Goal: Task Accomplishment & Management: Use online tool/utility

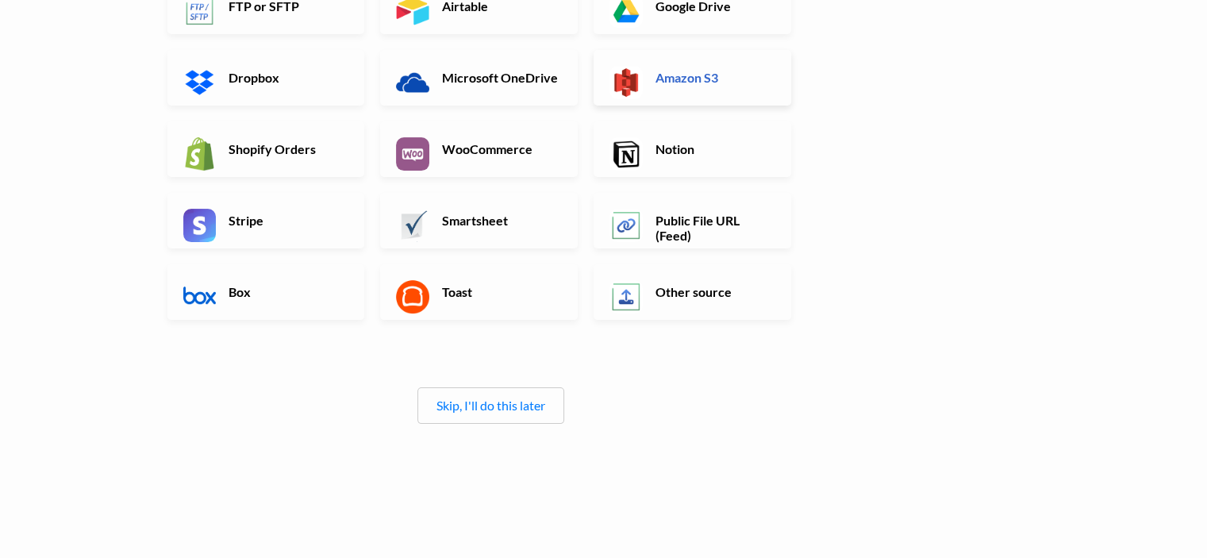
scroll to position [305, 0]
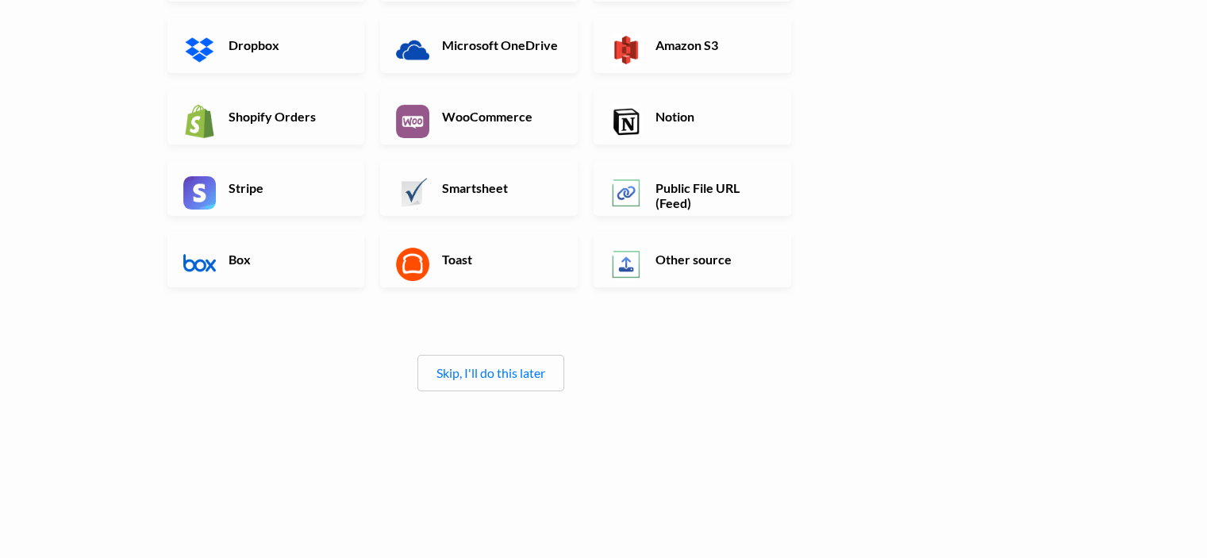
click at [475, 380] on div "Skip, I'll do this later" at bounding box center [490, 373] width 147 height 36
click at [474, 373] on link "Skip, I'll do this later" at bounding box center [490, 372] width 109 height 15
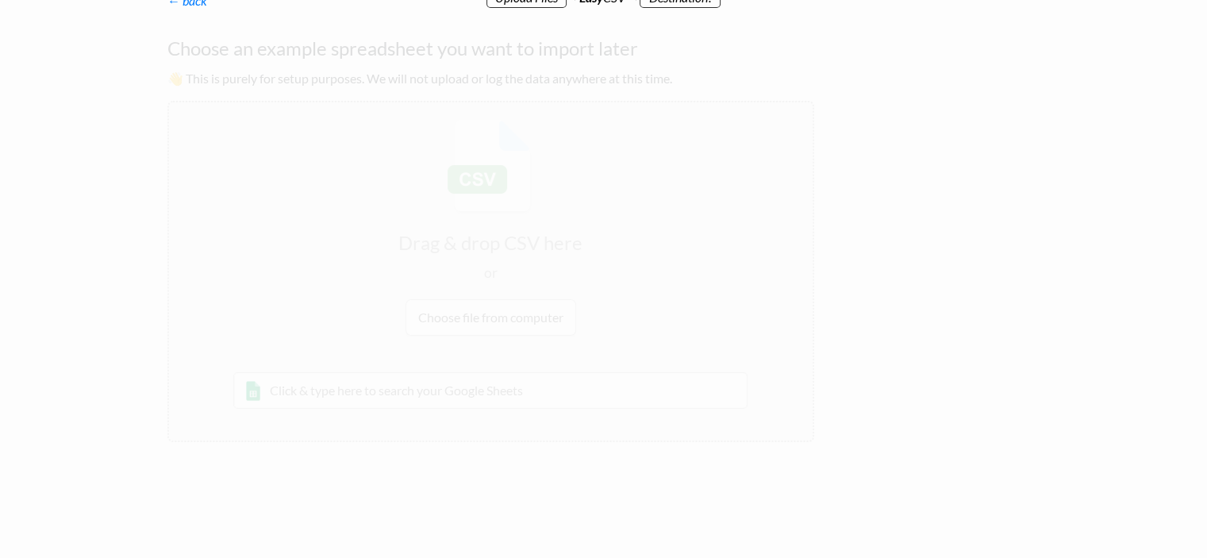
scroll to position [0, 0]
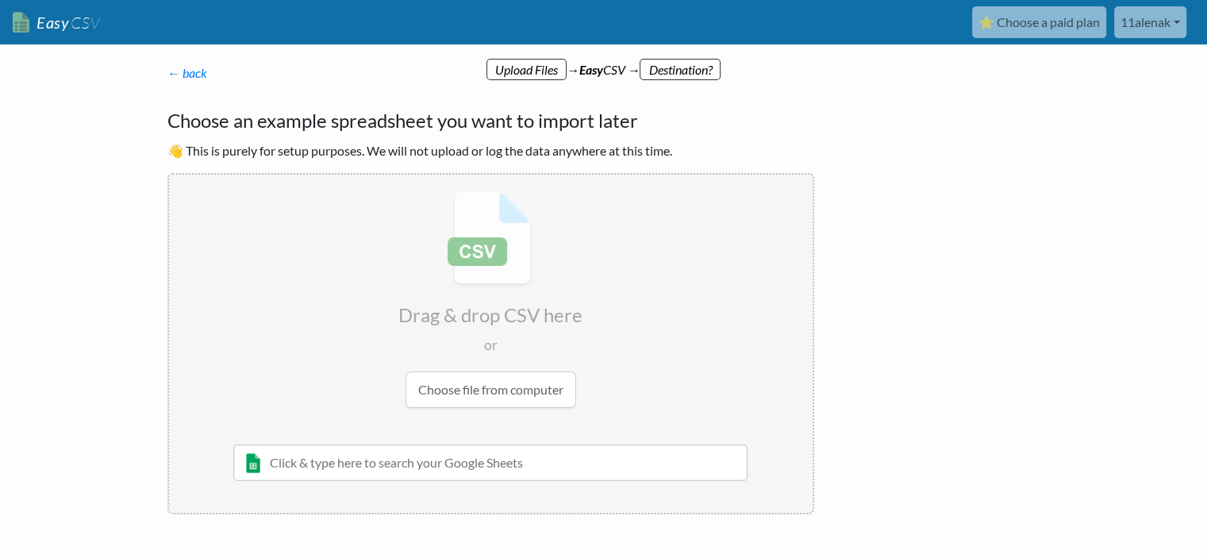
click at [347, 460] on input "text" at bounding box center [490, 462] width 515 height 36
click at [497, 397] on input "file" at bounding box center [490, 300] width 643 height 250
type input "C:\fakepath\flowlie_asana_backlog_with_due_dates.csv"
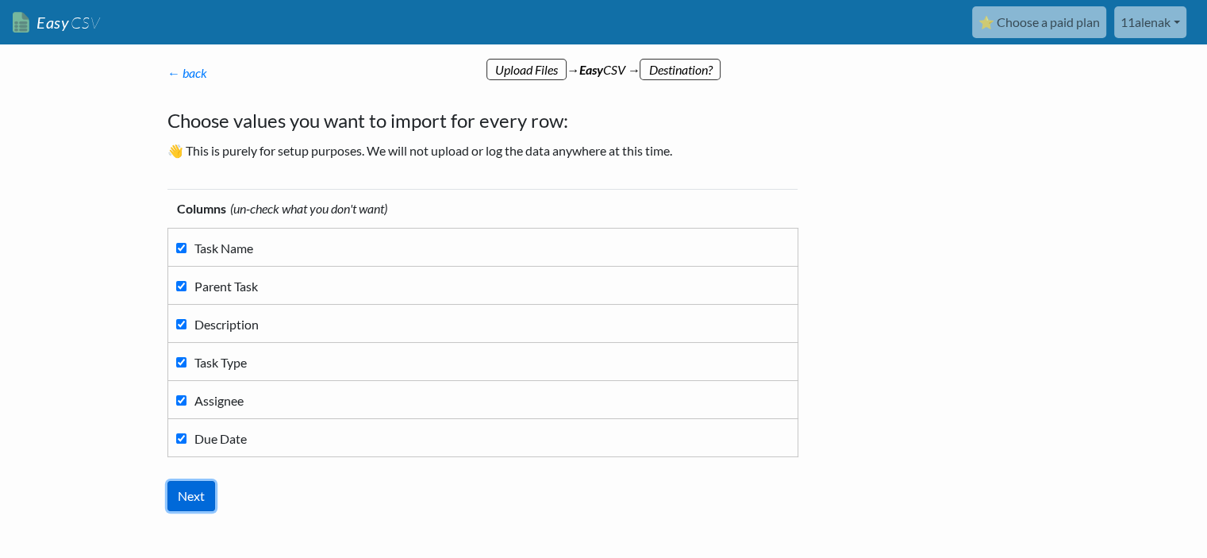
click at [187, 504] on input "Next" at bounding box center [191, 496] width 48 height 30
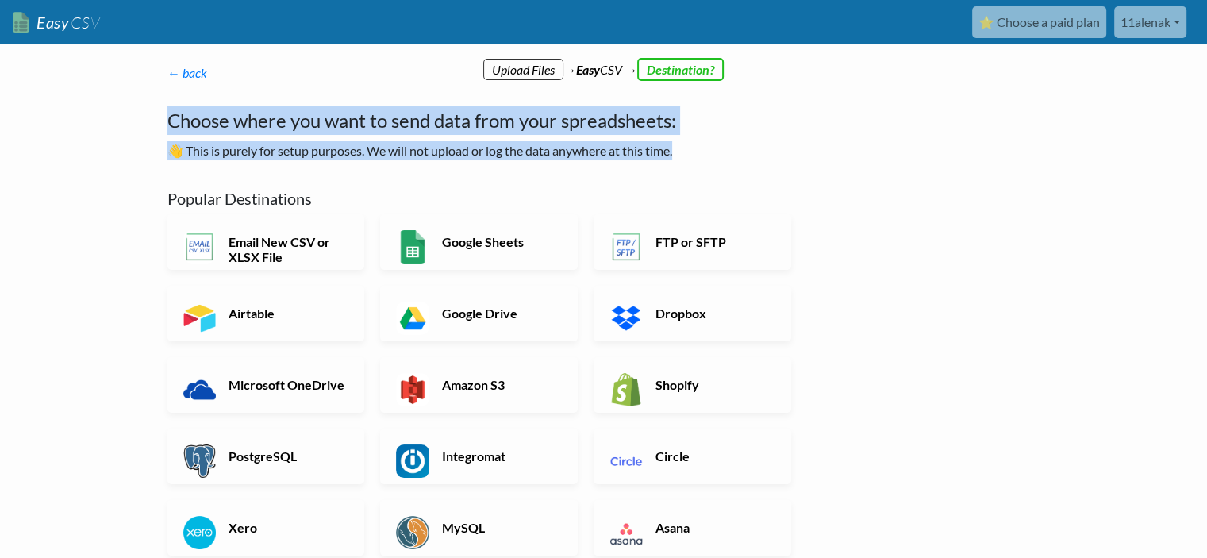
drag, startPoint x: 165, startPoint y: 120, endPoint x: 762, endPoint y: 152, distance: 597.5
click at [762, 152] on div "← back Thanks for signing up! Set up your Import Flow and Upload Page in 1 minu…" at bounding box center [491, 520] width 678 height 944
click at [678, 158] on div at bounding box center [678, 158] width 0 height 0
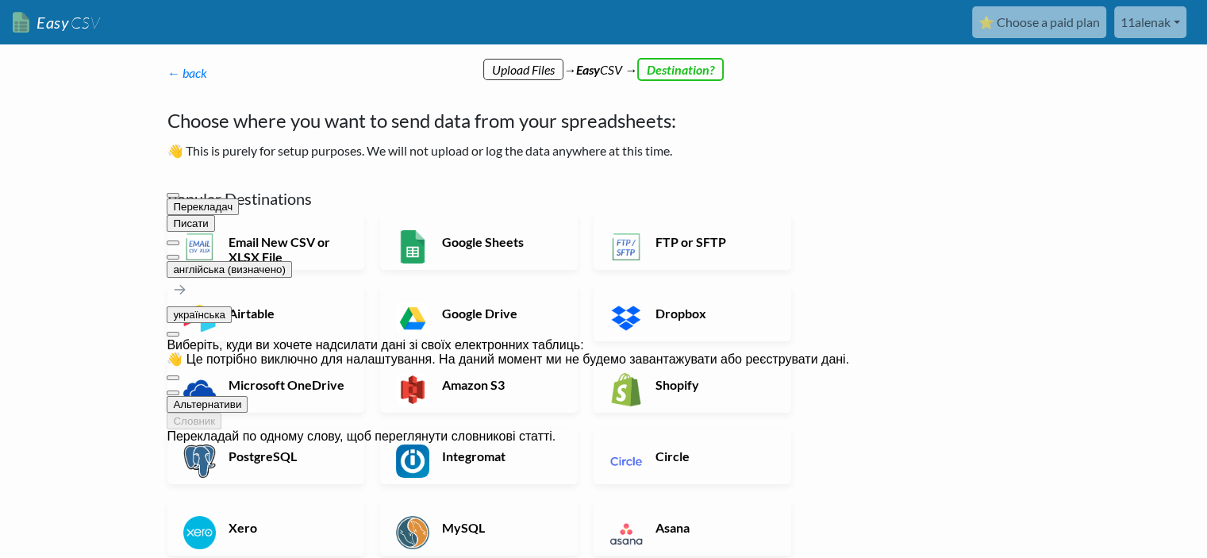
click at [819, 291] on div "← back Thanks for signing up! Set up your Import Flow and Upload Page in 1 minu…" at bounding box center [491, 520] width 678 height 944
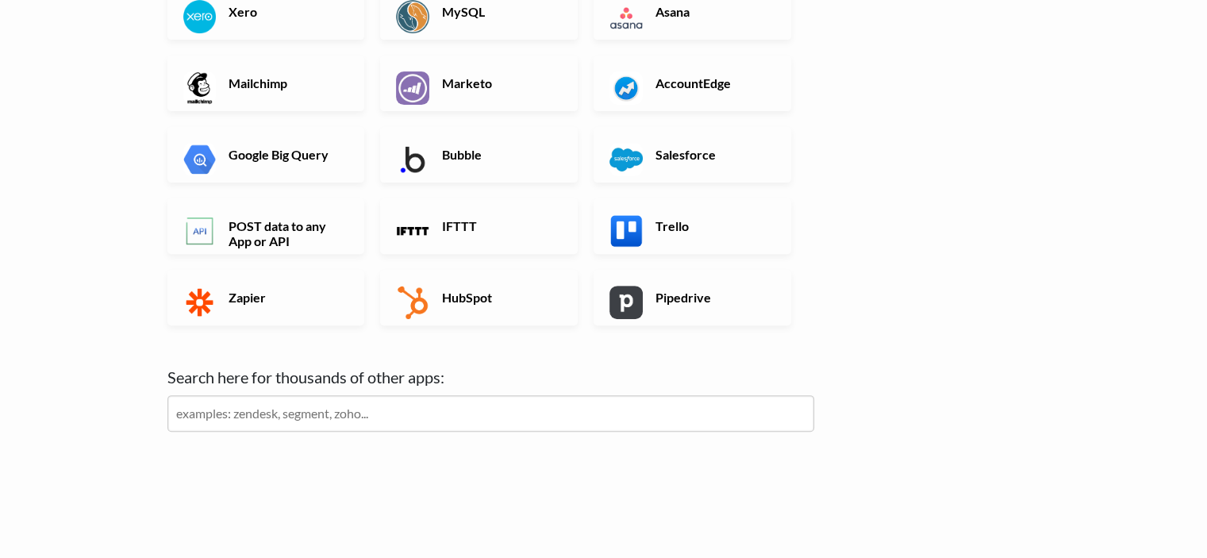
scroll to position [533, 0]
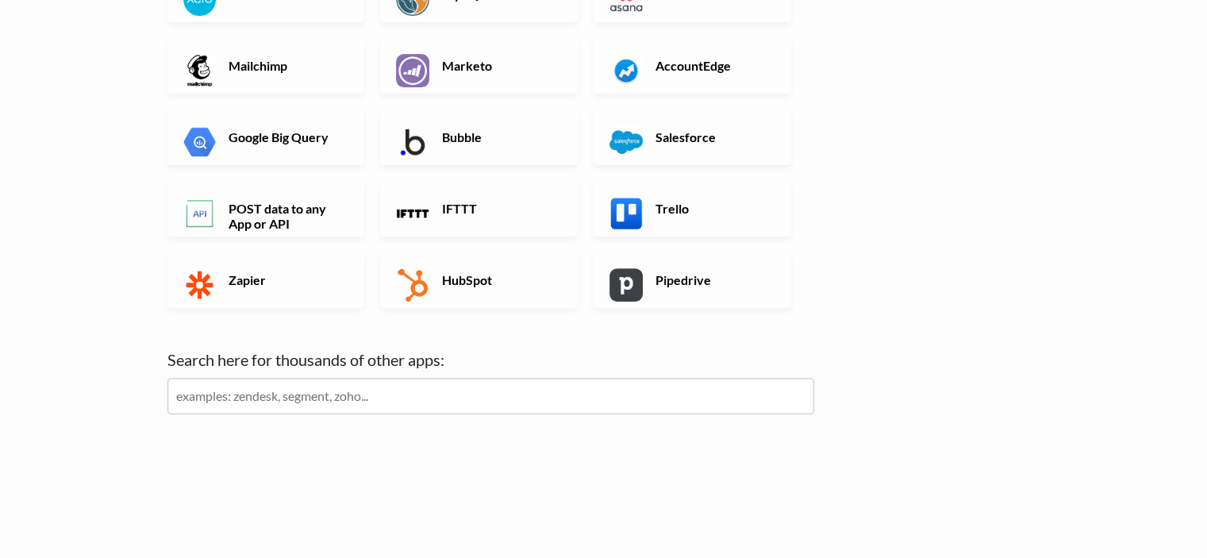
click at [274, 393] on input "text" at bounding box center [490, 396] width 647 height 36
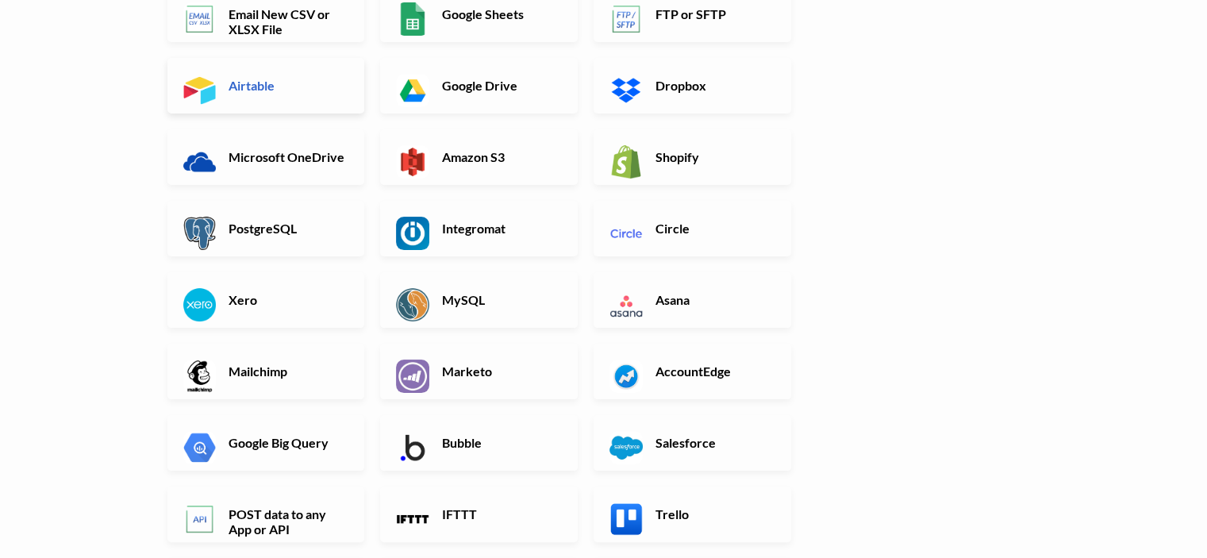
scroll to position [238, 0]
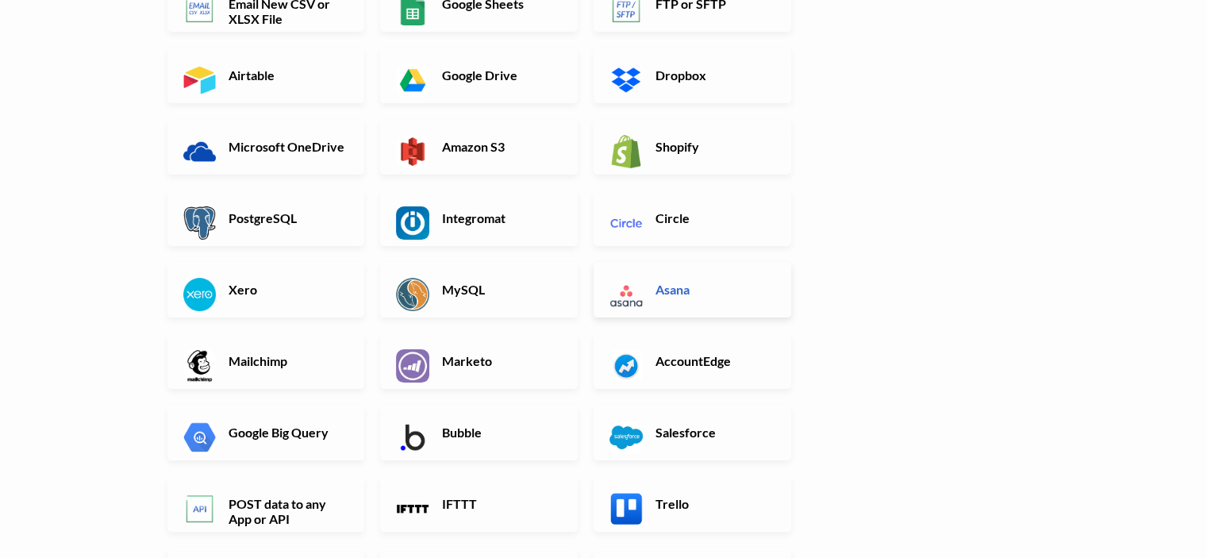
click at [705, 282] on h6 "Asana" at bounding box center [713, 289] width 125 height 15
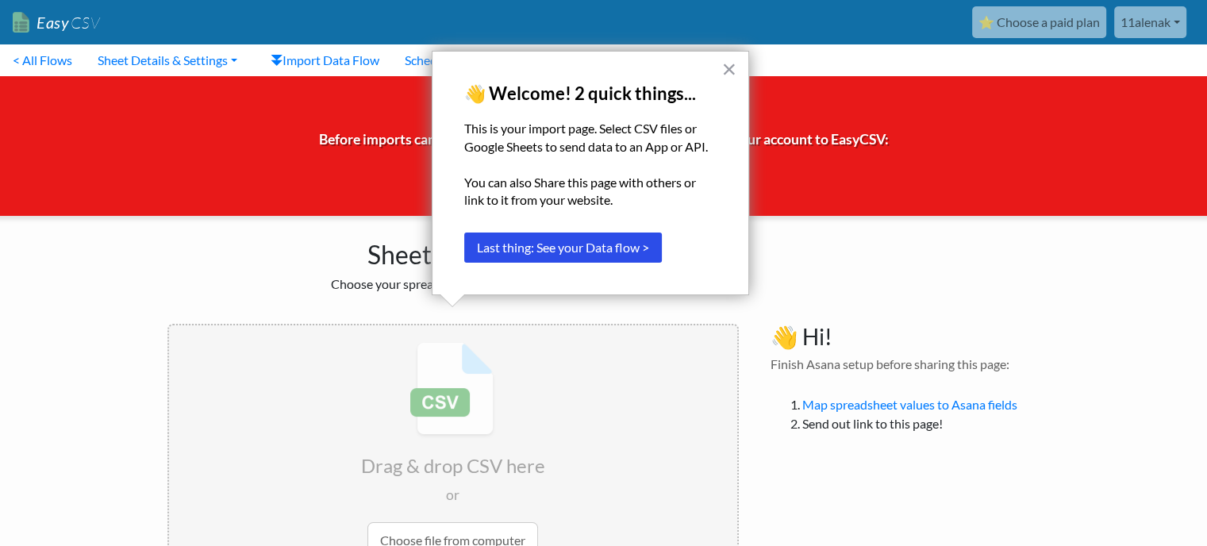
scroll to position [51, 0]
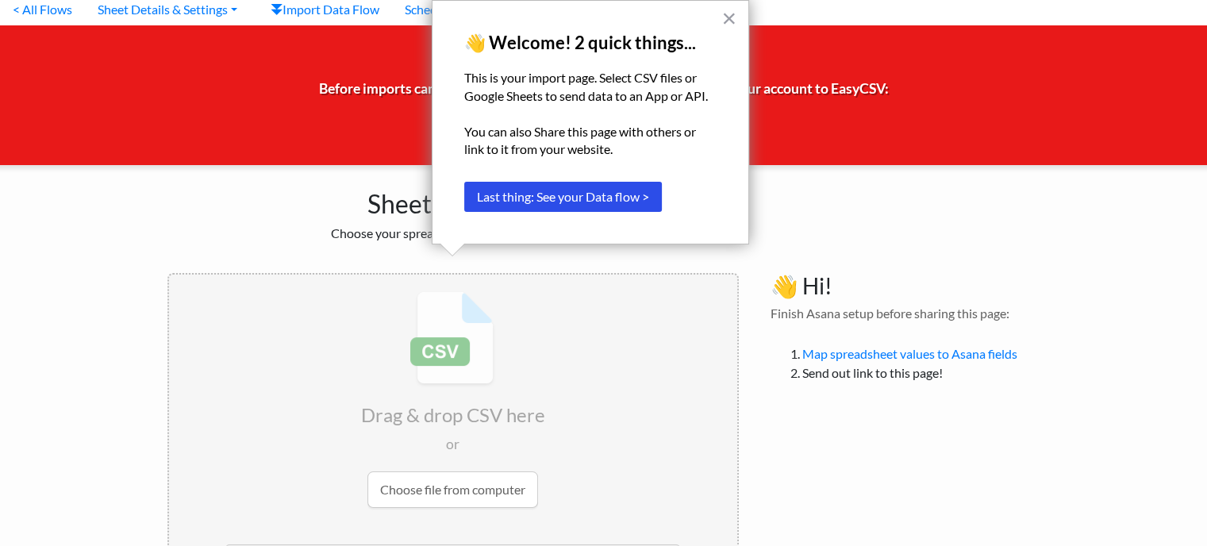
click at [619, 183] on button "Last thing: See your Data flow >" at bounding box center [563, 197] width 198 height 30
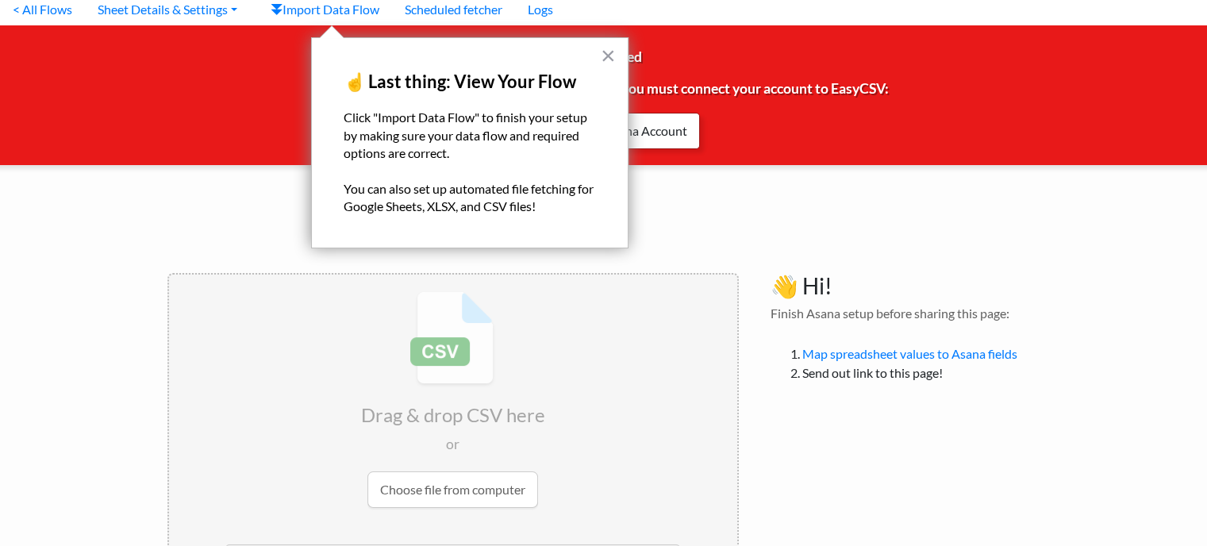
scroll to position [0, 0]
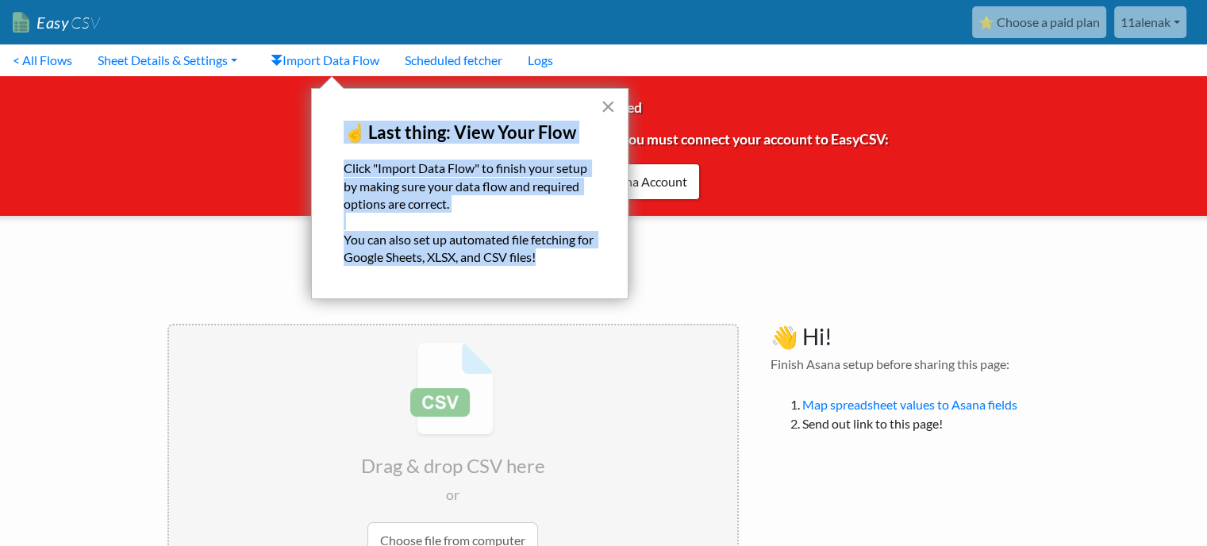
drag, startPoint x: 340, startPoint y: 129, endPoint x: 592, endPoint y: 264, distance: 285.4
click at [592, 264] on div "× ☝️ Last thing: View Your Flow Click "Import Data Flow" to finish your setup b…" at bounding box center [469, 193] width 317 height 211
click at [558, 264] on div at bounding box center [558, 264] width 0 height 0
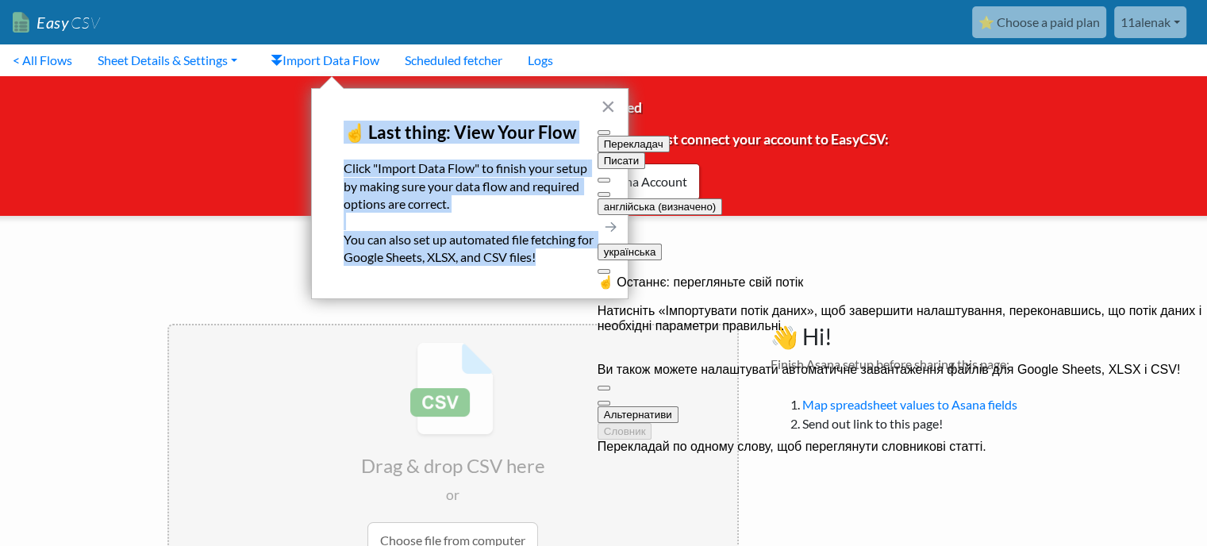
click at [610, 192] on button at bounding box center [603, 194] width 13 height 5
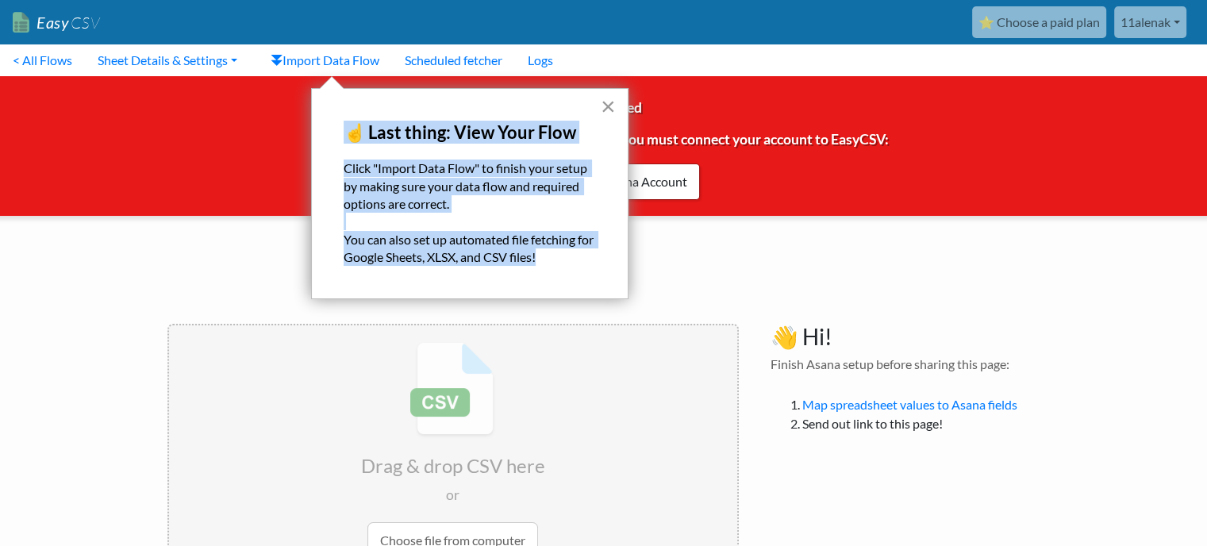
click at [606, 106] on button "×" at bounding box center [608, 106] width 15 height 25
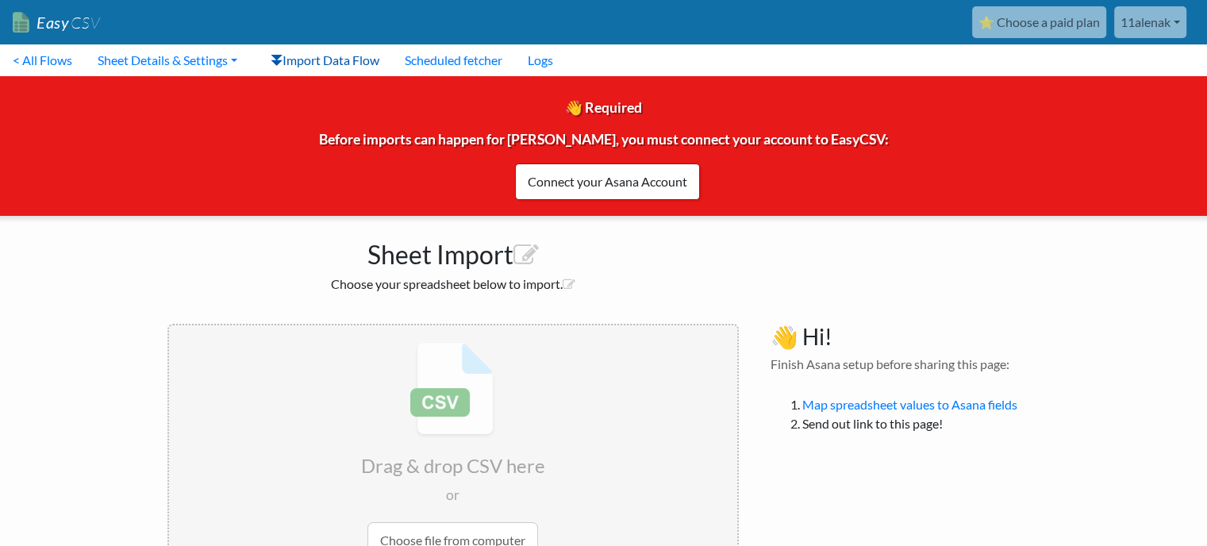
click at [336, 60] on link "Import Data Flow" at bounding box center [325, 60] width 134 height 32
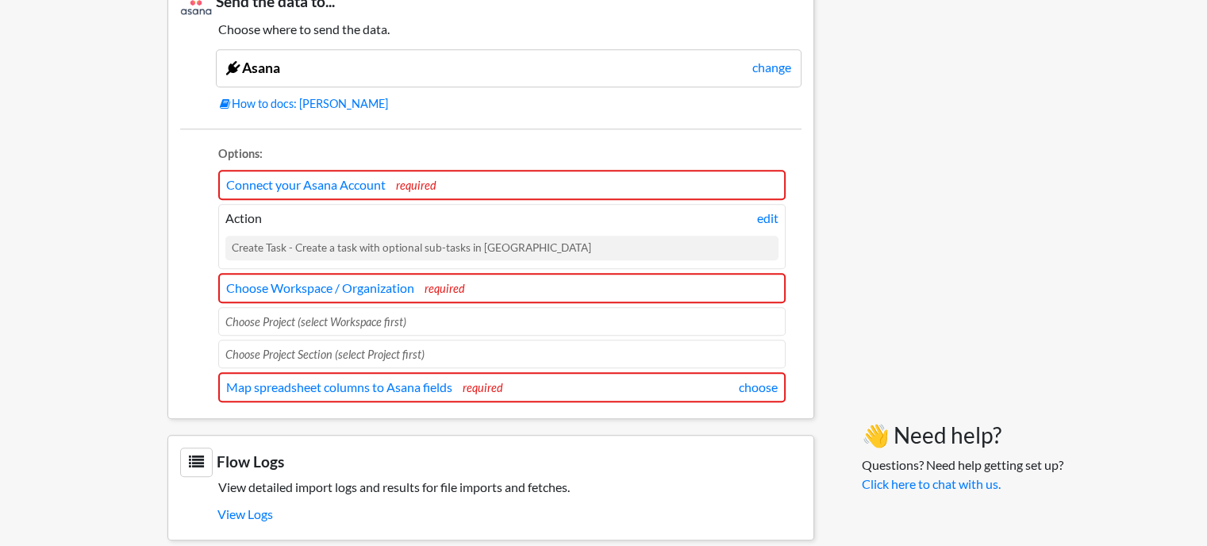
scroll to position [1417, 0]
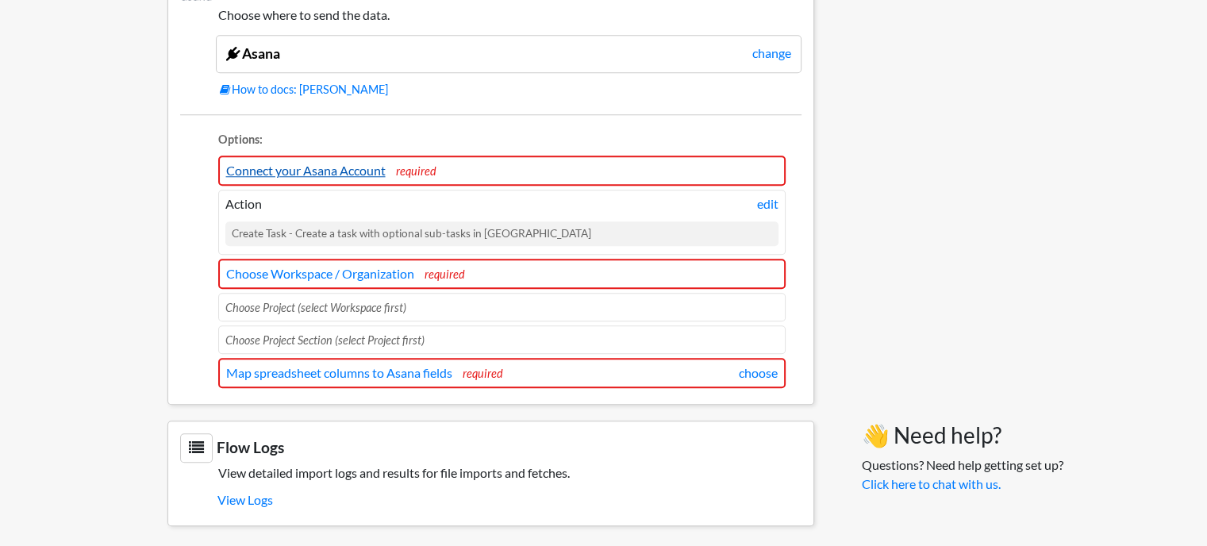
click at [334, 166] on link "Connect your Asana Account" at bounding box center [305, 170] width 159 height 15
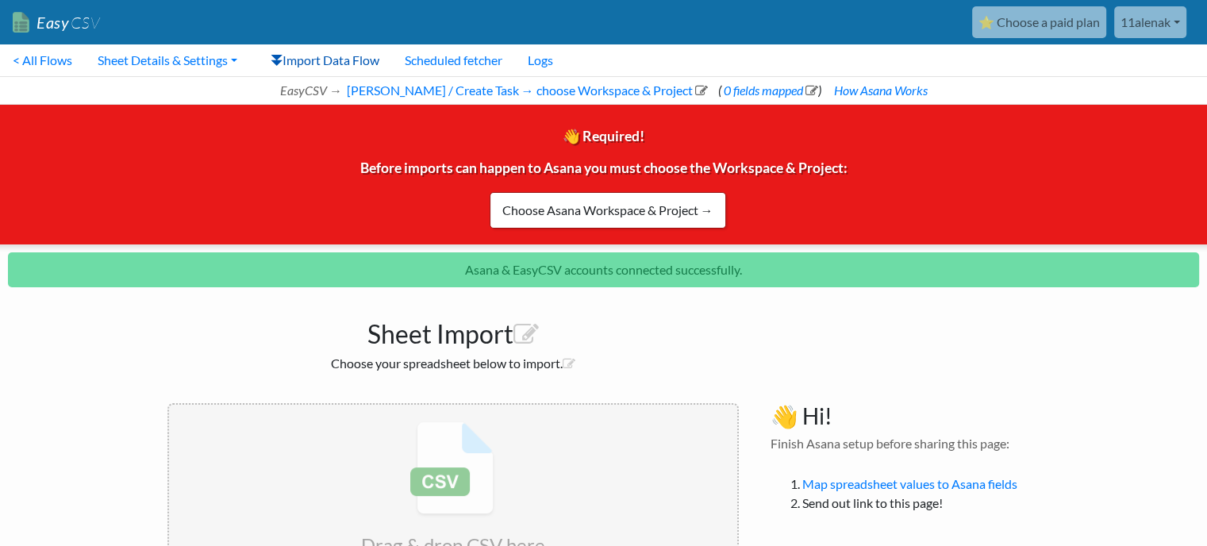
click at [316, 61] on link "Import Data Flow" at bounding box center [325, 60] width 134 height 32
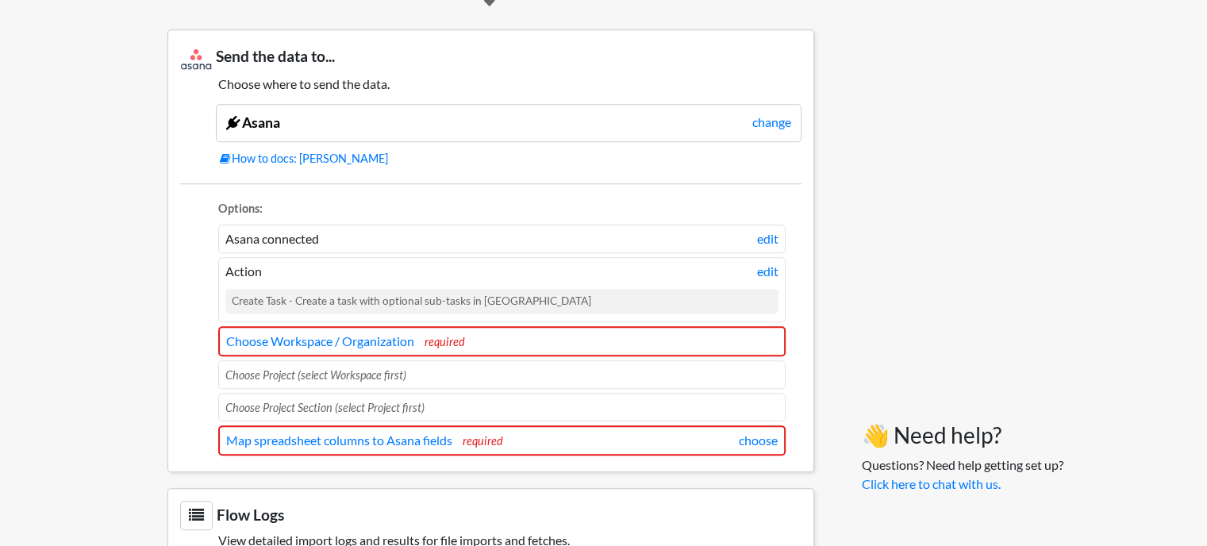
scroll to position [1415, 0]
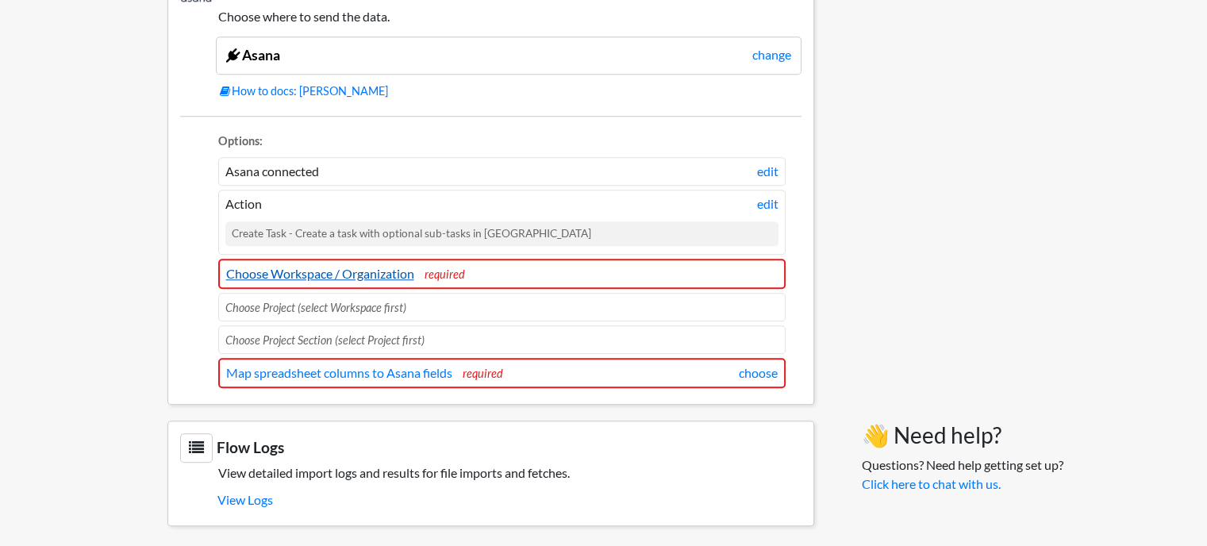
click at [280, 266] on link "Choose Workspace / Organization" at bounding box center [320, 273] width 188 height 15
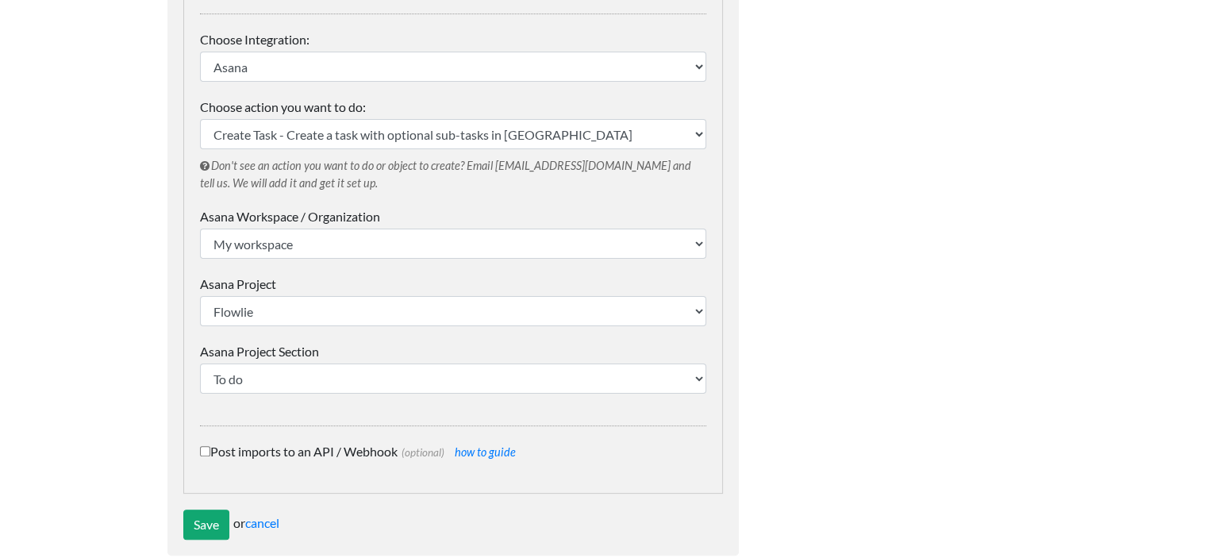
scroll to position [349, 0]
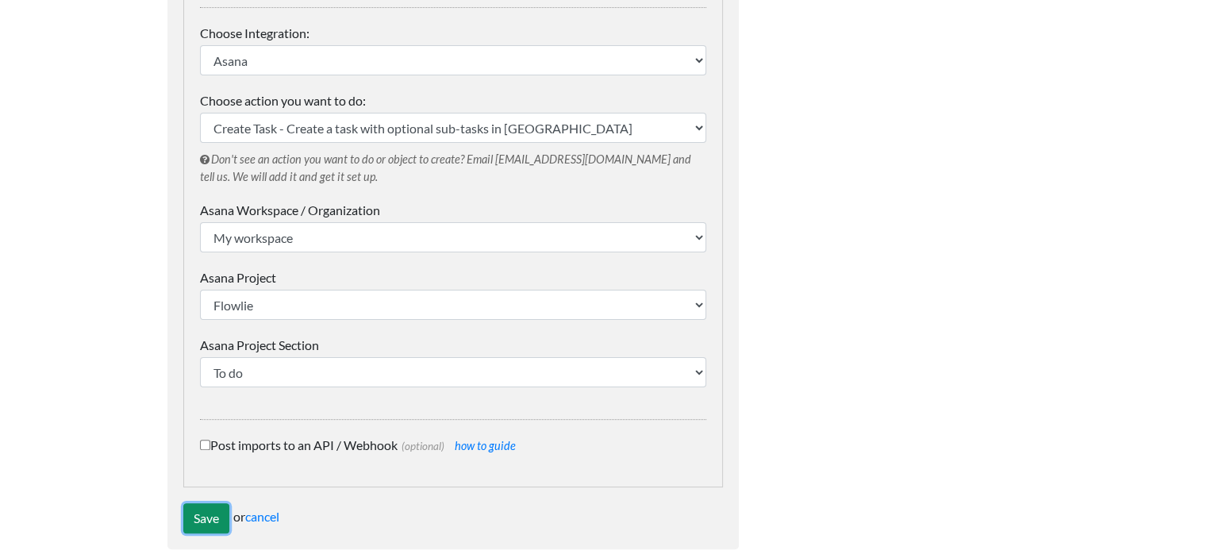
click at [206, 503] on input "Save" at bounding box center [206, 518] width 46 height 30
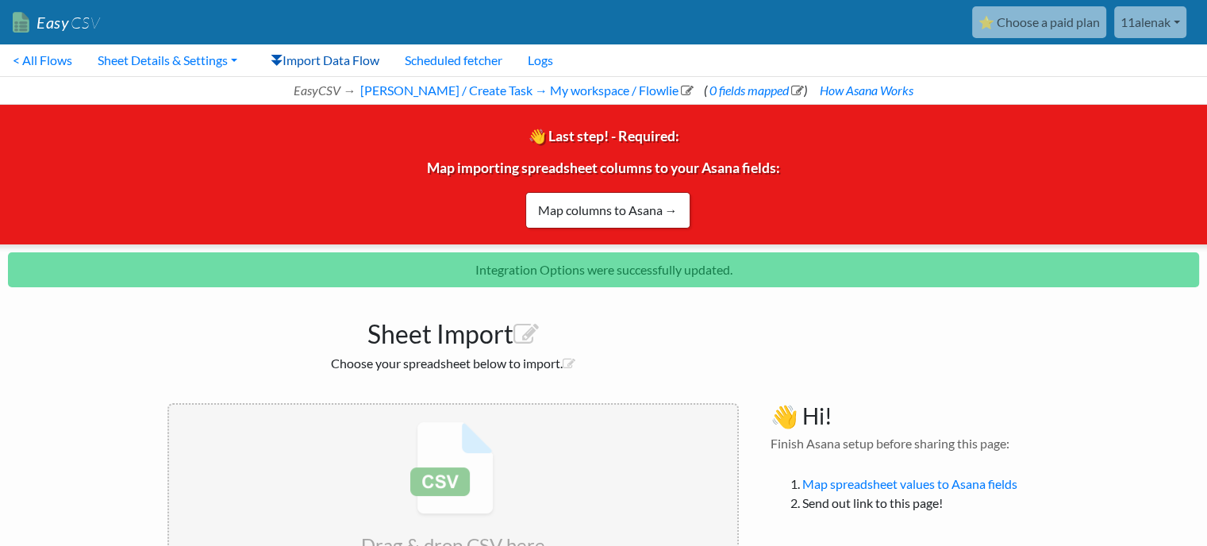
click at [321, 52] on link "Import Data Flow" at bounding box center [325, 60] width 134 height 32
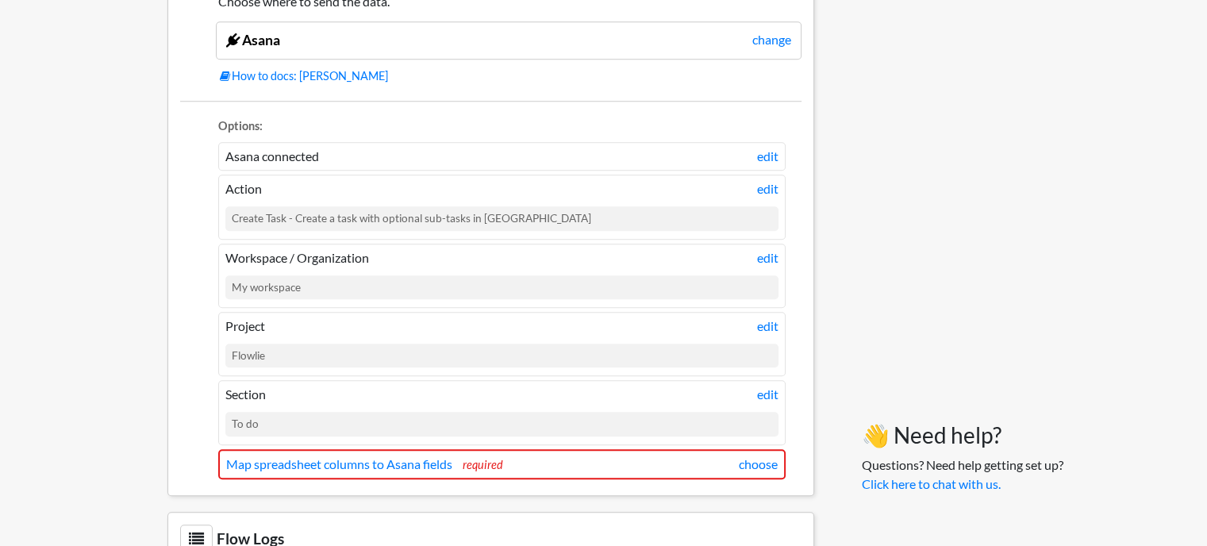
scroll to position [1523, 0]
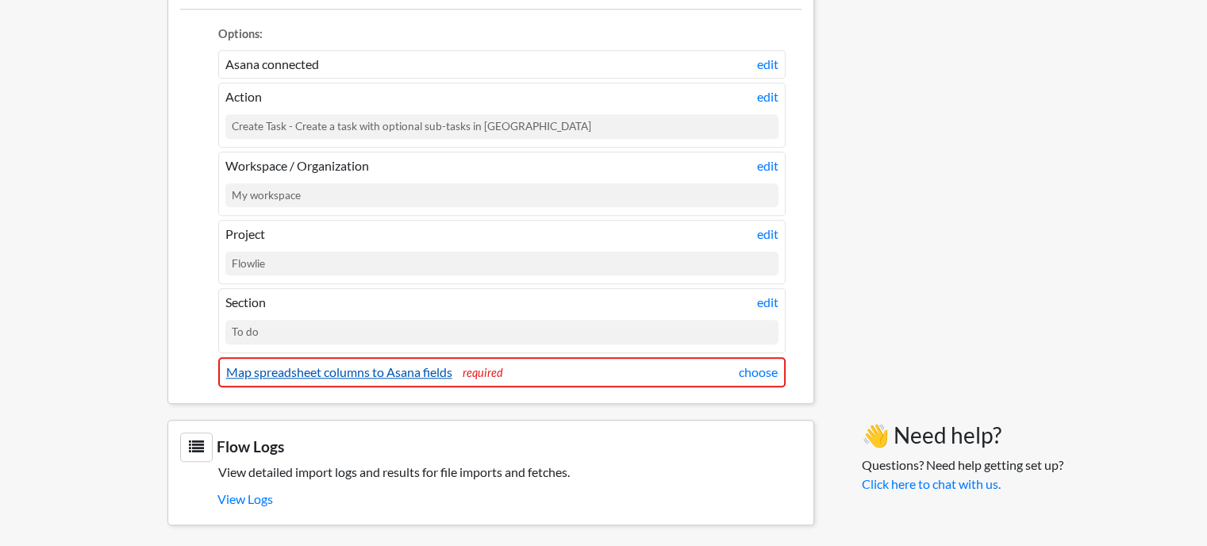
click at [326, 366] on link "Map spreadsheet columns to Asana fields" at bounding box center [339, 371] width 226 height 15
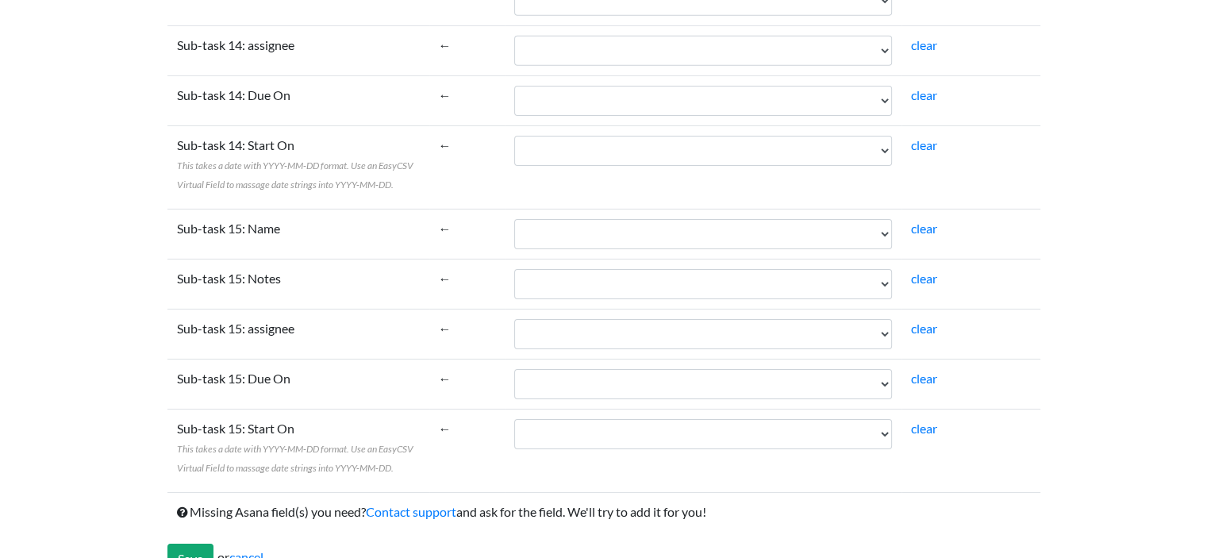
scroll to position [5212, 0]
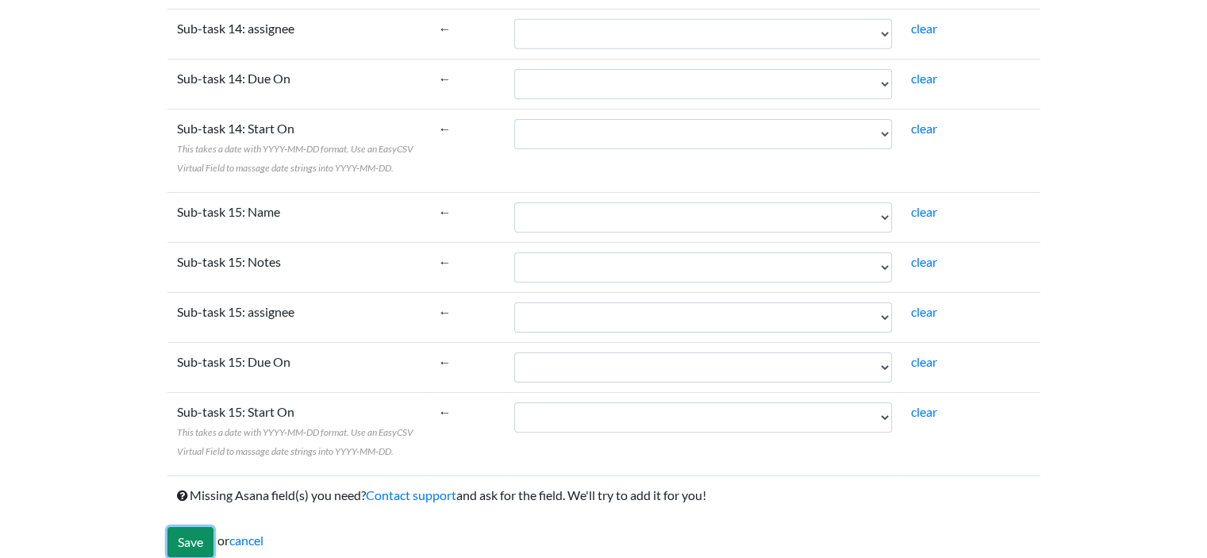
click at [201, 527] on input "Save" at bounding box center [190, 542] width 46 height 30
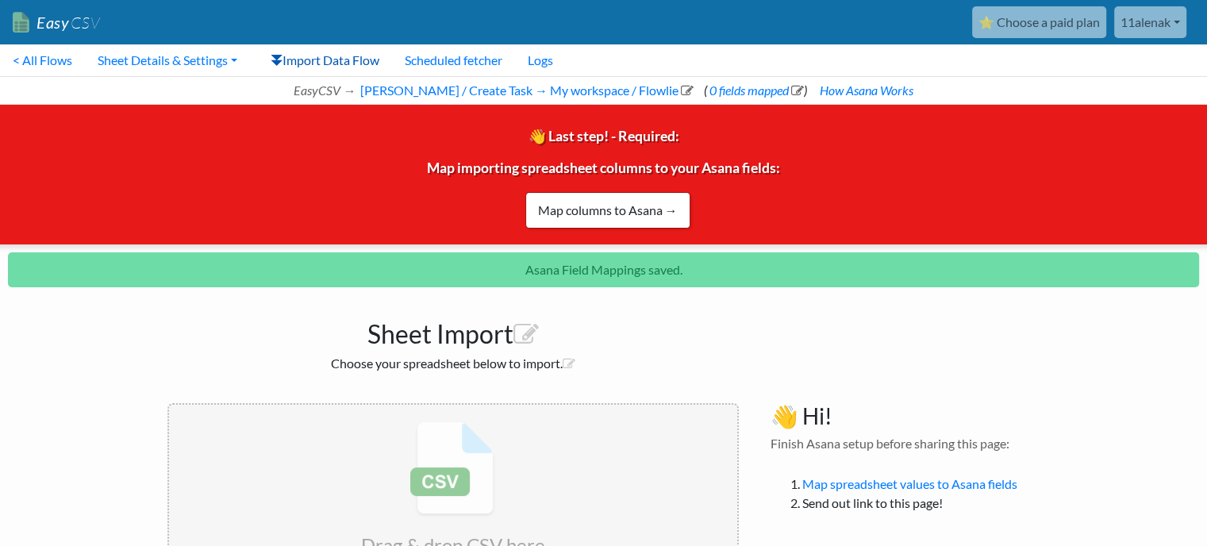
click at [314, 55] on link "Import Data Flow" at bounding box center [325, 60] width 134 height 32
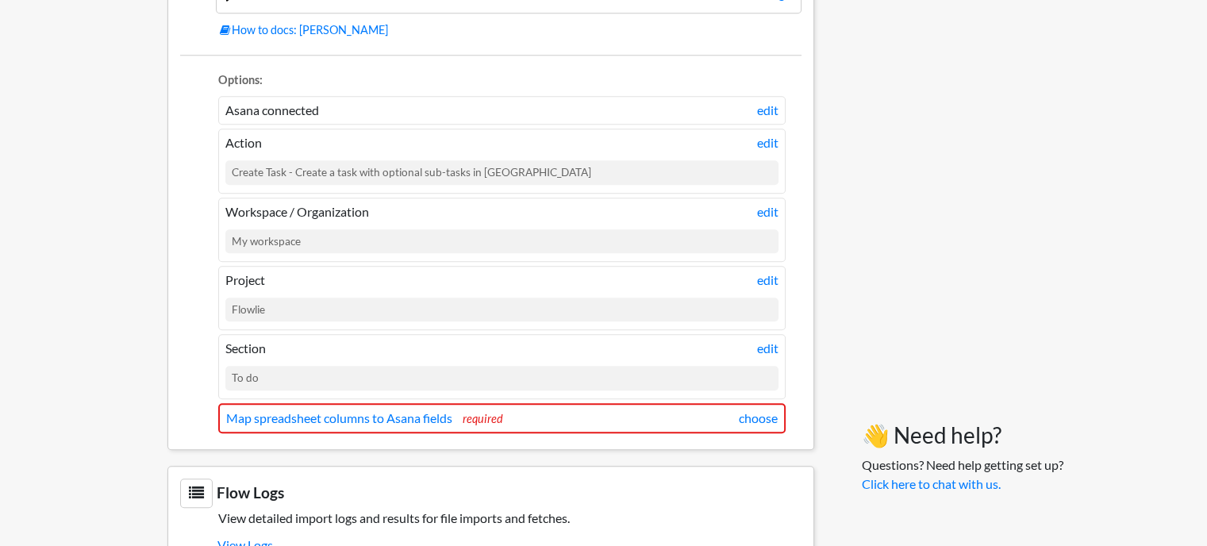
scroll to position [1523, 0]
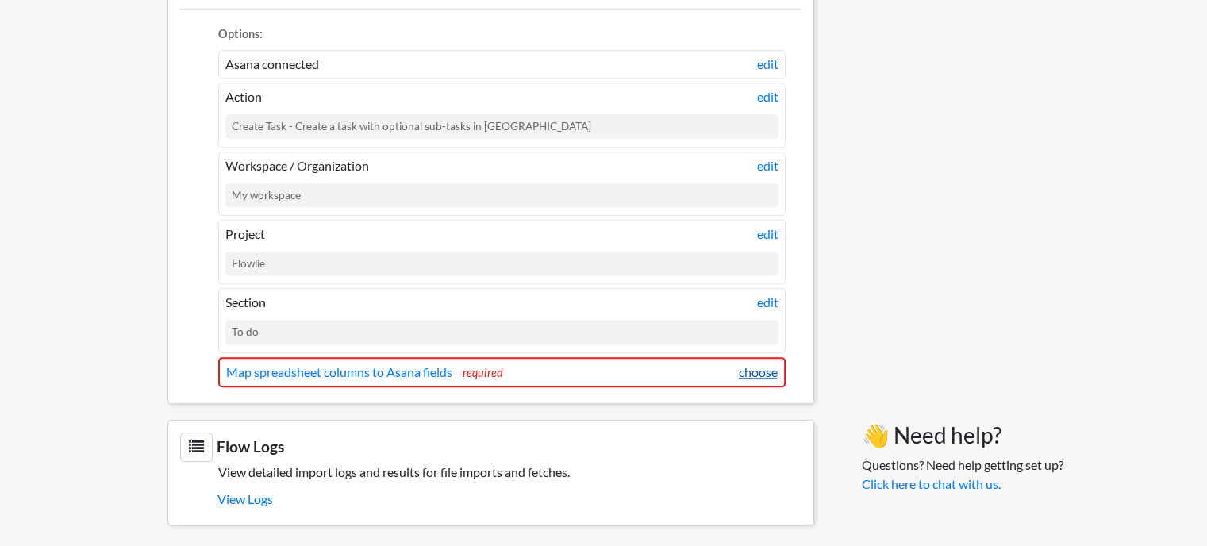
click at [768, 363] on link "choose" at bounding box center [758, 372] width 39 height 19
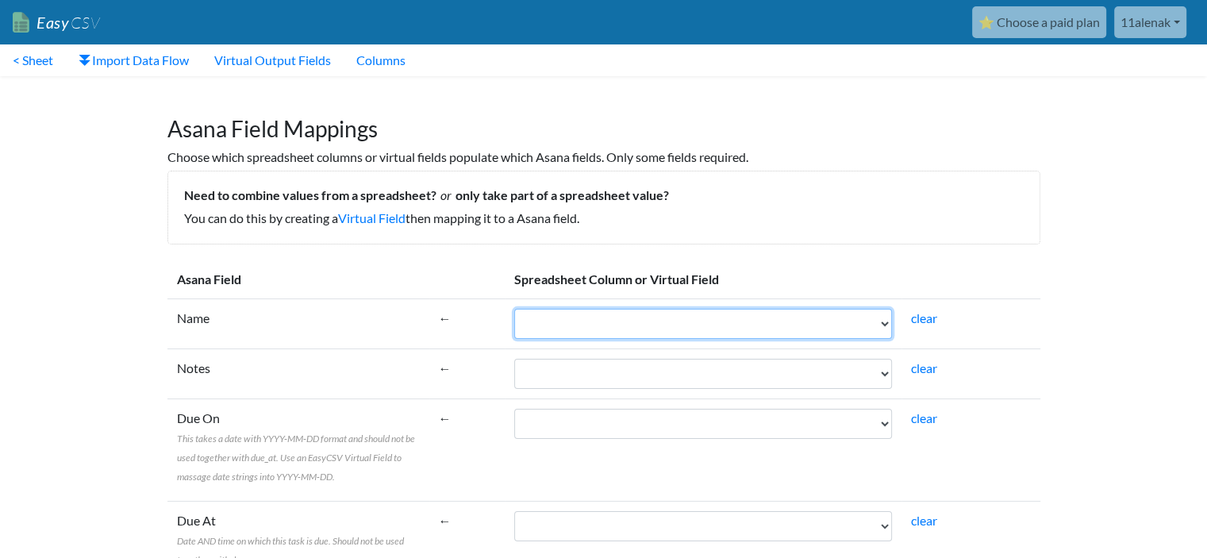
click at [609, 325] on select "Task Name Parent Task Description Task Type Assignee Due Date" at bounding box center [703, 324] width 378 height 30
select select "cr_742068"
click at [514, 309] on select "Task Name Parent Task Description Task Type Assignee Due Date" at bounding box center [703, 324] width 378 height 30
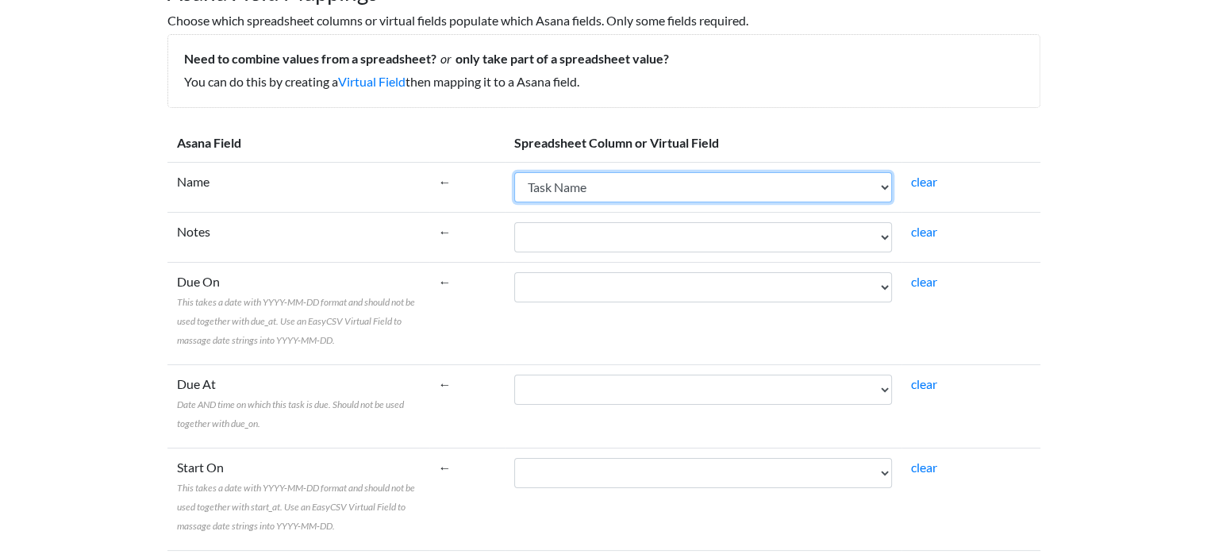
scroll to position [159, 0]
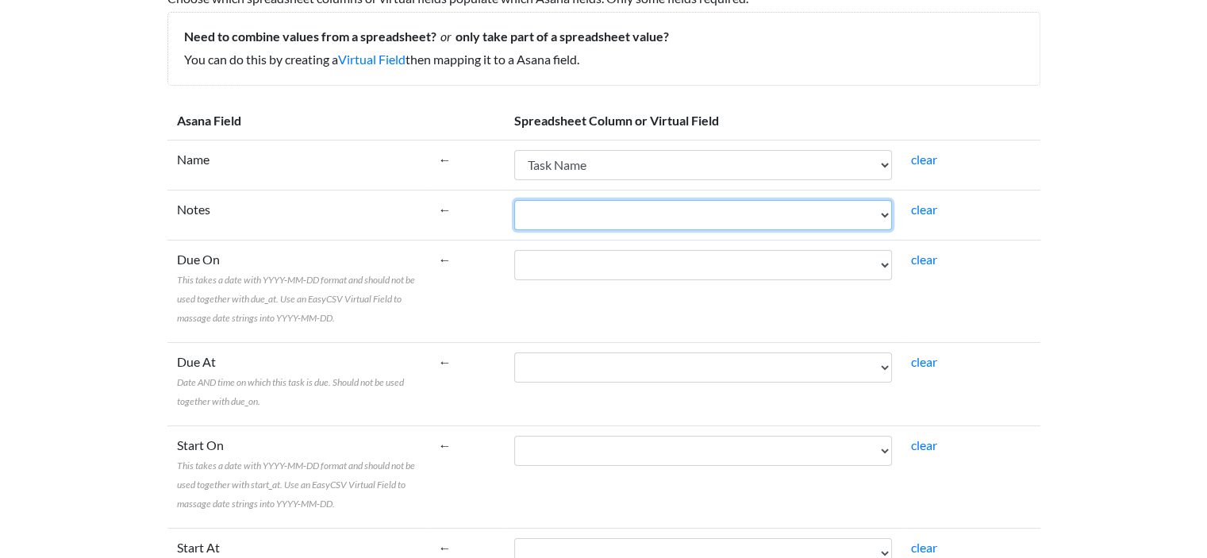
click at [567, 209] on select "Task Name Parent Task Description Task Type Assignee Due Date" at bounding box center [703, 215] width 378 height 30
select select "cr_742069"
click at [514, 200] on select "Task Name Parent Task Description Task Type Assignee Due Date" at bounding box center [703, 215] width 378 height 30
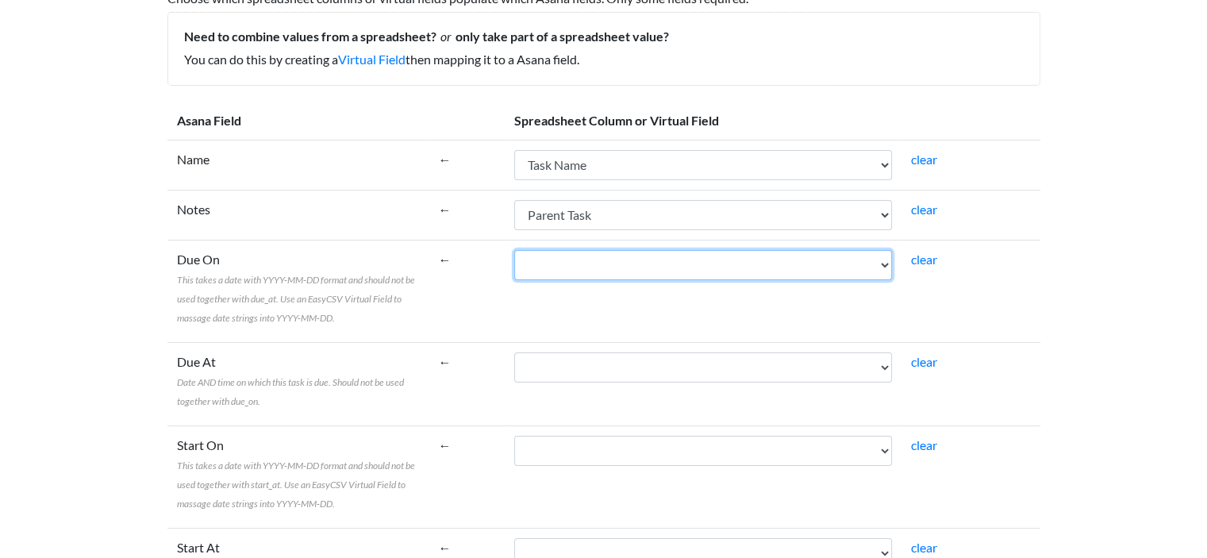
click at [568, 261] on select "Task Name Parent Task Description Task Type Assignee Due Date" at bounding box center [703, 265] width 378 height 30
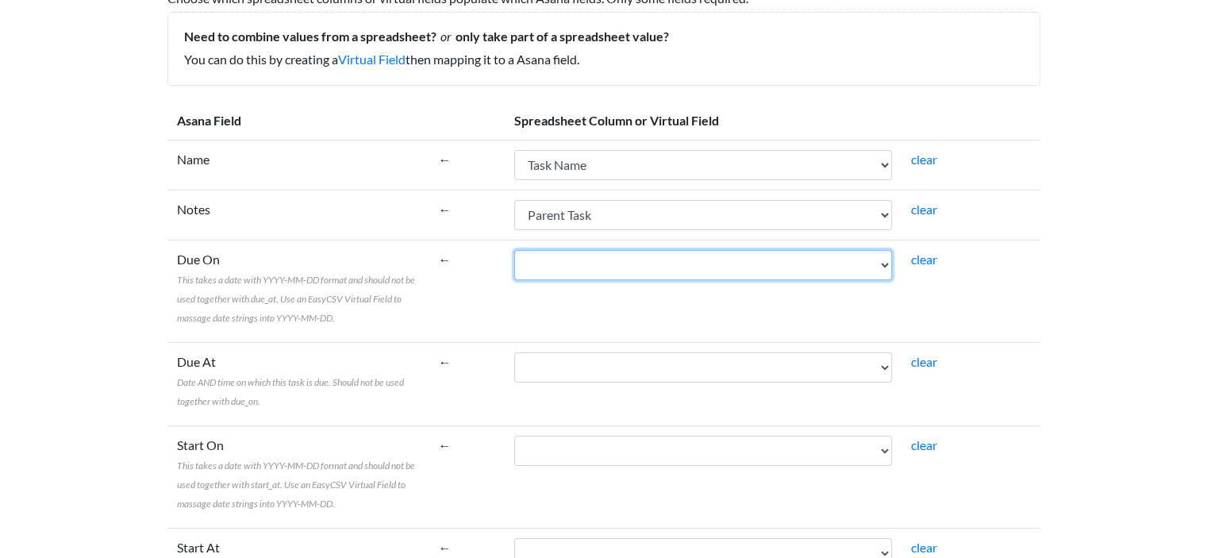
click at [561, 260] on select "Task Name Parent Task Description Task Type Assignee Due Date" at bounding box center [703, 265] width 378 height 30
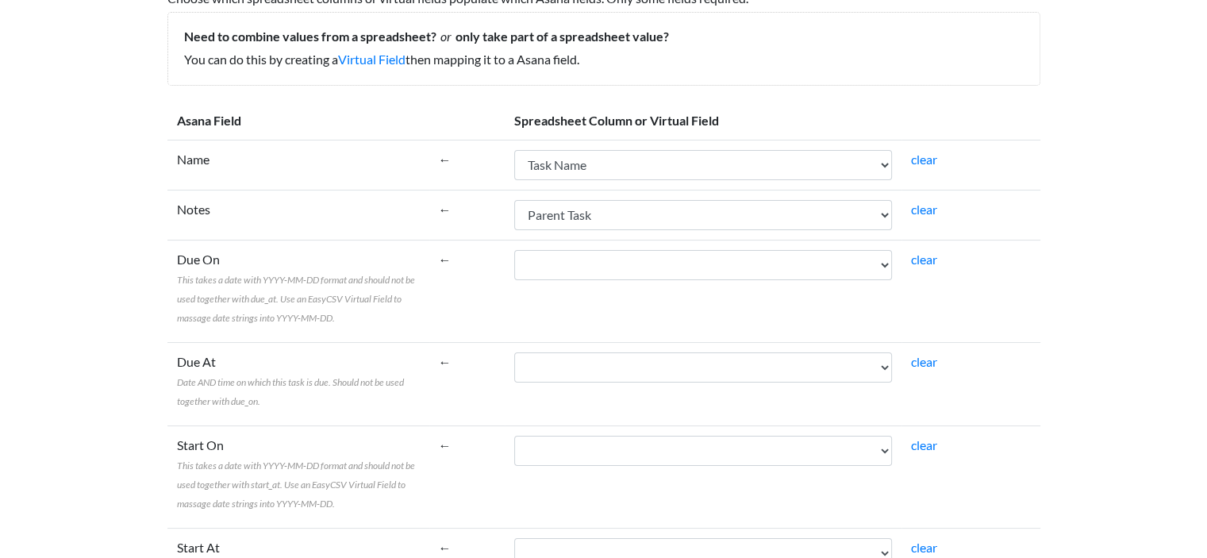
click at [1032, 244] on td "clear" at bounding box center [970, 291] width 139 height 102
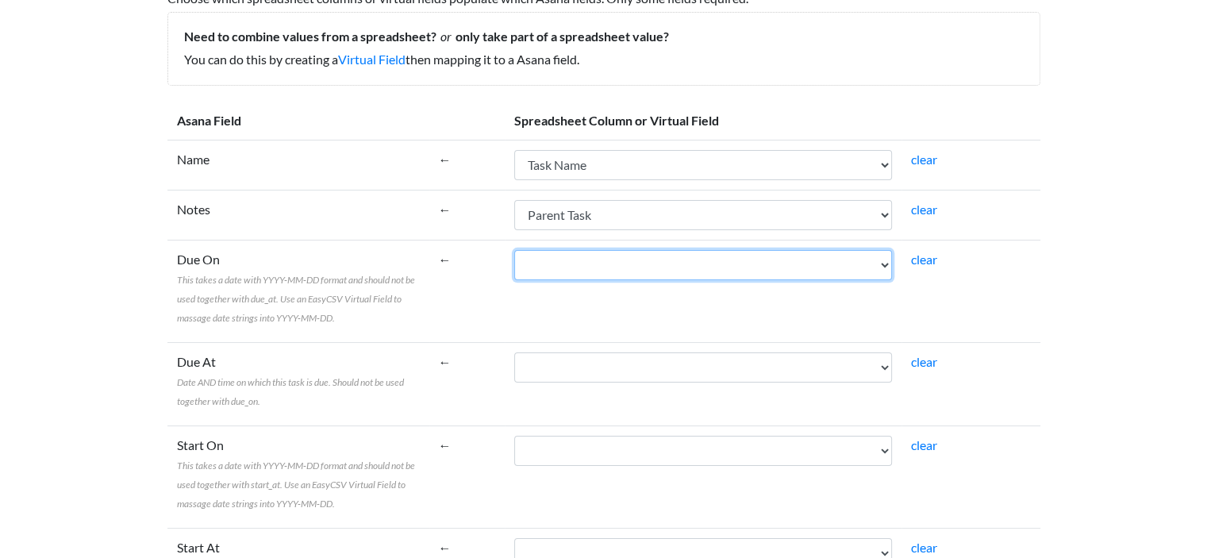
click at [737, 270] on select "Task Name Parent Task Description Task Type Assignee Due Date" at bounding box center [703, 265] width 378 height 30
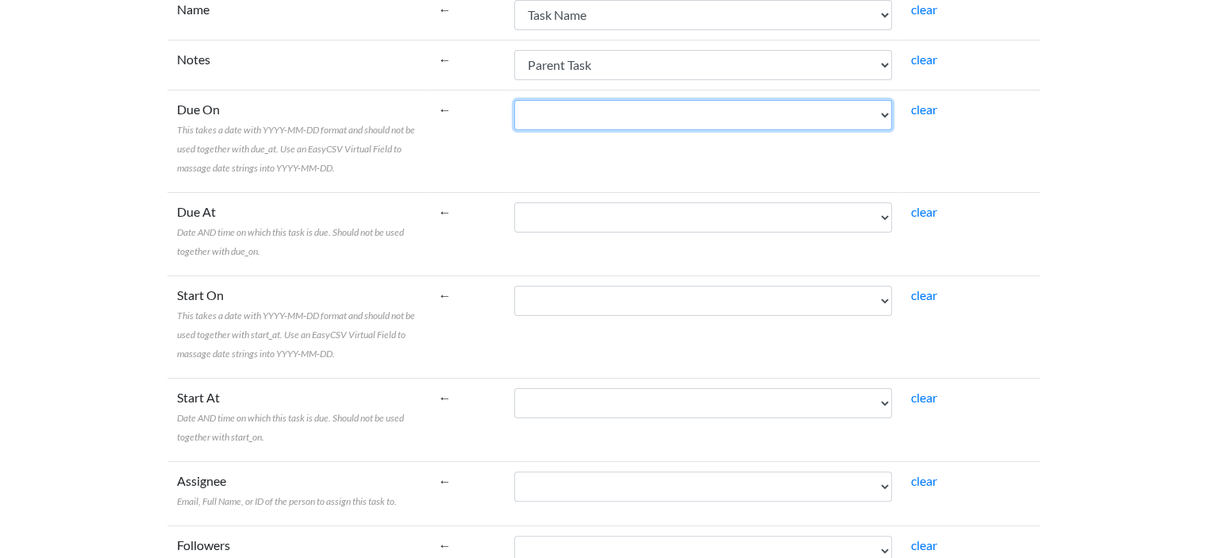
scroll to position [317, 0]
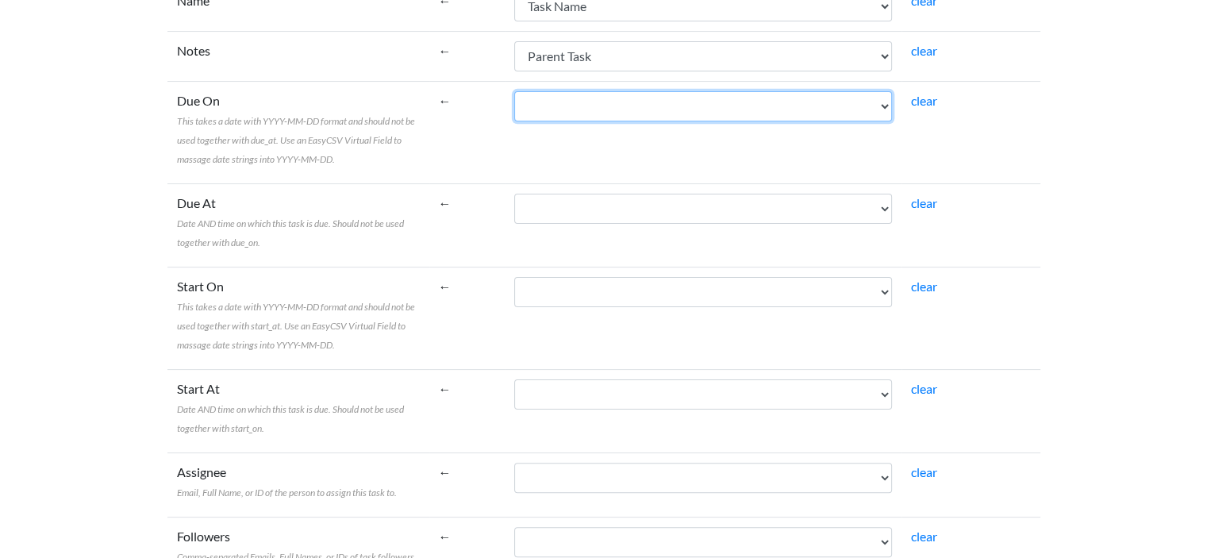
click at [588, 108] on select "Task Name Parent Task Description Task Type Assignee Due Date" at bounding box center [703, 106] width 378 height 30
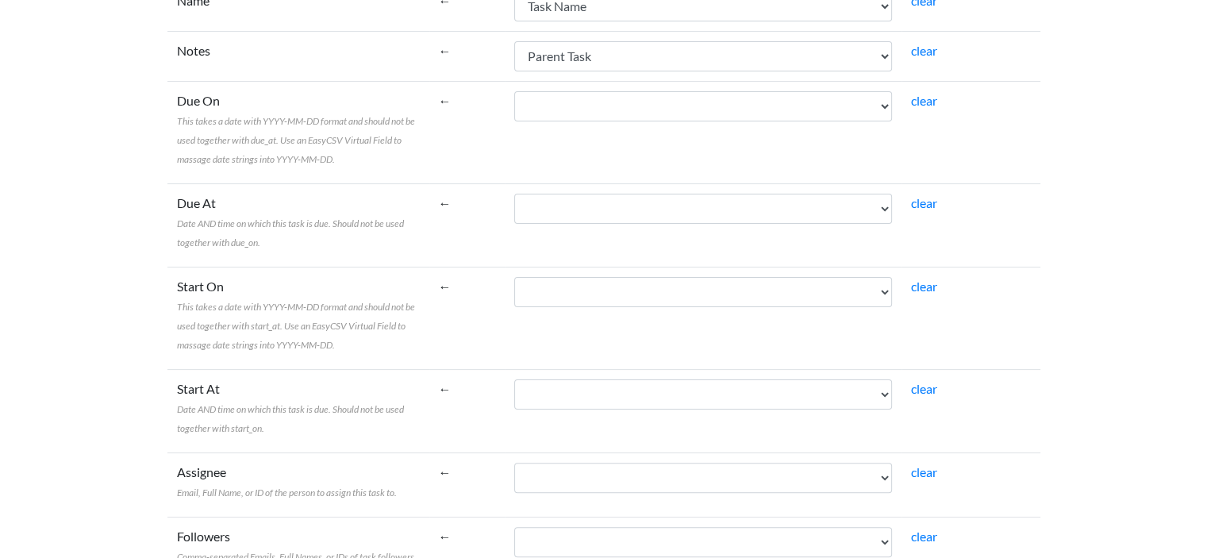
drag, startPoint x: 225, startPoint y: 125, endPoint x: 232, endPoint y: 130, distance: 8.4
click at [225, 125] on span "This takes a date with YYYY-MM-DD format and should not be used together with d…" at bounding box center [296, 140] width 238 height 50
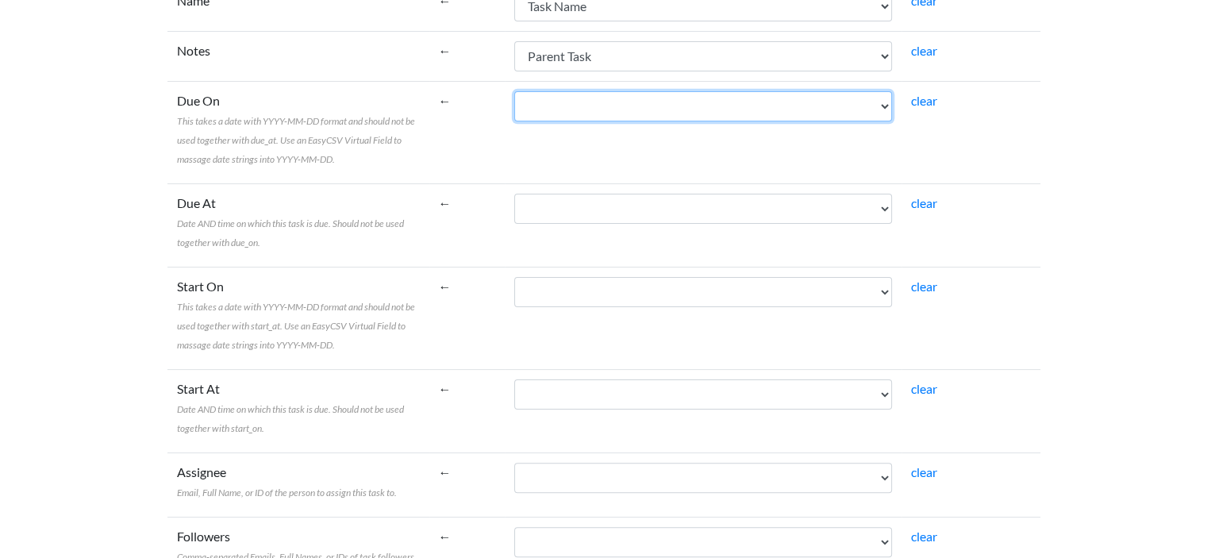
click at [514, 121] on select "Task Name Parent Task Description Task Type Assignee Due Date" at bounding box center [703, 106] width 378 height 30
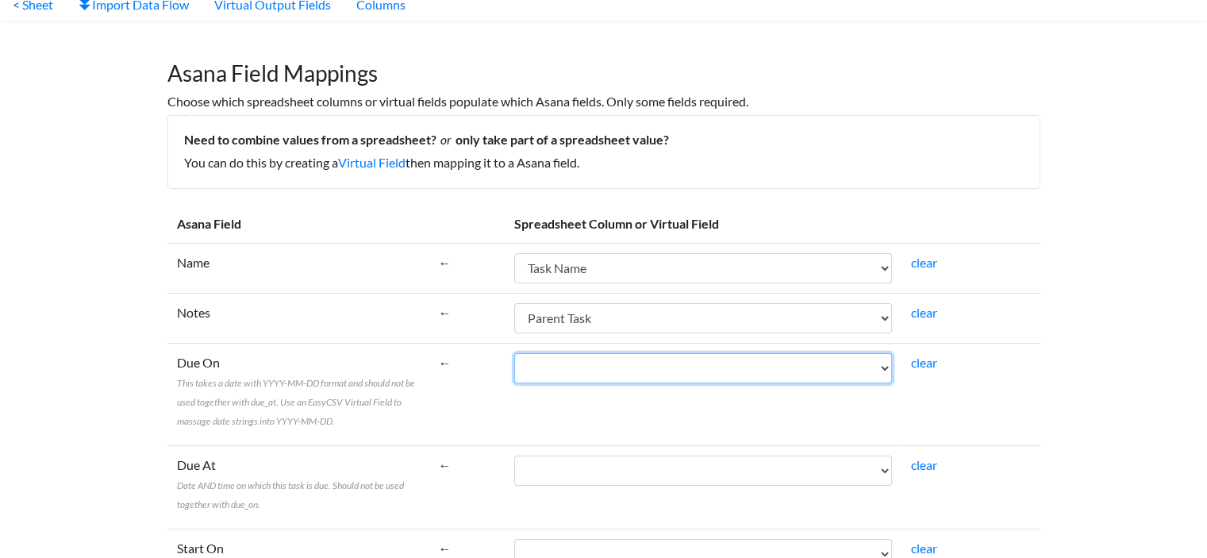
scroll to position [0, 0]
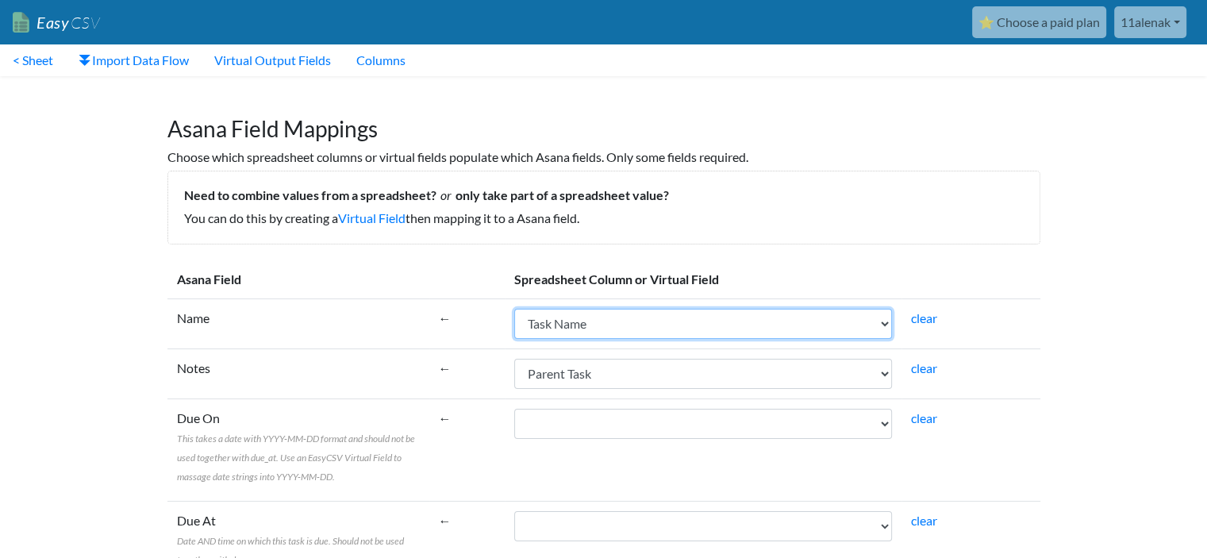
click at [617, 326] on select "Task Name Parent Task Description Task Type Assignee Due Date" at bounding box center [703, 324] width 378 height 30
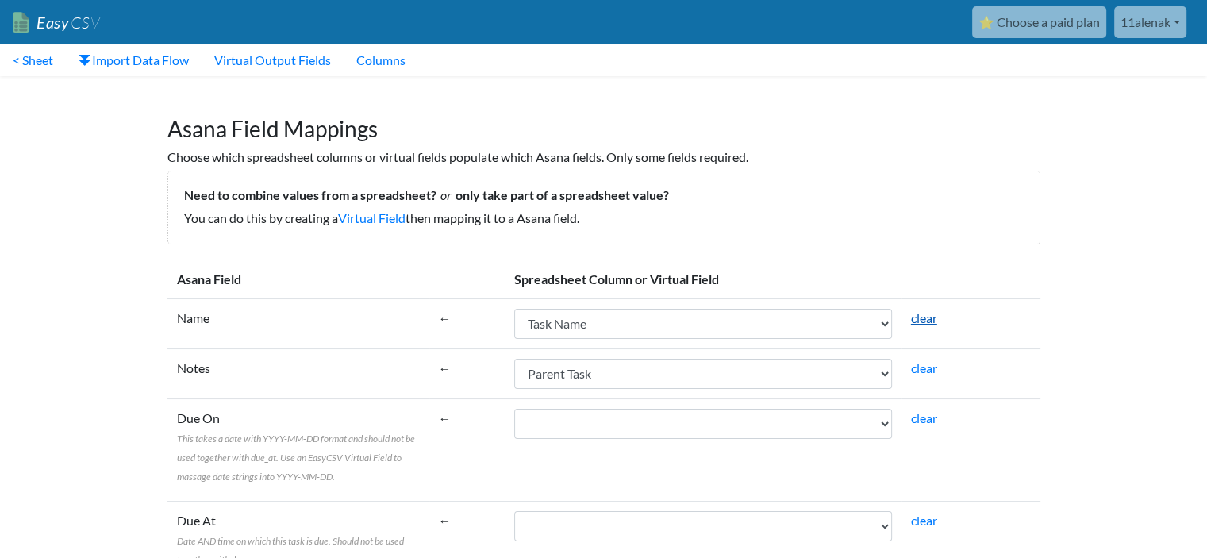
click at [923, 320] on link "clear" at bounding box center [924, 317] width 26 height 15
select select
click at [924, 372] on link "clear" at bounding box center [924, 367] width 26 height 15
select select
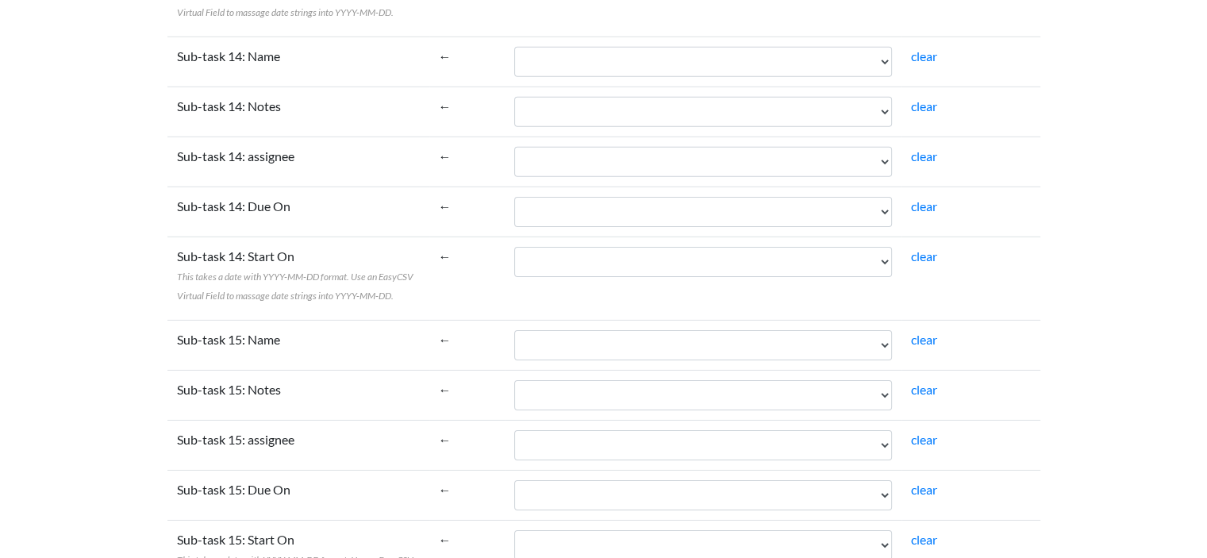
scroll to position [5212, 0]
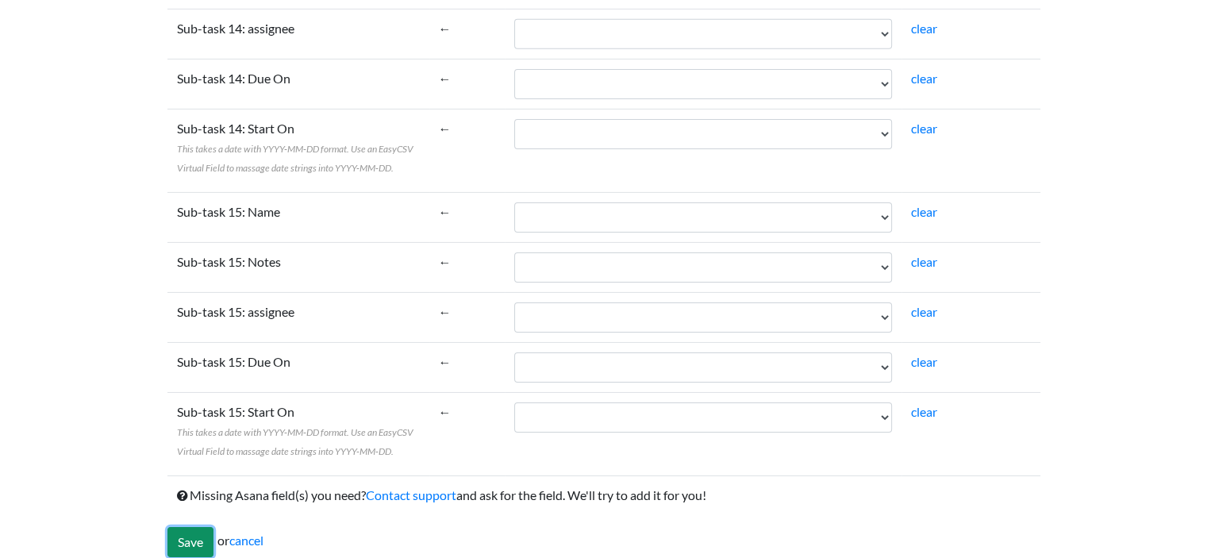
click at [183, 527] on input "Save" at bounding box center [190, 542] width 46 height 30
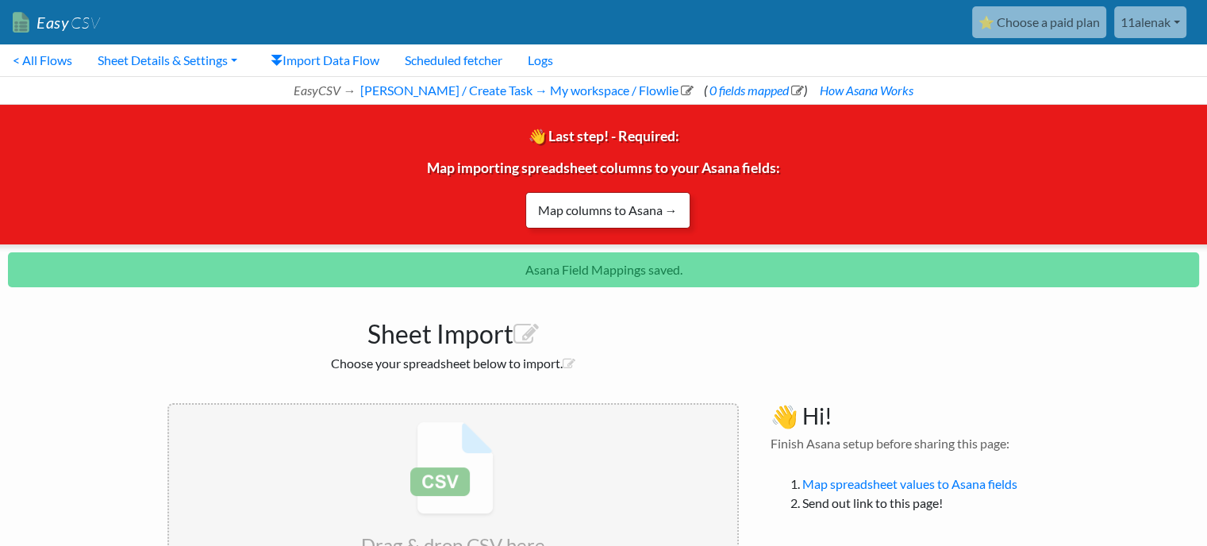
click at [602, 211] on link "Map columns to Asana →" at bounding box center [607, 210] width 165 height 36
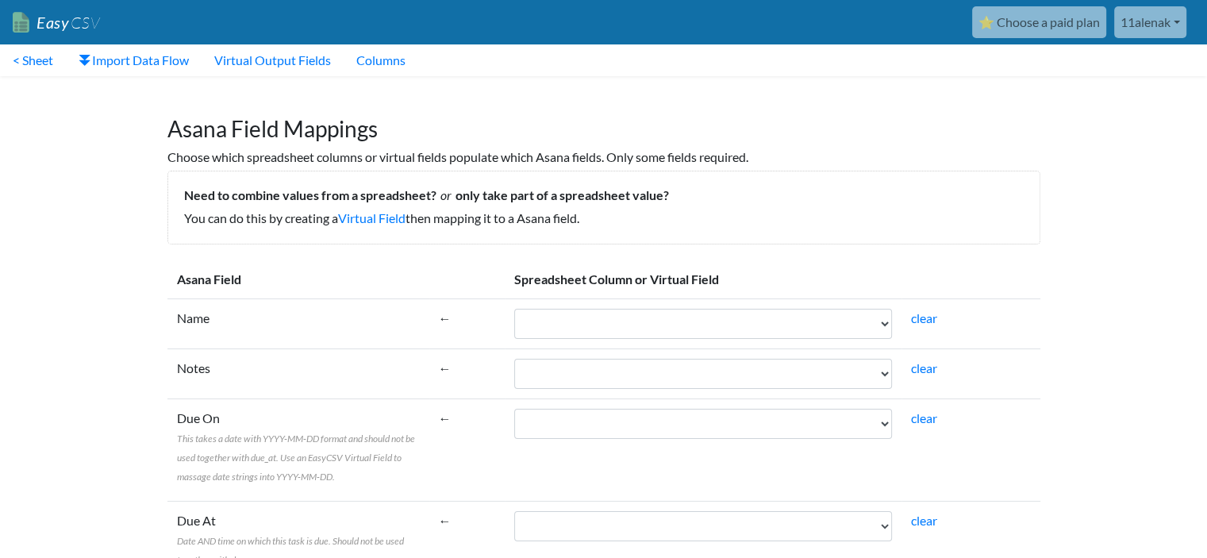
drag, startPoint x: 597, startPoint y: 213, endPoint x: 155, endPoint y: 126, distance: 450.5
click at [155, 126] on div "Asana Field Mappings Choose which spreadsheet columns or virtual fields populat…" at bounding box center [604, 164] width 905 height 160
click at [167, 92] on div at bounding box center [167, 92] width 0 height 0
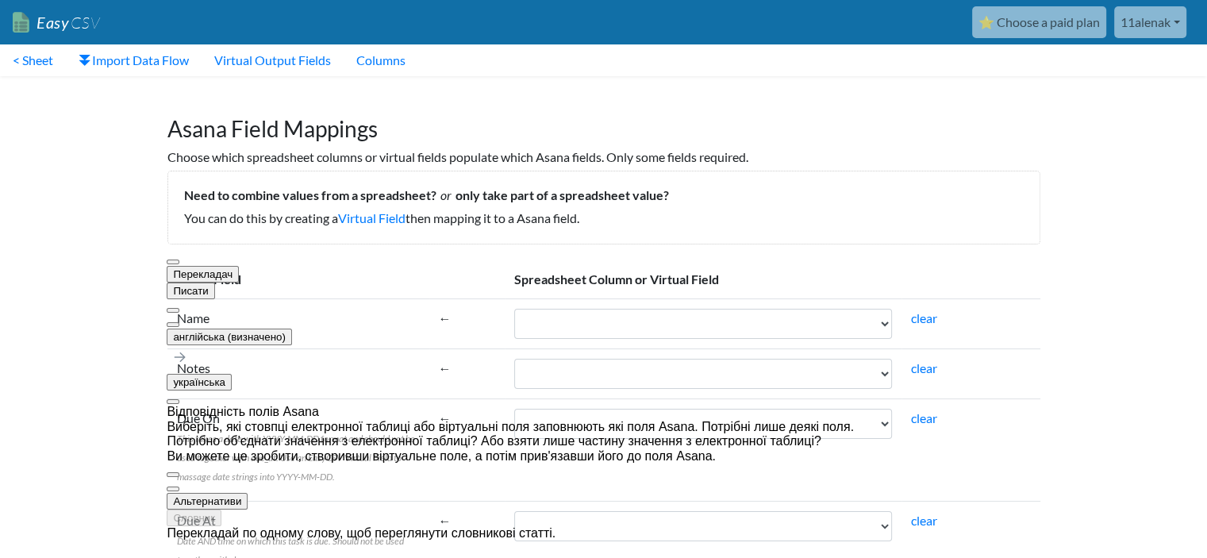
click at [712, 209] on p "You can do this by creating a Virtual Field then mapping it to a Asana field." at bounding box center [603, 218] width 839 height 19
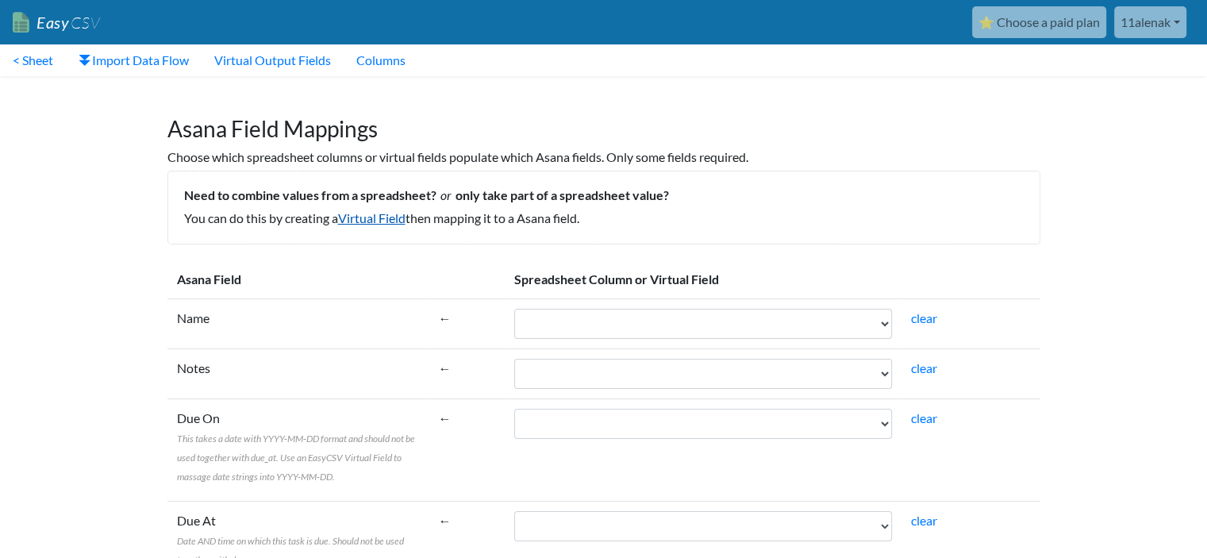
click at [387, 215] on link "Virtual Field" at bounding box center [371, 217] width 67 height 15
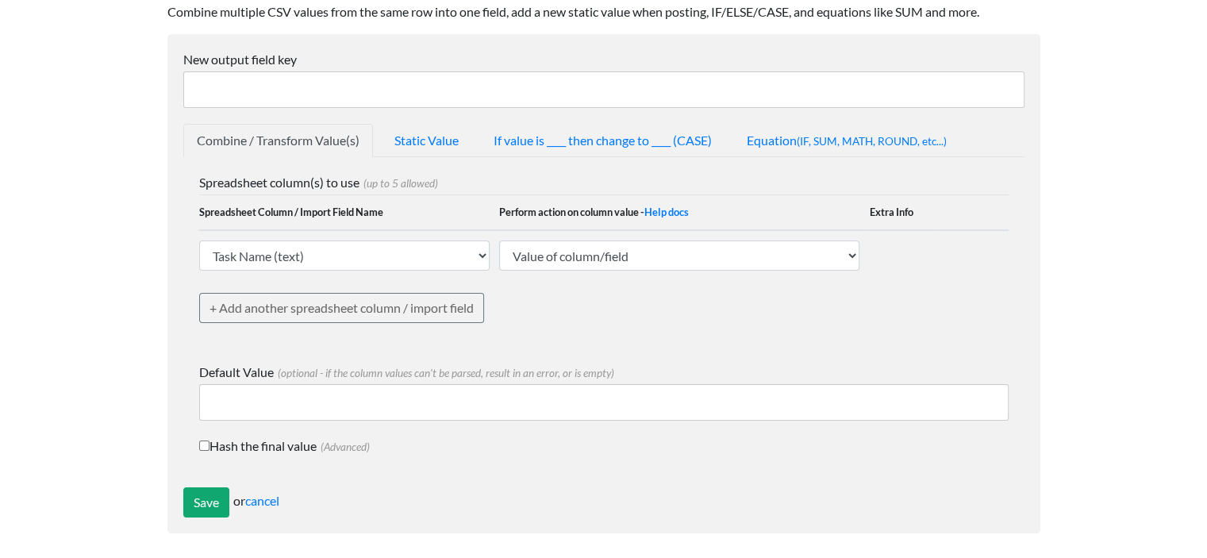
scroll to position [136, 0]
click at [216, 496] on input "Save" at bounding box center [206, 501] width 46 height 30
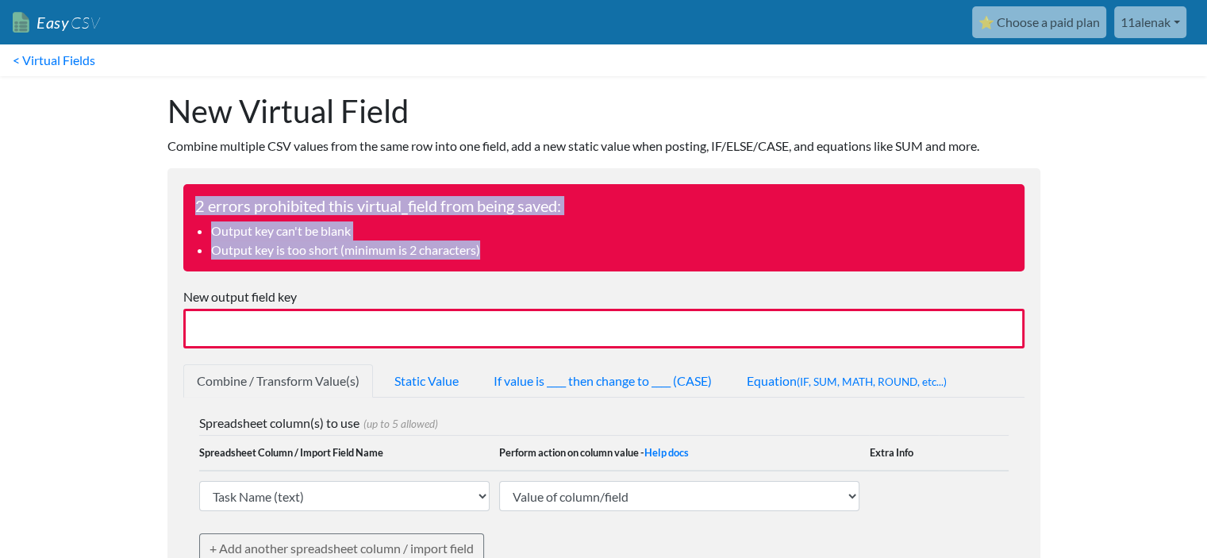
drag, startPoint x: 498, startPoint y: 247, endPoint x: 179, endPoint y: 198, distance: 323.4
click at [179, 198] on form "2 errors prohibited this virtual_field from being saved: Output key can't be bl…" at bounding box center [603, 470] width 873 height 605
click at [194, 172] on div at bounding box center [194, 172] width 0 height 0
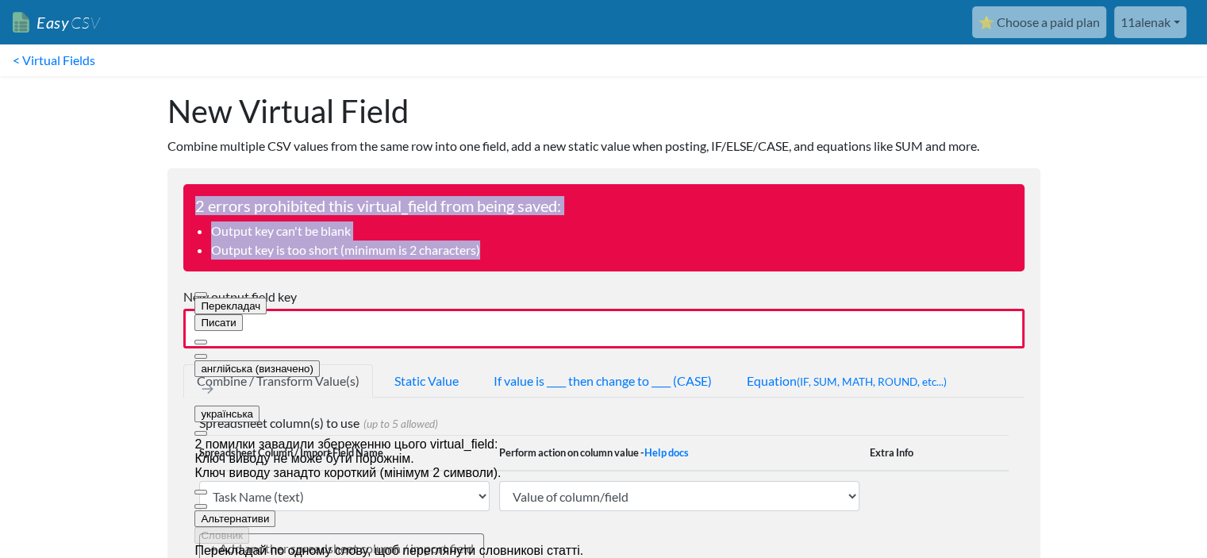
click at [207, 354] on button at bounding box center [200, 356] width 13 height 5
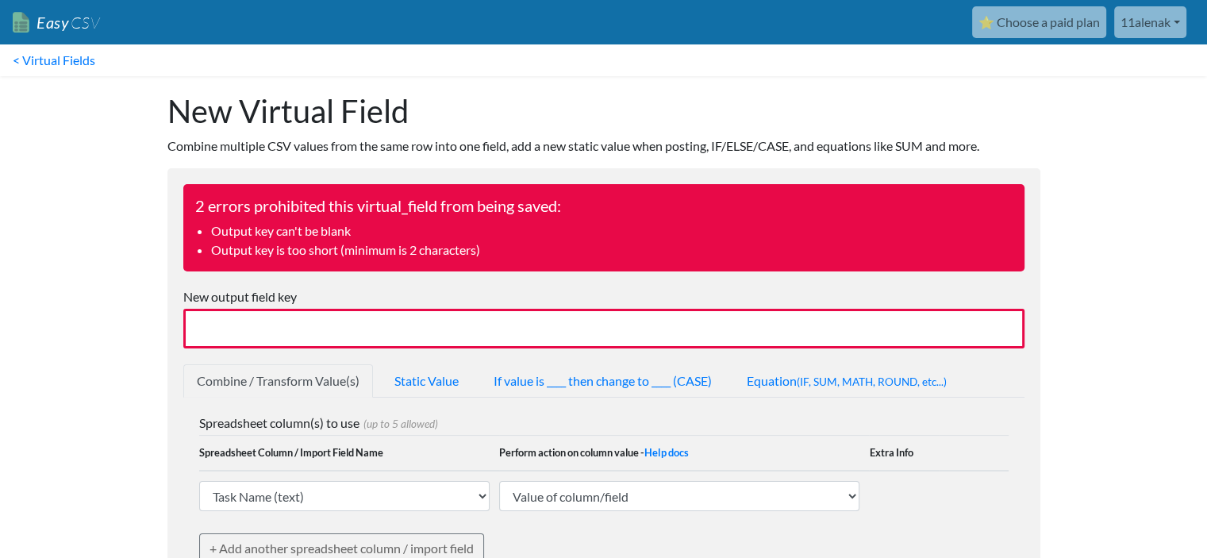
click at [357, 336] on input "New output field key" at bounding box center [603, 329] width 841 height 40
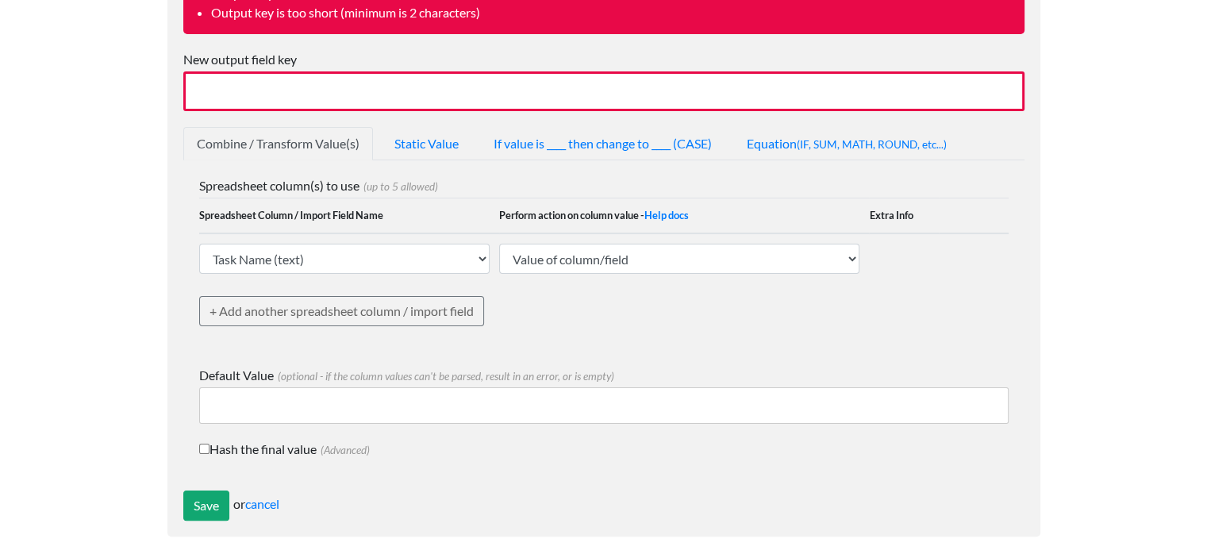
scroll to position [241, 0]
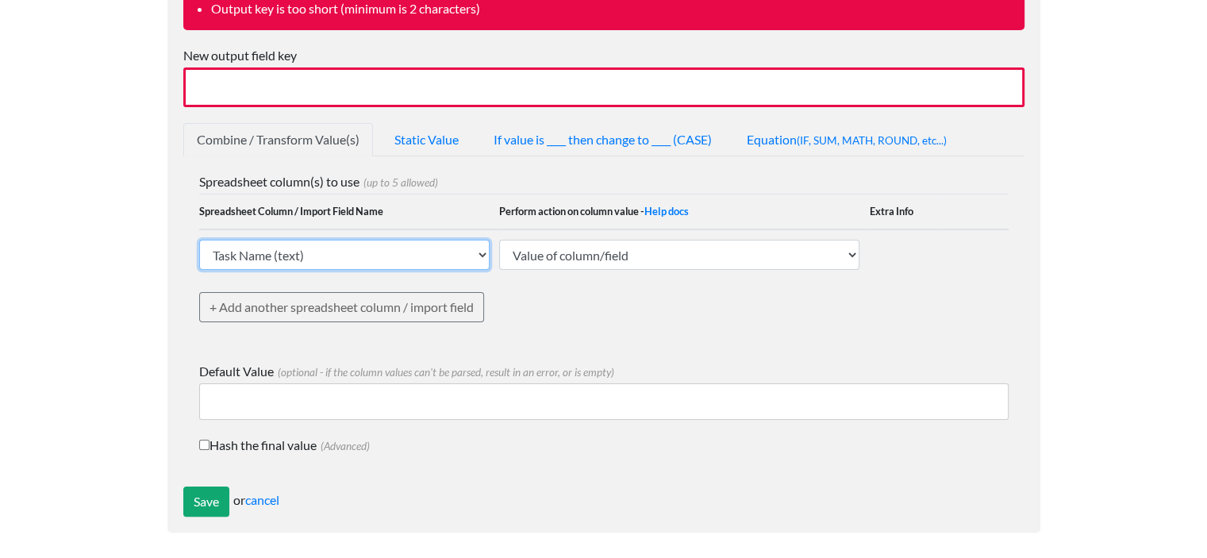
click at [302, 254] on select "Task Name (text) Parent Task (text) Description (text) Task Type (text) Assigne…" at bounding box center [344, 255] width 291 height 30
click at [301, 254] on select "Task Name (text) Parent Task (text) Description (text) Task Type (text) Assigne…" at bounding box center [344, 255] width 291 height 30
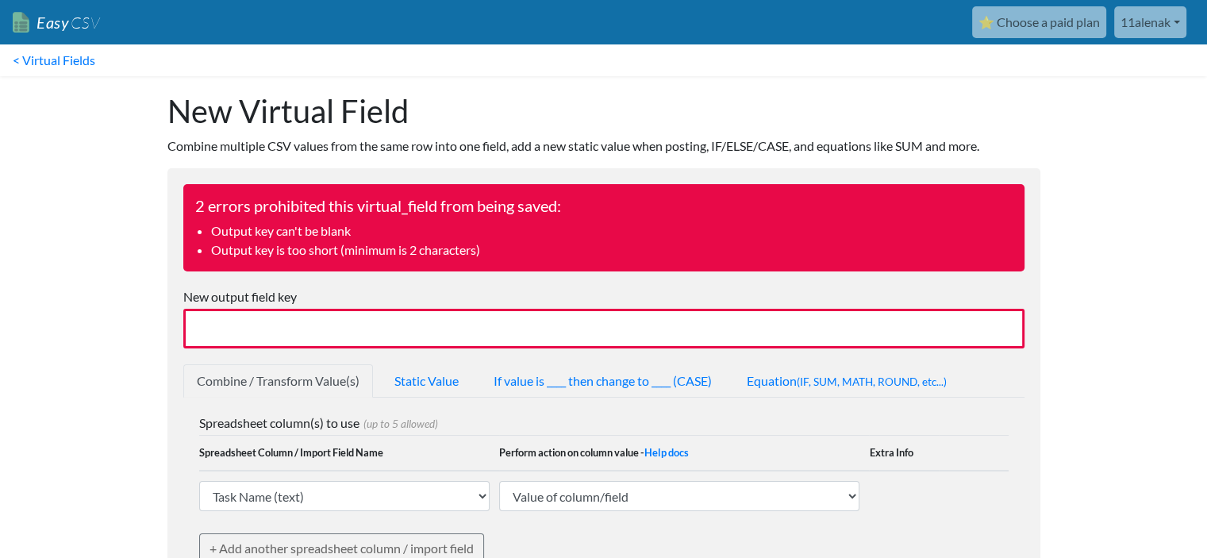
click at [292, 326] on input "New output field key" at bounding box center [603, 329] width 841 height 40
click at [314, 332] on input "New output field key" at bounding box center [603, 329] width 841 height 40
drag, startPoint x: 301, startPoint y: 301, endPoint x: 280, endPoint y: 294, distance: 21.8
click at [280, 294] on label "New output field key" at bounding box center [603, 296] width 841 height 19
click at [280, 304] on div at bounding box center [280, 304] width 0 height 0
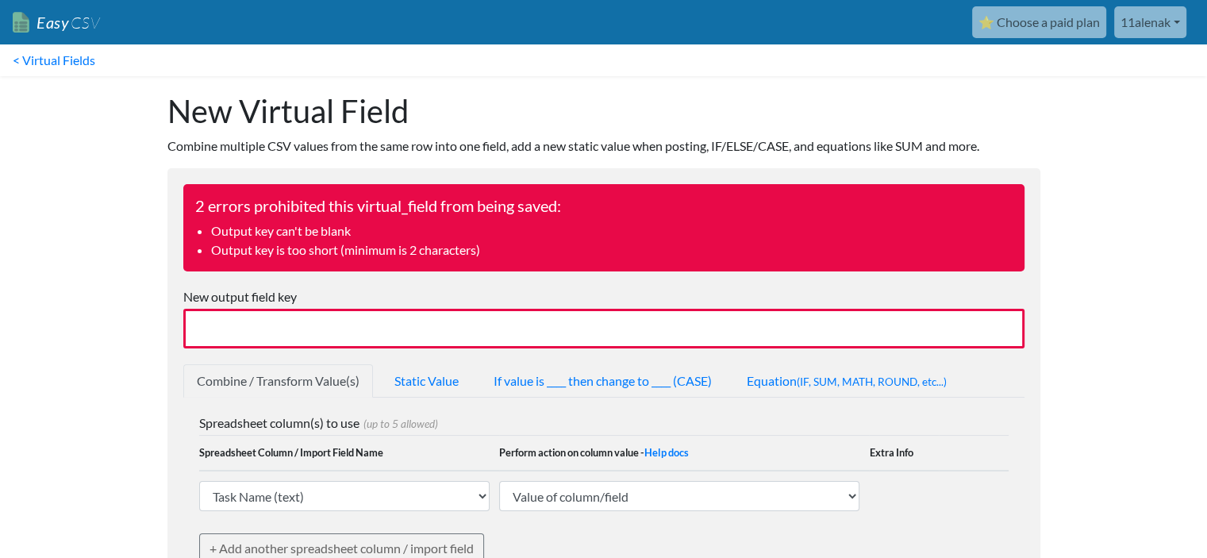
click at [220, 329] on input "New output field key" at bounding box center [603, 329] width 841 height 40
paste input "Flowlie"
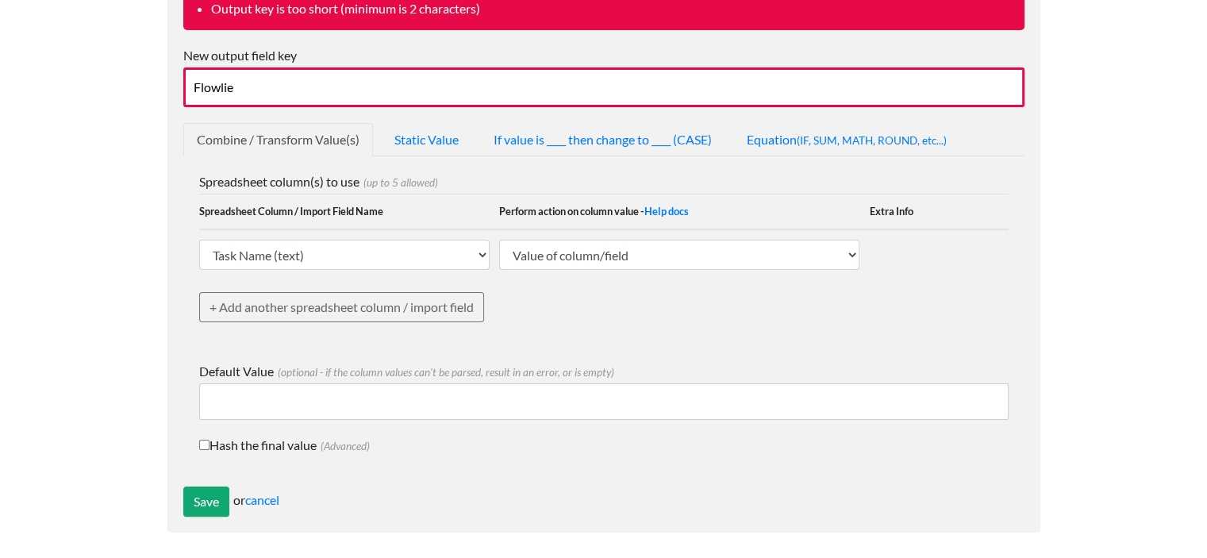
scroll to position [241, 0]
type input "Flowlie"
click at [199, 494] on input "Save" at bounding box center [206, 501] width 46 height 30
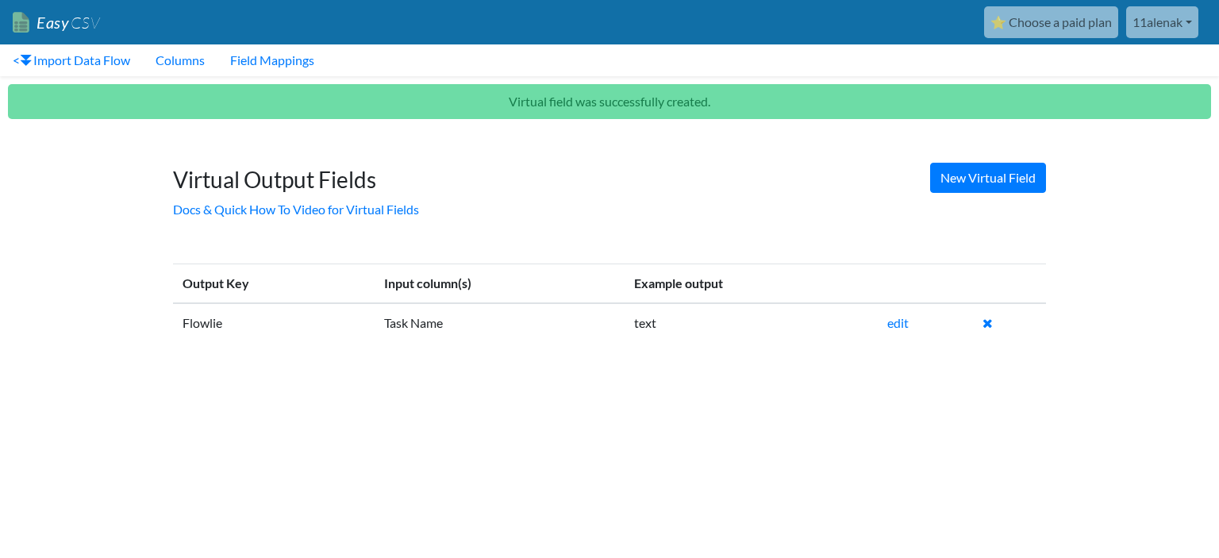
click at [784, 177] on h1 "Virtual Output Fields" at bounding box center [609, 172] width 873 height 43
click at [351, 202] on link "Docs & Quick How To Video for Virtual Fields" at bounding box center [296, 209] width 246 height 15
click at [118, 63] on link "< Import Data Flow" at bounding box center [71, 60] width 143 height 32
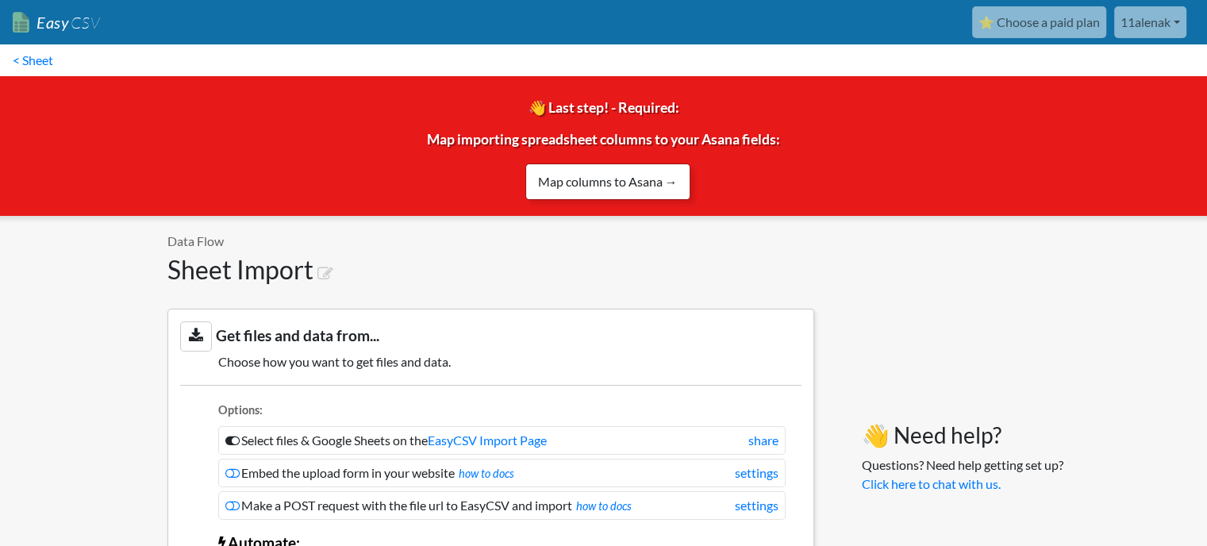
click at [568, 183] on link "Map columns to Asana →" at bounding box center [607, 181] width 165 height 36
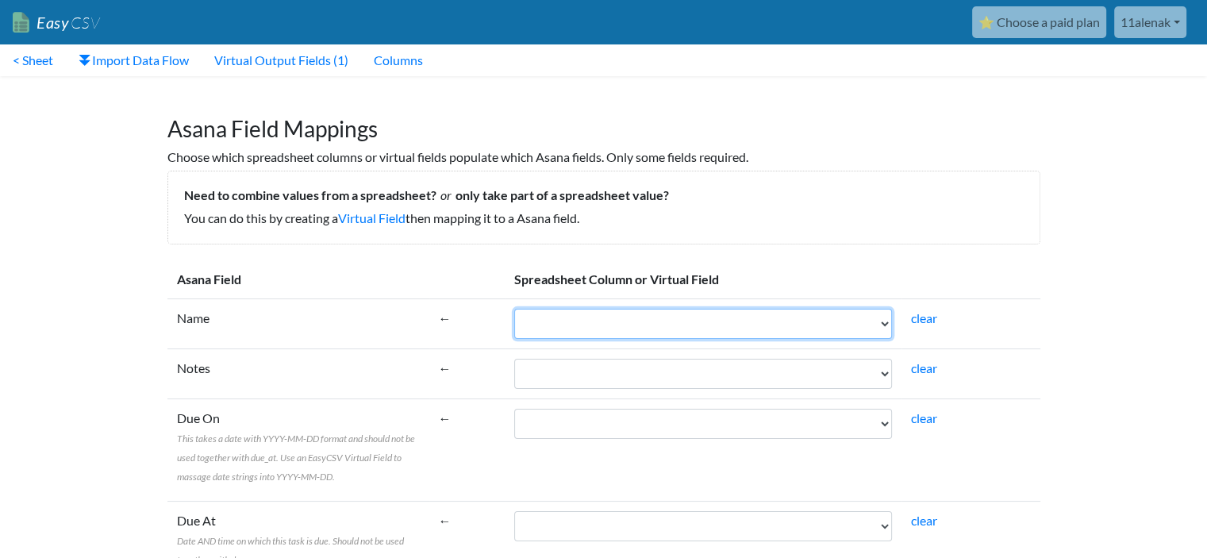
click at [597, 317] on select "Task Name Parent Task Description Task Type Assignee Due Date Flowlie" at bounding box center [703, 324] width 378 height 30
click at [556, 333] on select "Task Name Parent Task Description Task Type Assignee Due Date Flowlie" at bounding box center [703, 324] width 378 height 30
click at [545, 324] on select "Task Name Parent Task Description Task Type Assignee Due Date Flowlie" at bounding box center [703, 324] width 378 height 30
select select "vf_23669"
click at [514, 309] on select "Task Name Parent Task Description Task Type Assignee Due Date Flowlie" at bounding box center [703, 324] width 378 height 30
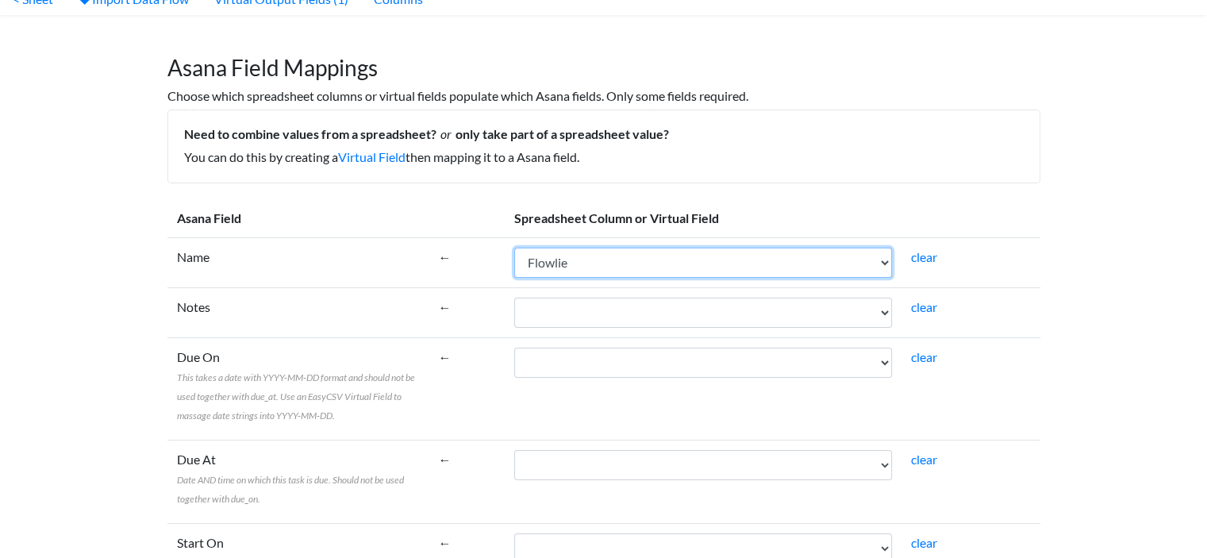
scroll to position [159, 0]
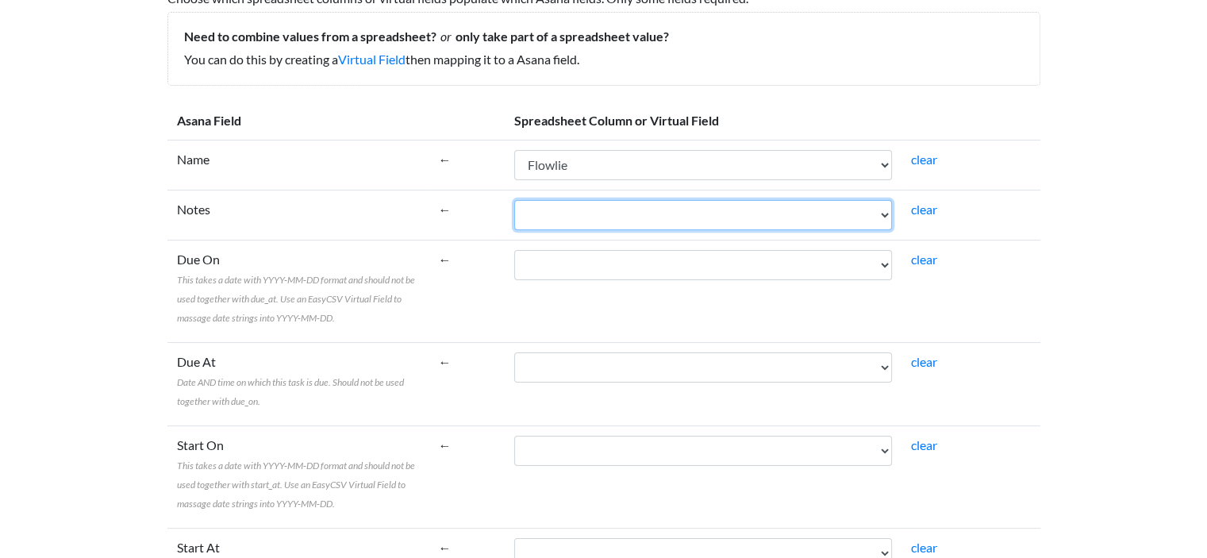
click at [549, 217] on select "Task Name Parent Task Description Task Type Assignee Due Date Flowlie" at bounding box center [703, 215] width 378 height 30
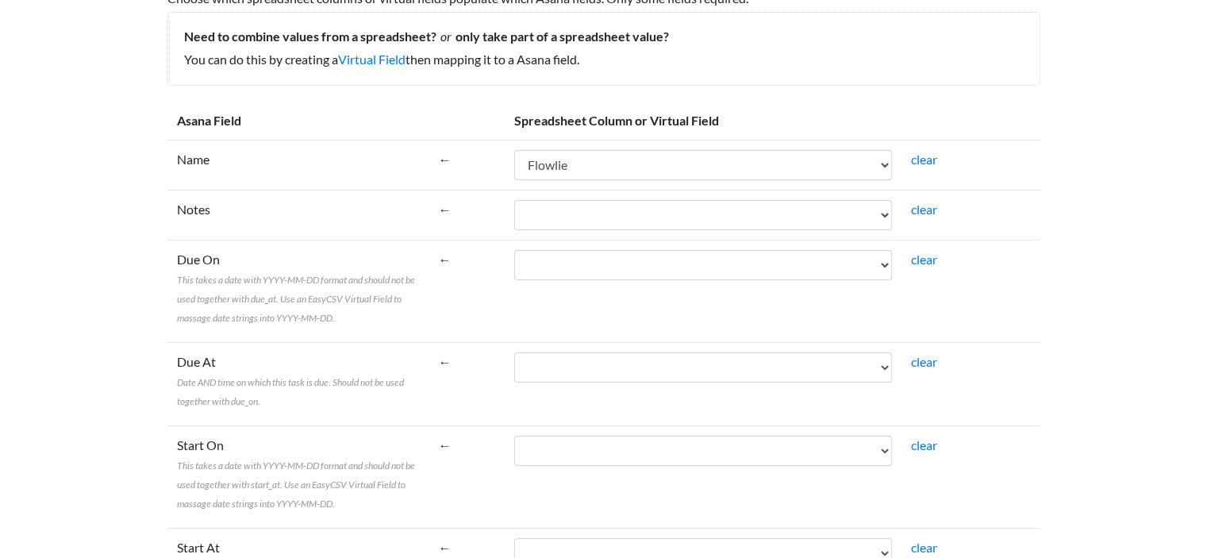
click at [242, 228] on td "Notes" at bounding box center [298, 215] width 262 height 50
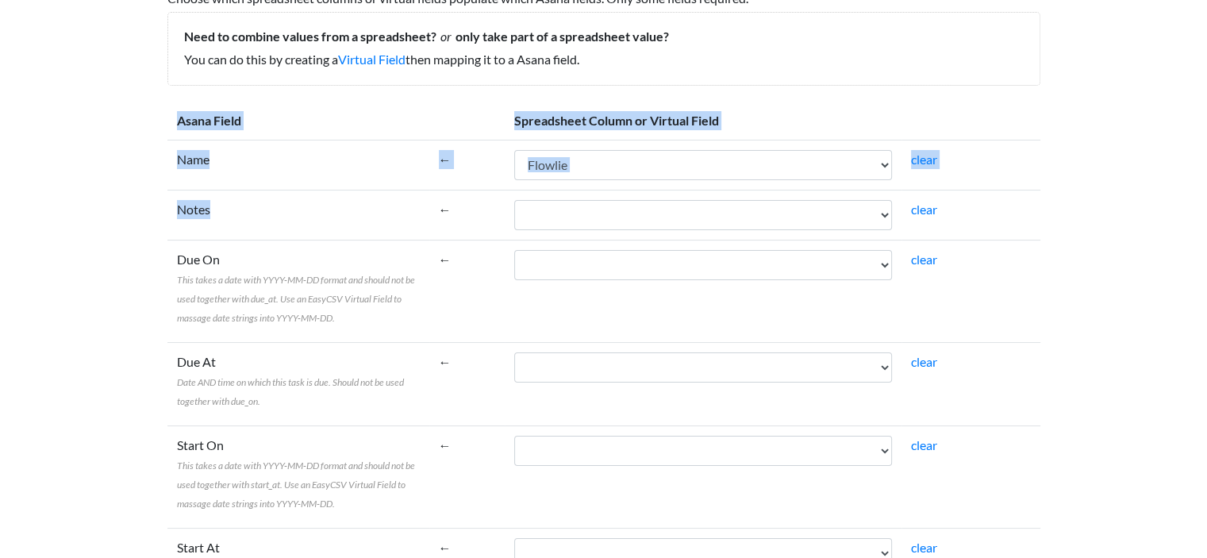
drag, startPoint x: 171, startPoint y: 207, endPoint x: 219, endPoint y: 206, distance: 47.6
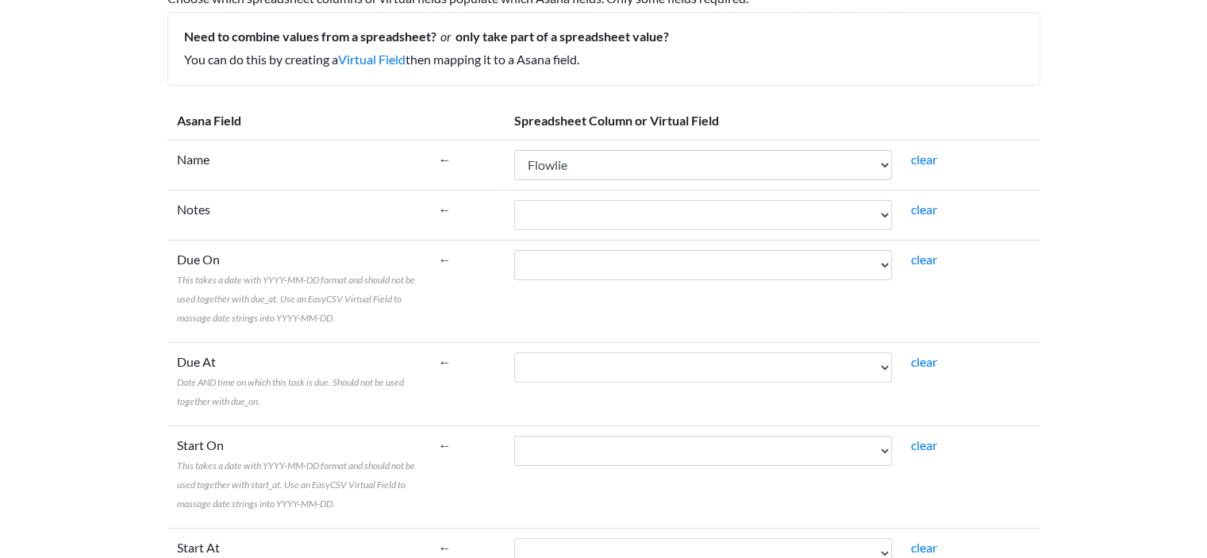
click at [219, 205] on td "Notes" at bounding box center [298, 215] width 262 height 50
click at [194, 205] on label "Notes" at bounding box center [193, 209] width 33 height 19
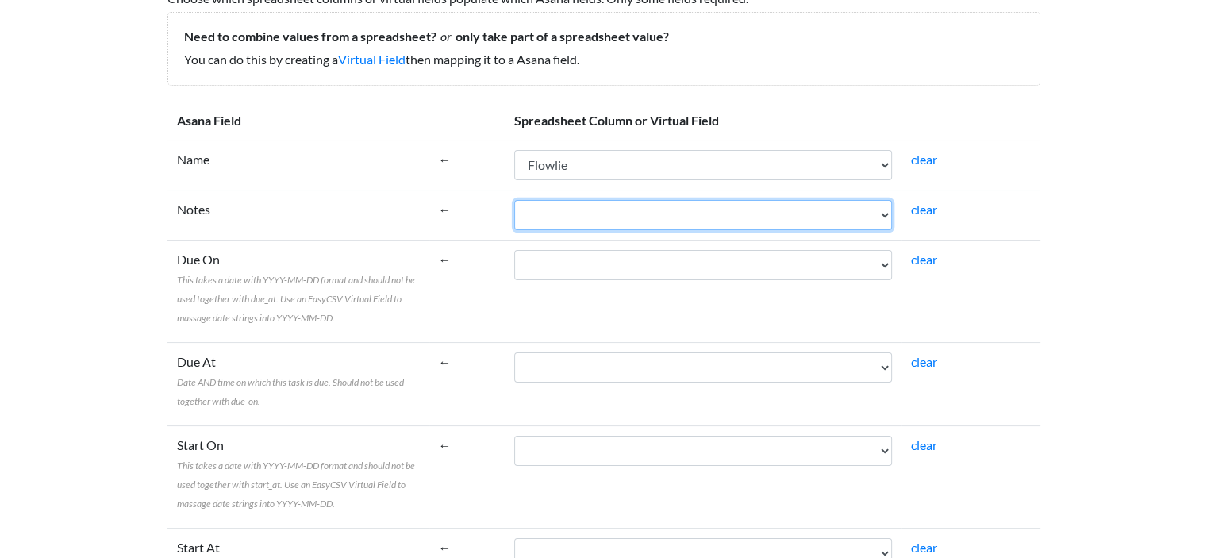
click at [514, 205] on select "Task Name Parent Task Description Task Type Assignee Due Date Flowlie" at bounding box center [703, 215] width 378 height 30
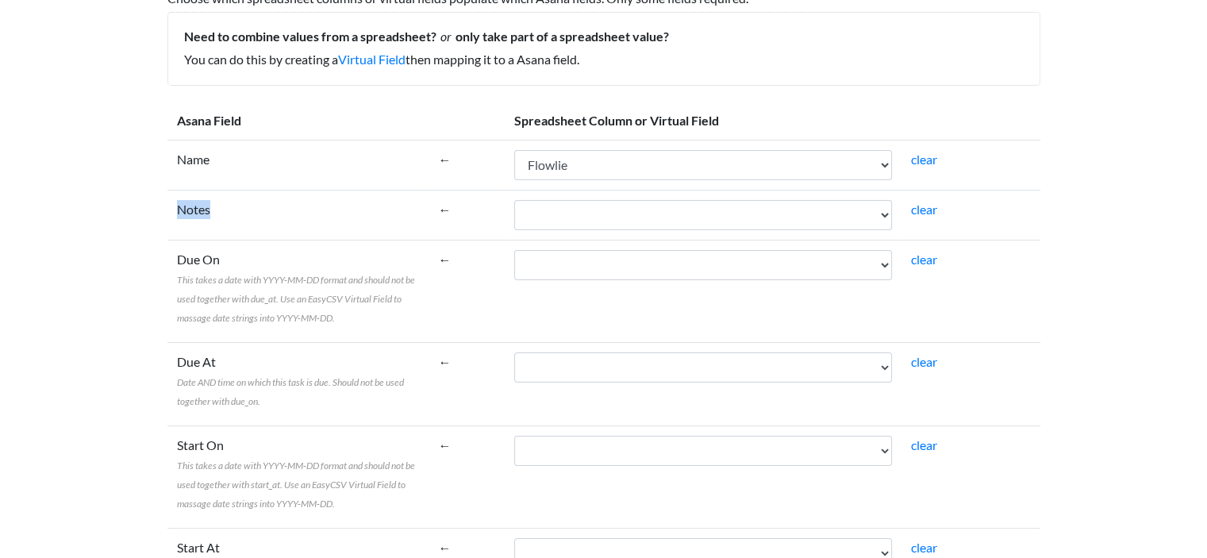
click at [194, 205] on label "Notes" at bounding box center [193, 209] width 33 height 19
click at [514, 205] on select "Task Name Parent Task Description Task Type Assignee Due Date Flowlie" at bounding box center [703, 215] width 378 height 30
drag, startPoint x: 194, startPoint y: 207, endPoint x: 180, endPoint y: 220, distance: 18.5
click at [180, 220] on td "Notes" at bounding box center [298, 215] width 262 height 50
click at [194, 208] on label "Notes" at bounding box center [193, 209] width 33 height 19
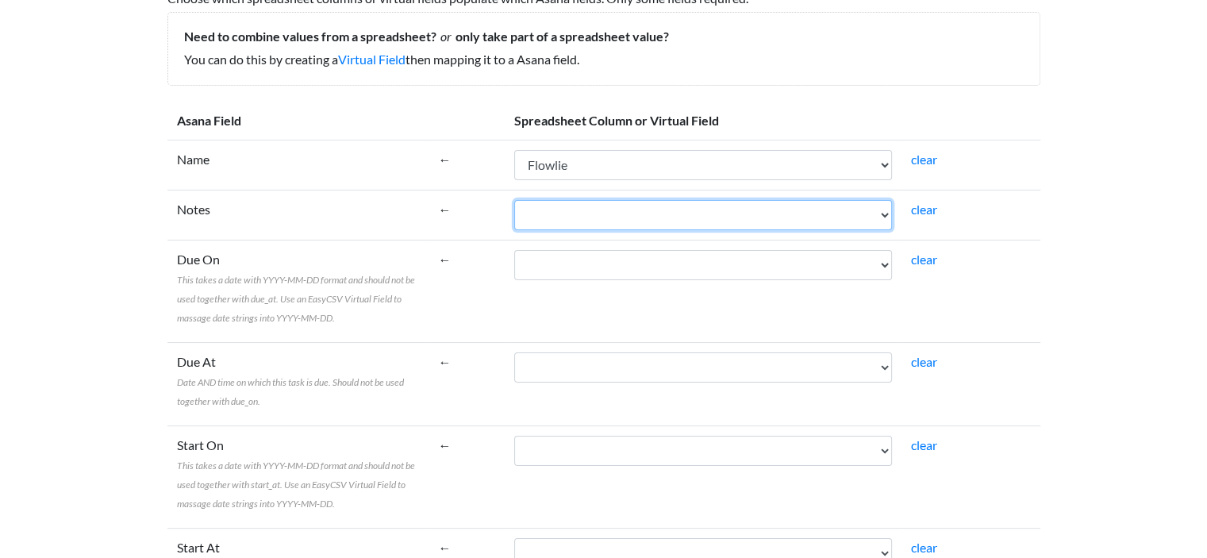
click at [514, 208] on select "Task Name Parent Task Description Task Type Assignee Due Date Flowlie" at bounding box center [703, 215] width 378 height 30
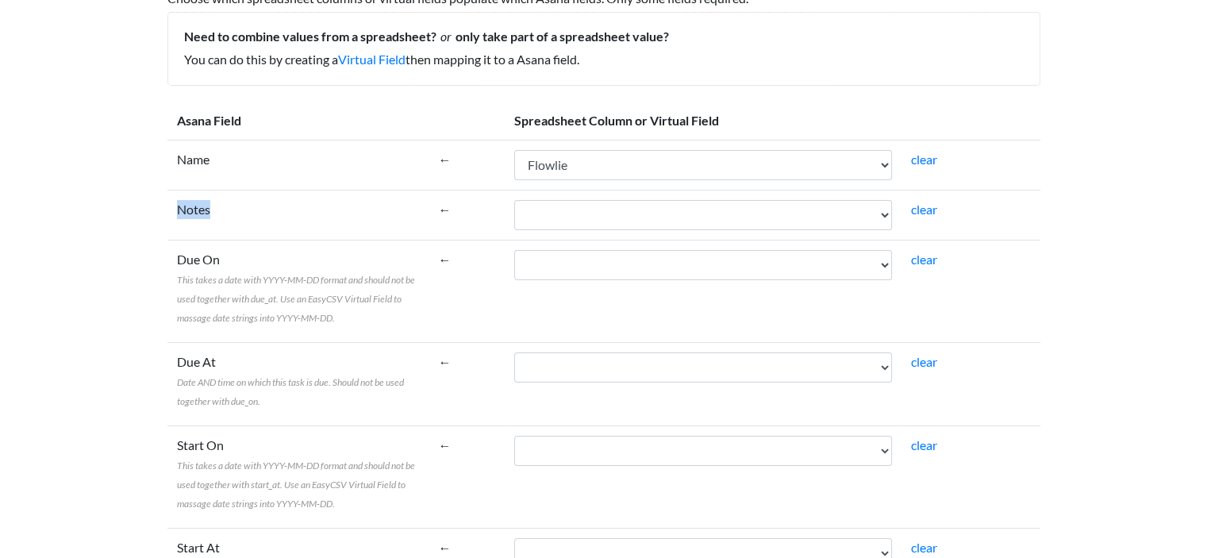
click at [194, 208] on label "Notes" at bounding box center [193, 209] width 33 height 19
click at [514, 208] on select "Task Name Parent Task Description Task Type Assignee Due Date Flowlie" at bounding box center [703, 215] width 378 height 30
click at [190, 216] on div at bounding box center [190, 216] width 0 height 0
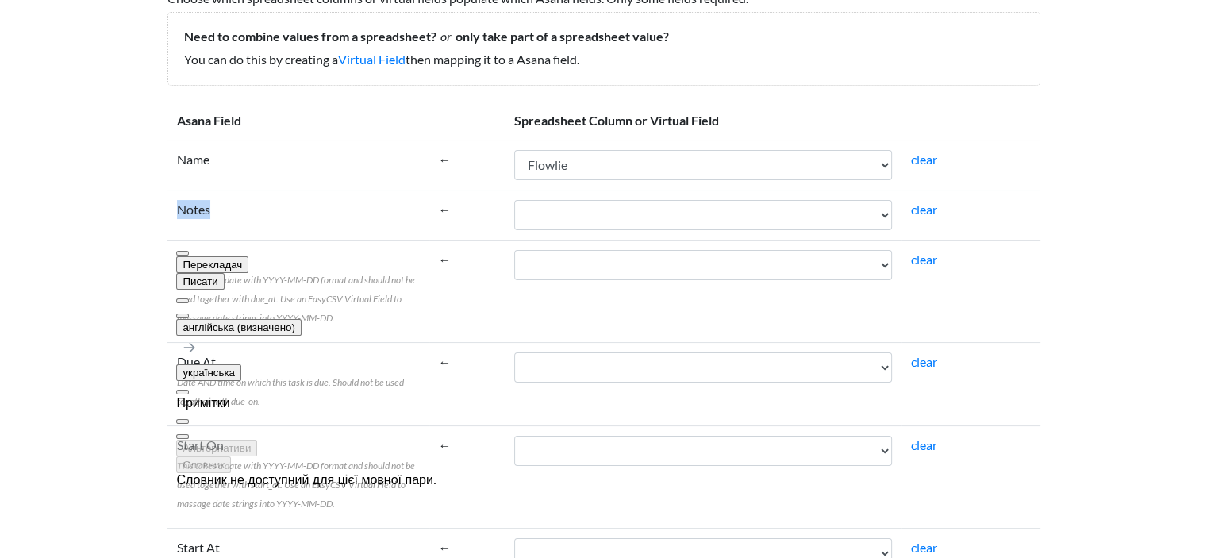
click at [189, 313] on button at bounding box center [182, 315] width 13 height 5
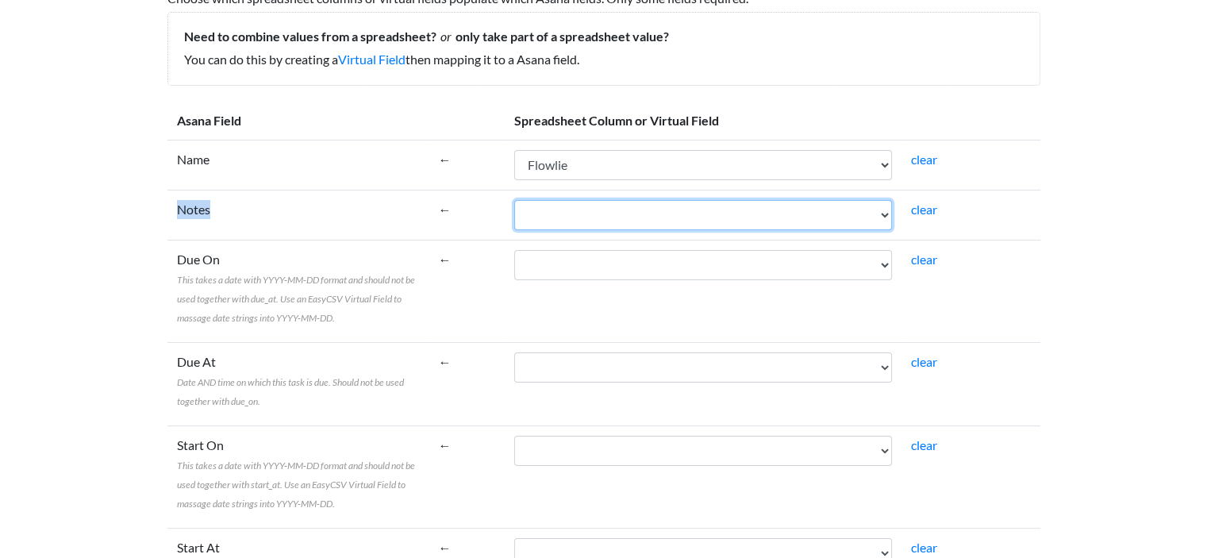
click at [552, 209] on select "Task Name Parent Task Description Task Type Assignee Due Date Flowlie" at bounding box center [703, 215] width 378 height 30
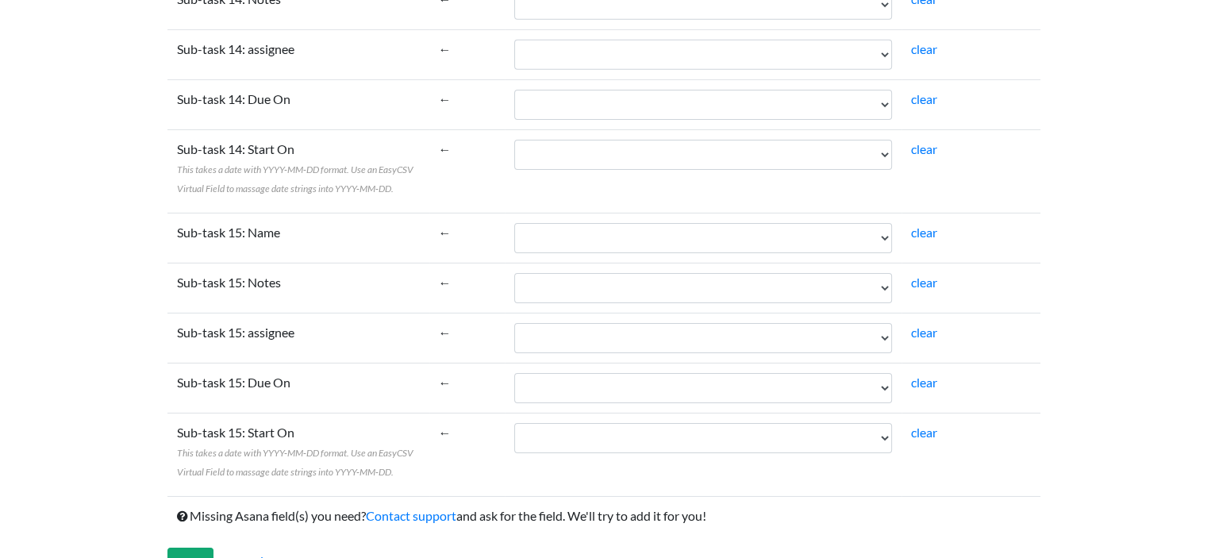
scroll to position [5212, 0]
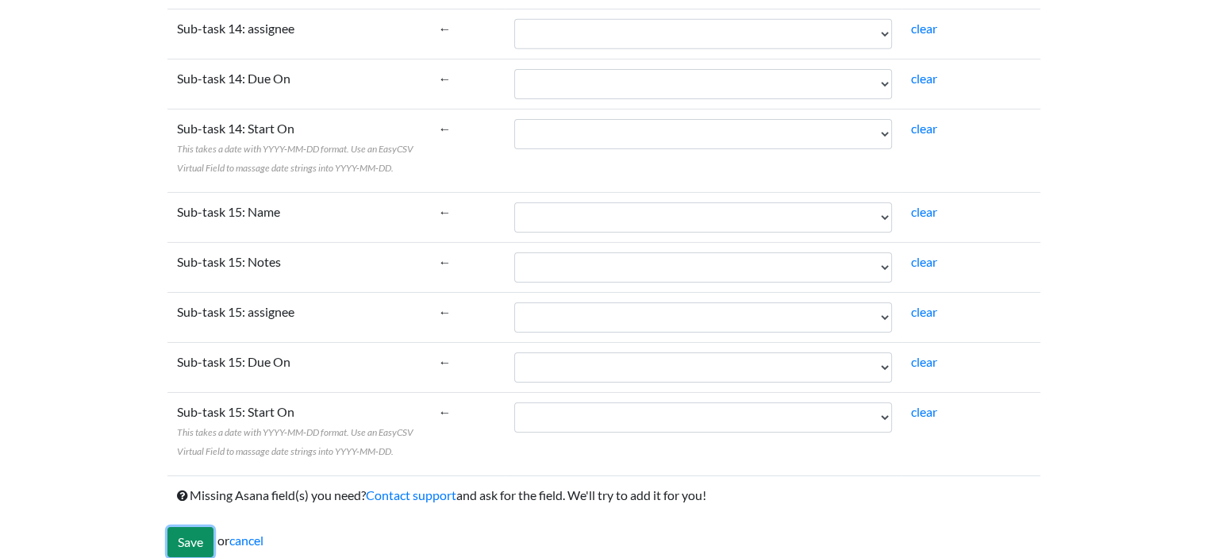
click at [197, 533] on input "Save" at bounding box center [190, 542] width 46 height 30
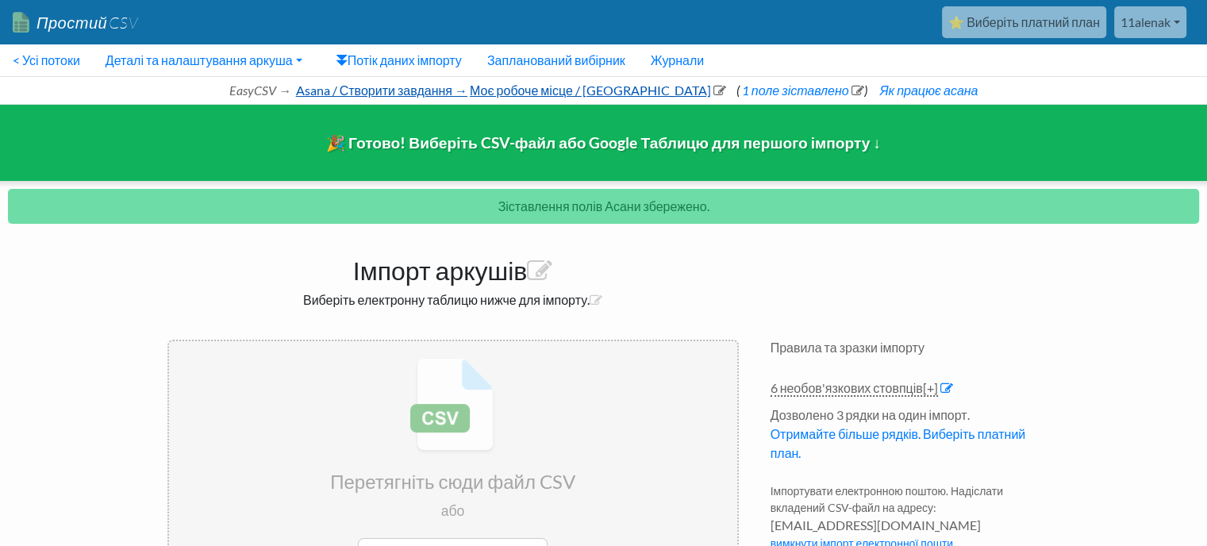
click at [365, 89] on font "Asana / Створити завдання →" at bounding box center [381, 90] width 171 height 15
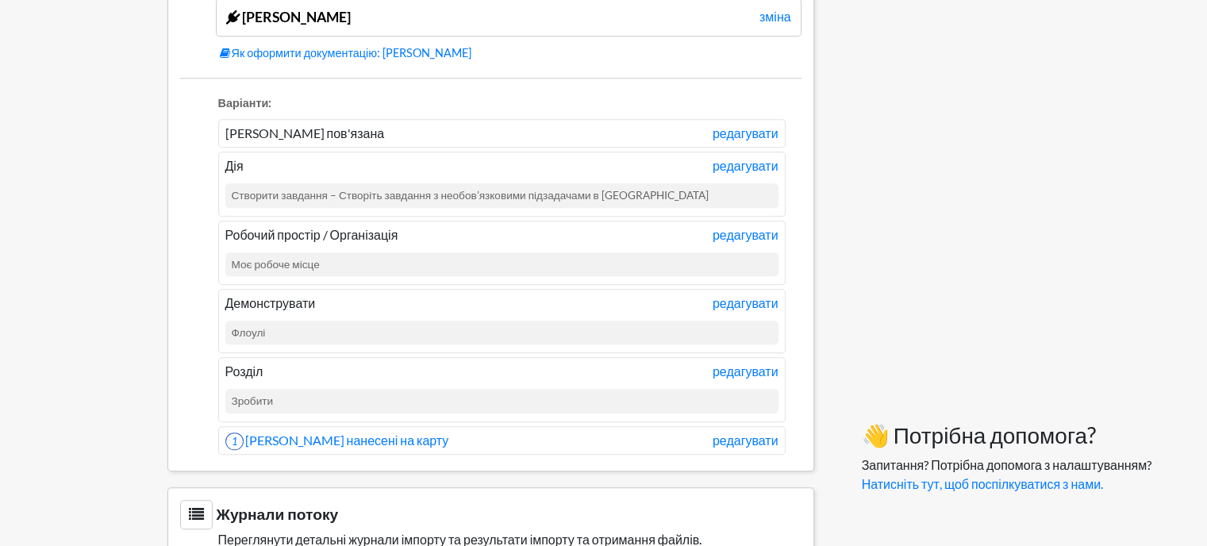
scroll to position [1496, 0]
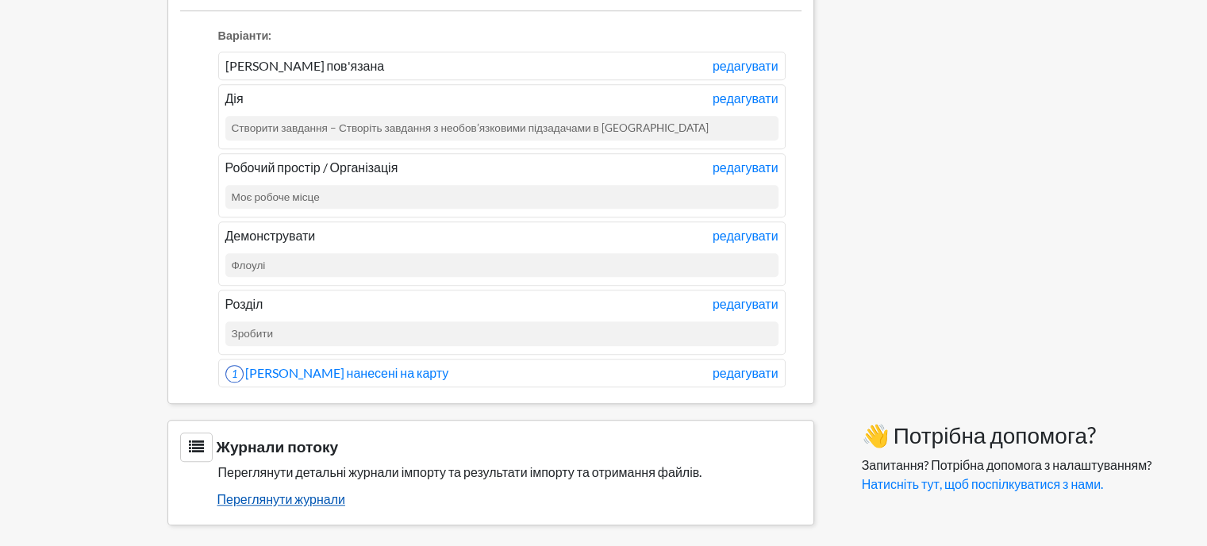
click at [273, 491] on font "Переглянути журнали" at bounding box center [281, 498] width 128 height 15
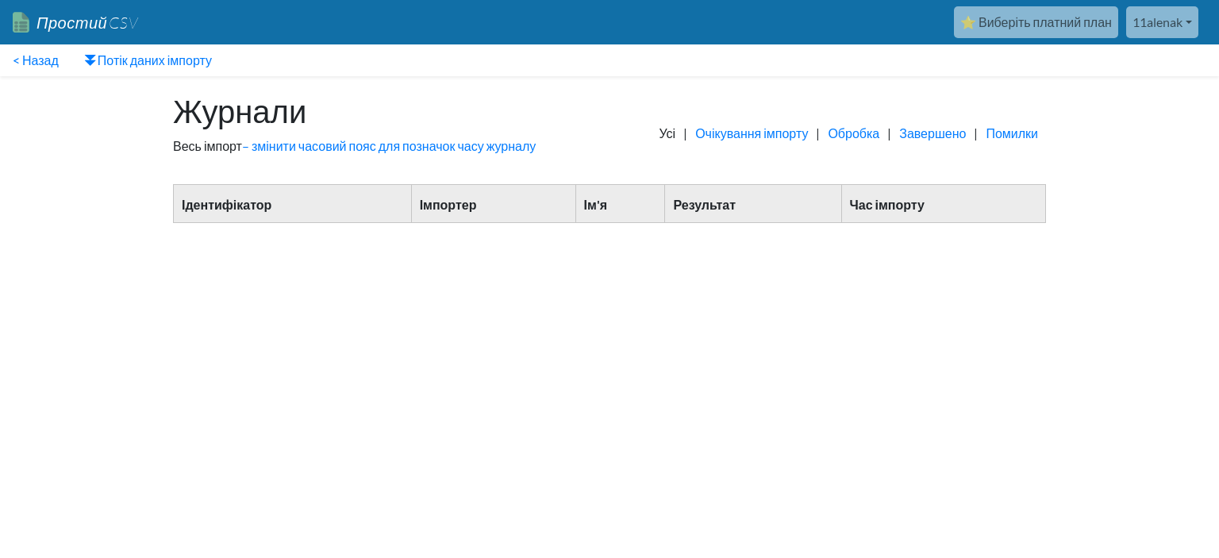
click at [698, 252] on html "Простий CSV ⭐ Виберіть платний план 11alenak 11alenak Усі потоки Усі генератори…" at bounding box center [609, 126] width 1219 height 252
drag, startPoint x: 711, startPoint y: 271, endPoint x: 559, endPoint y: 203, distance: 166.9
click at [709, 252] on html "Простий CSV ⭐ Виберіть платний план 11alenak 11alenak Усі потоки Усі генератори…" at bounding box center [609, 126] width 1219 height 252
click at [336, 148] on font "– змінити часовий пояс для позначок часу журналу" at bounding box center [389, 145] width 294 height 15
click at [159, 63] on font "Потік даних імпорту" at bounding box center [155, 59] width 114 height 15
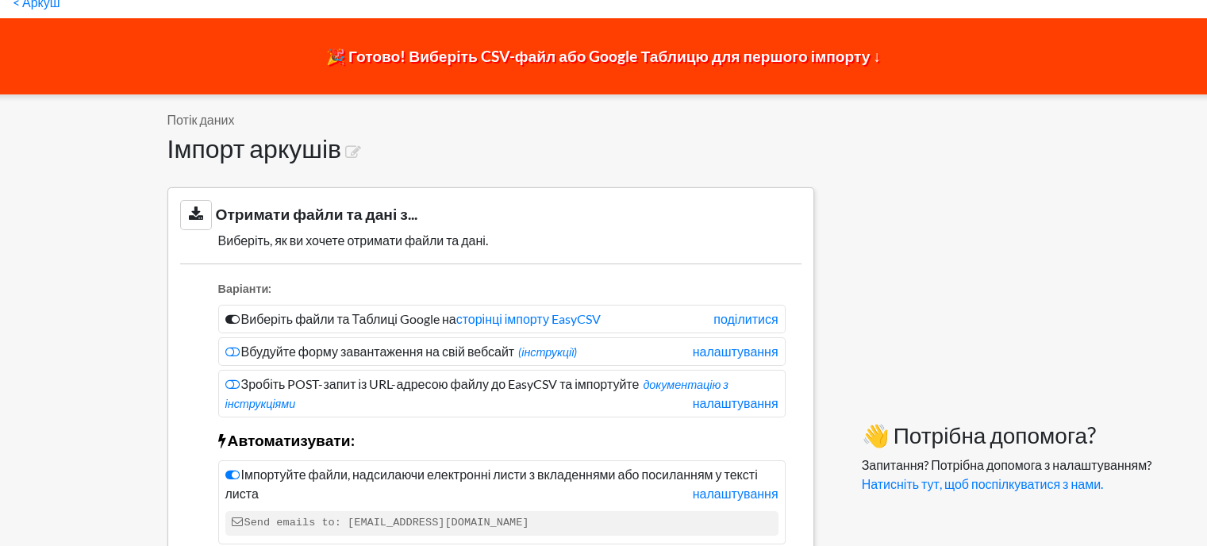
scroll to position [159, 0]
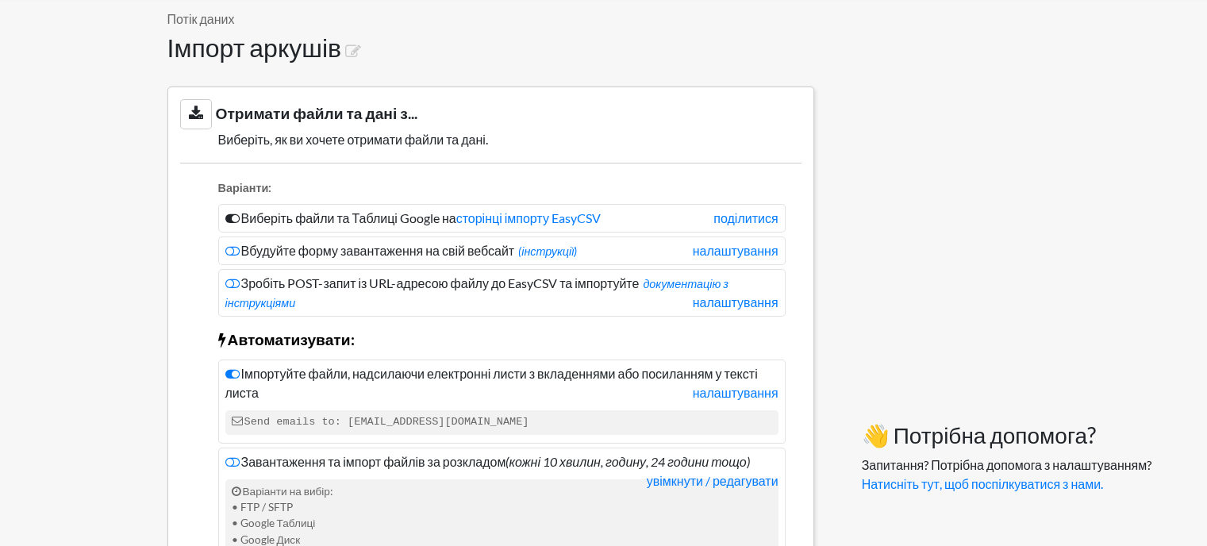
click at [226, 217] on icon at bounding box center [232, 218] width 14 height 13
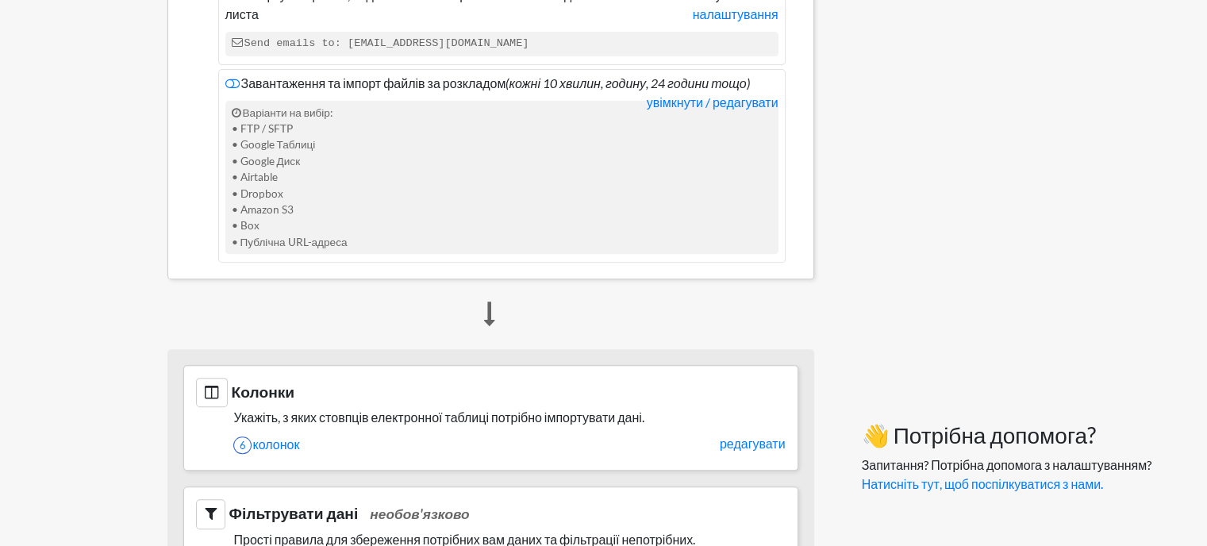
scroll to position [714, 0]
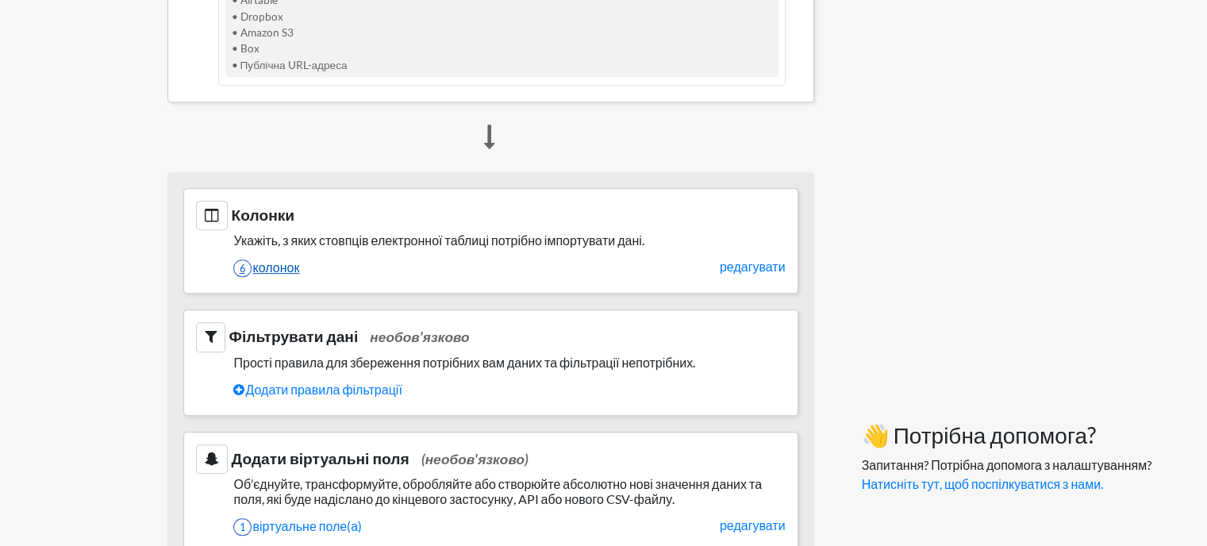
click at [279, 263] on font "колонок" at bounding box center [276, 266] width 47 height 15
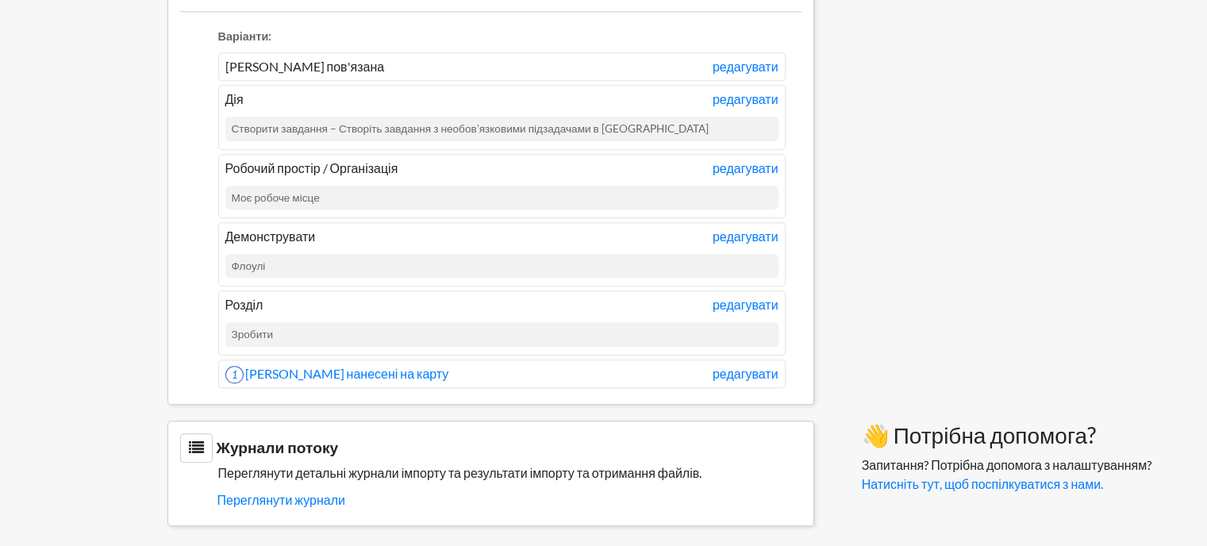
scroll to position [1496, 0]
click at [366, 367] on font "[PERSON_NAME] нанесені на карту" at bounding box center [347, 372] width 204 height 15
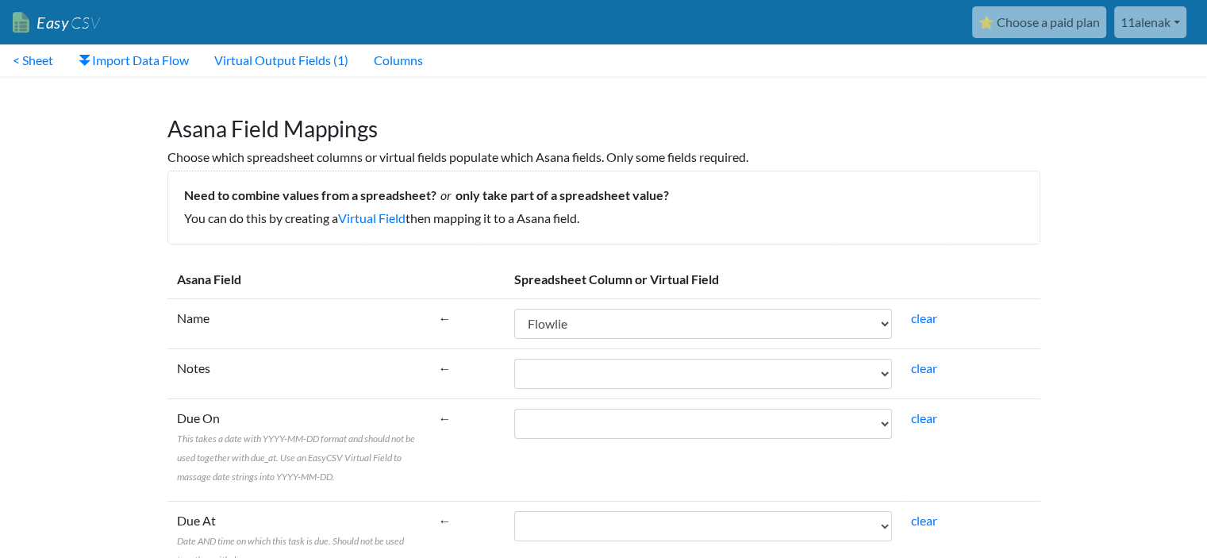
drag, startPoint x: 0, startPoint y: 0, endPoint x: 1174, endPoint y: 223, distance: 1195.2
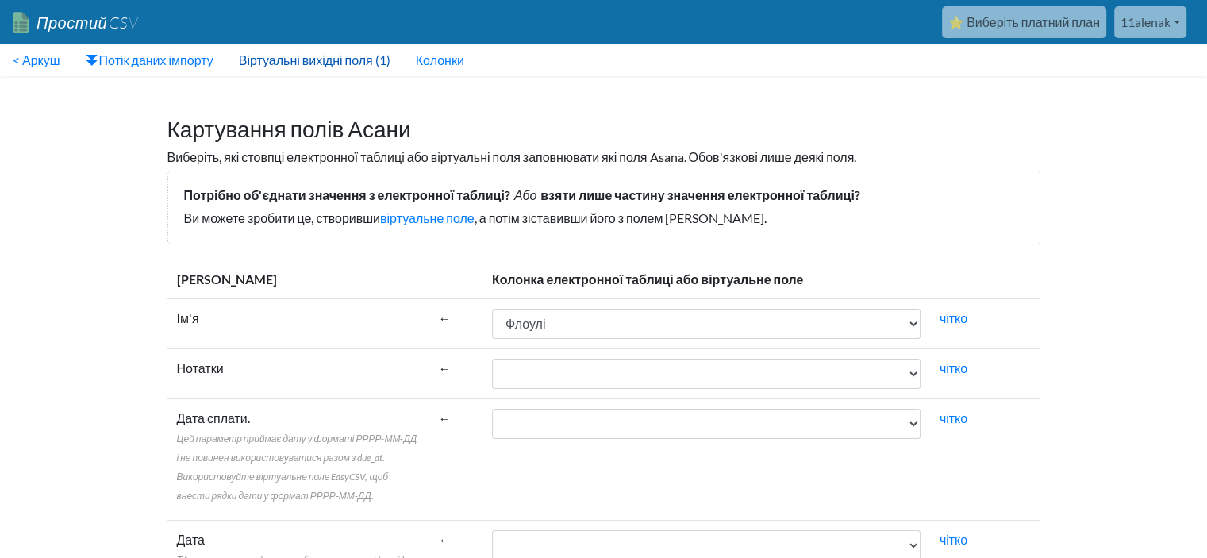
click at [312, 52] on link "Віртуальні вихідні поля (1)" at bounding box center [314, 60] width 177 height 32
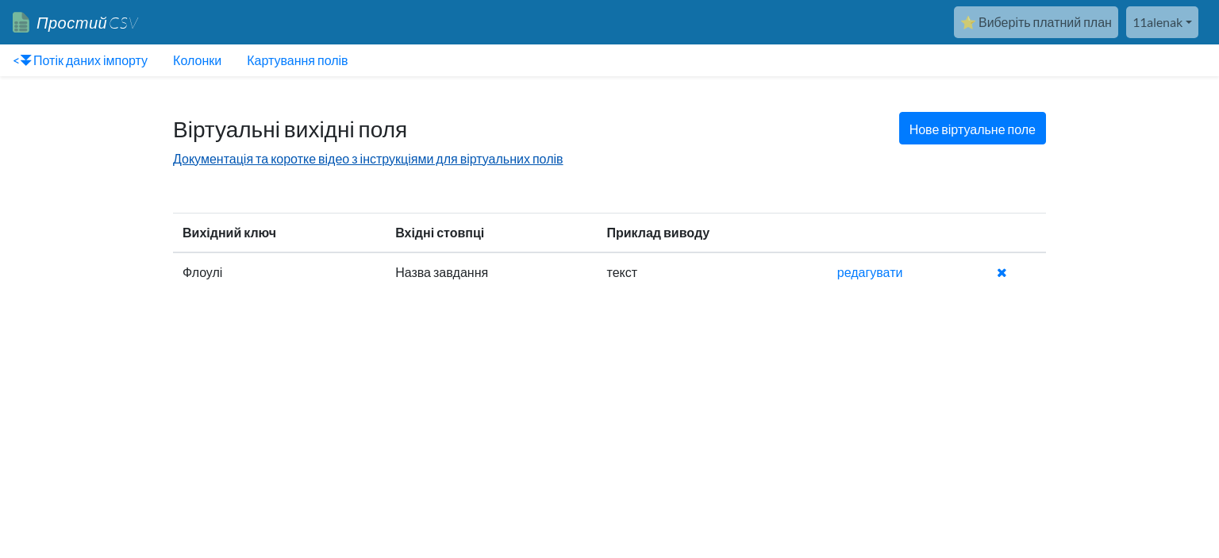
click at [330, 155] on font "Документація та коротке відео з інструкціями для віртуальних полів" at bounding box center [368, 158] width 390 height 15
click at [102, 61] on font "Потік даних імпорту" at bounding box center [90, 59] width 114 height 15
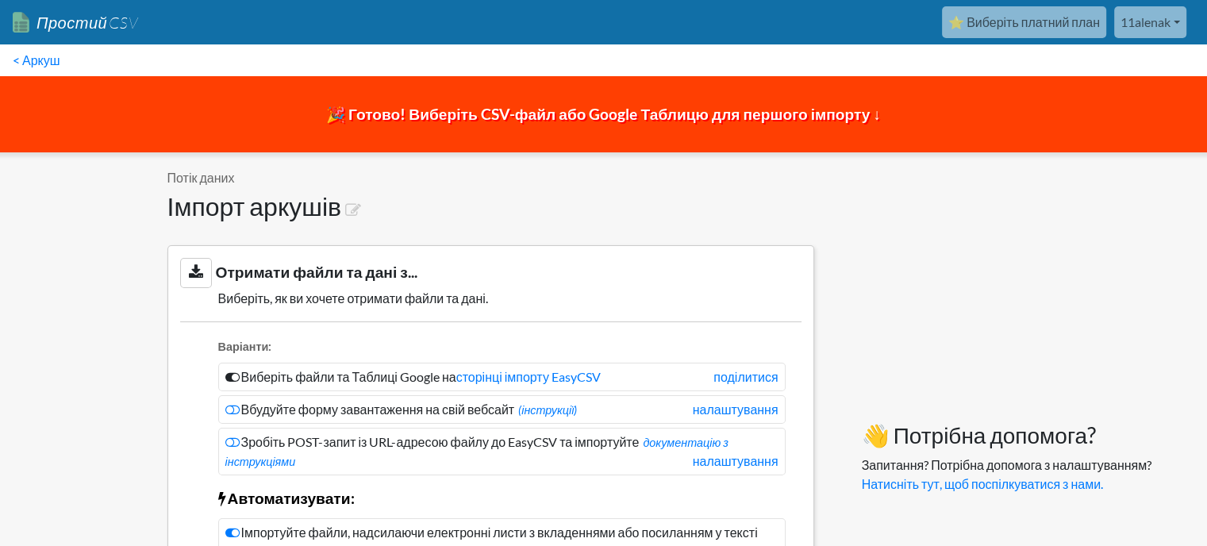
click at [460, 113] on font "🎉 Готово! Виберіть CSV-файл або Google Таблицю для першого імпорту ↓" at bounding box center [603, 114] width 555 height 18
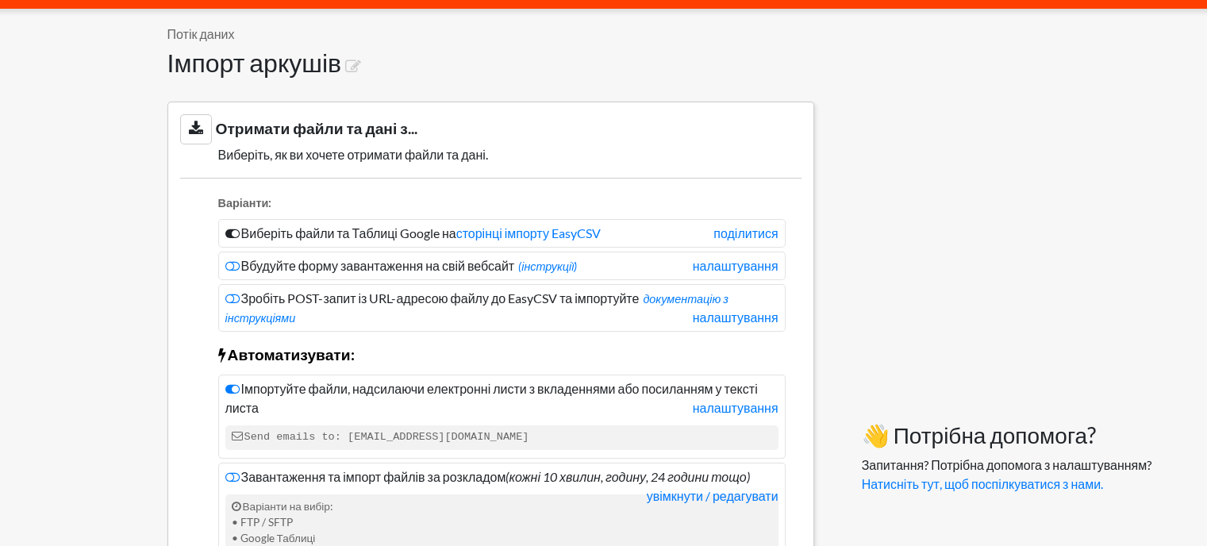
scroll to position [159, 0]
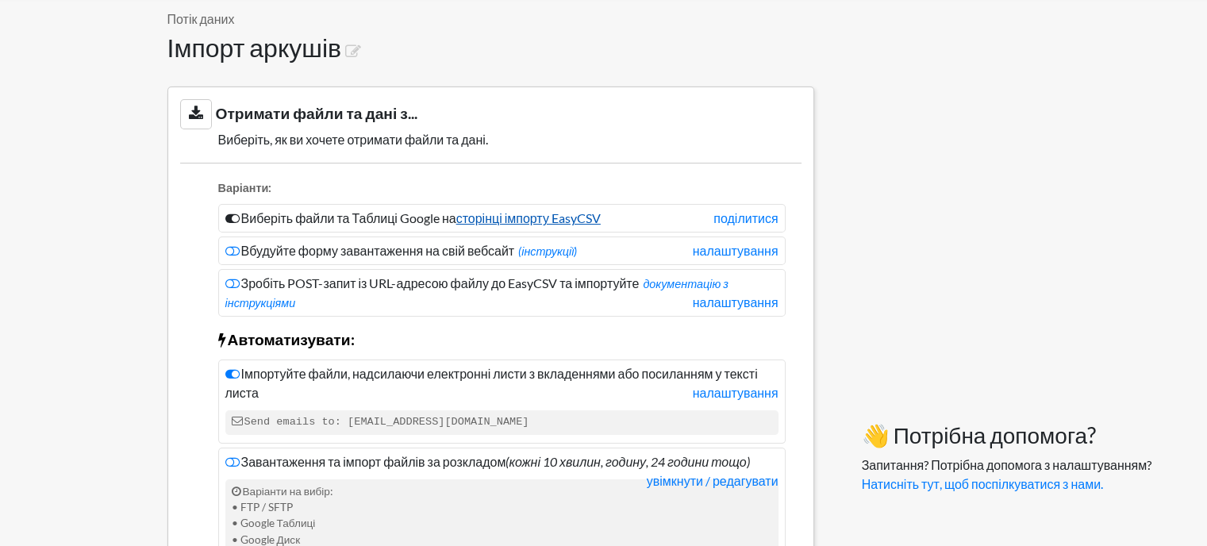
click at [556, 218] on font "сторінці імпорту EasyCSV" at bounding box center [528, 217] width 144 height 15
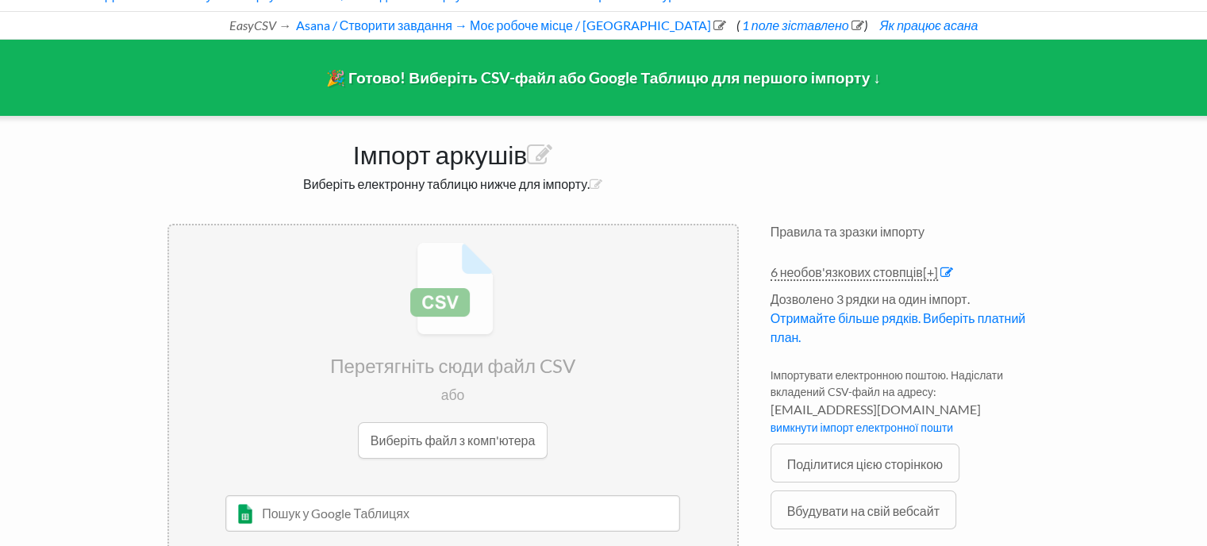
scroll to position [124, 0]
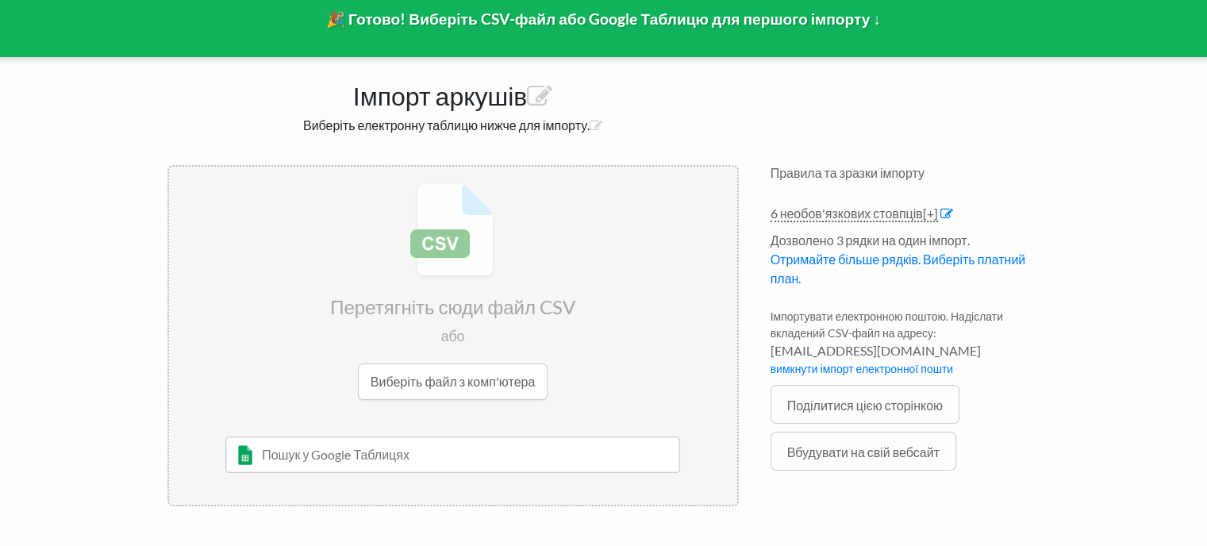
click at [435, 373] on input "file" at bounding box center [453, 292] width 568 height 250
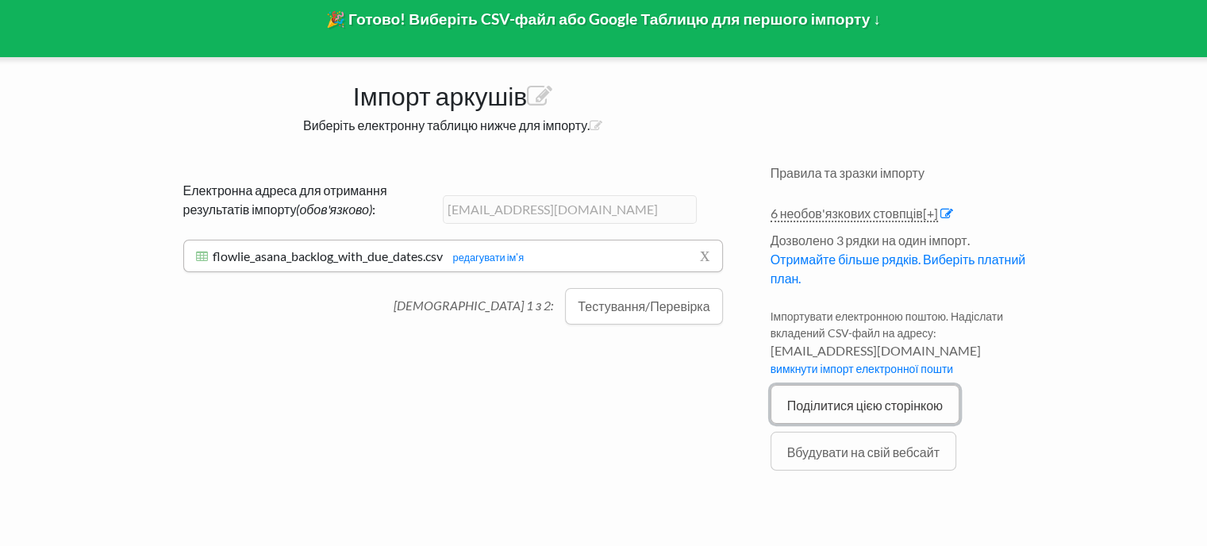
click at [853, 398] on font "Поділитися цією сторінкою" at bounding box center [865, 405] width 156 height 15
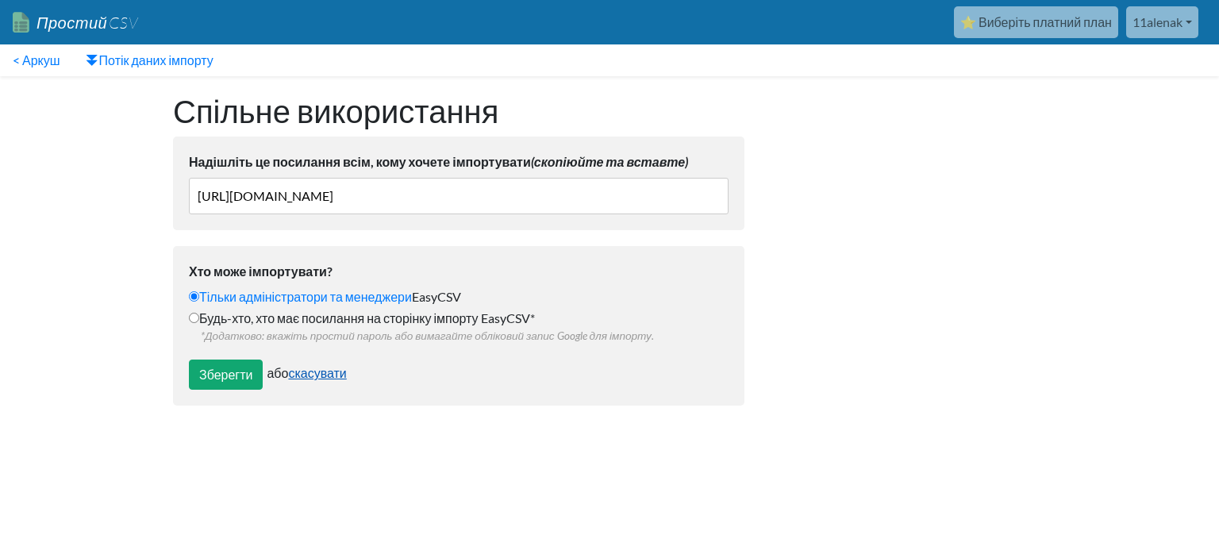
click at [306, 374] on font "скасувати" at bounding box center [317, 372] width 58 height 15
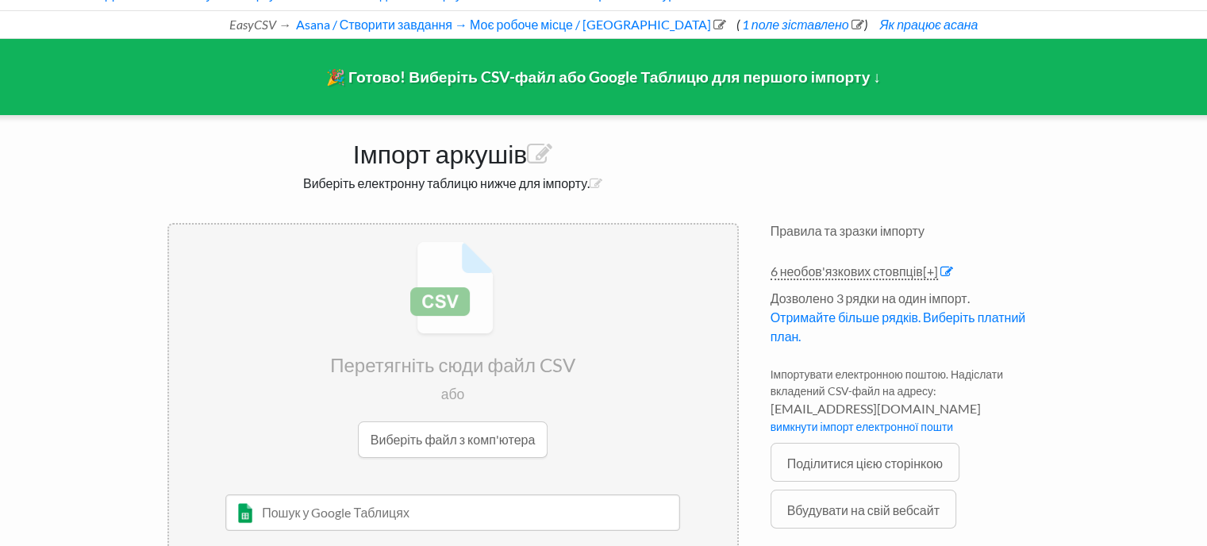
scroll to position [124, 0]
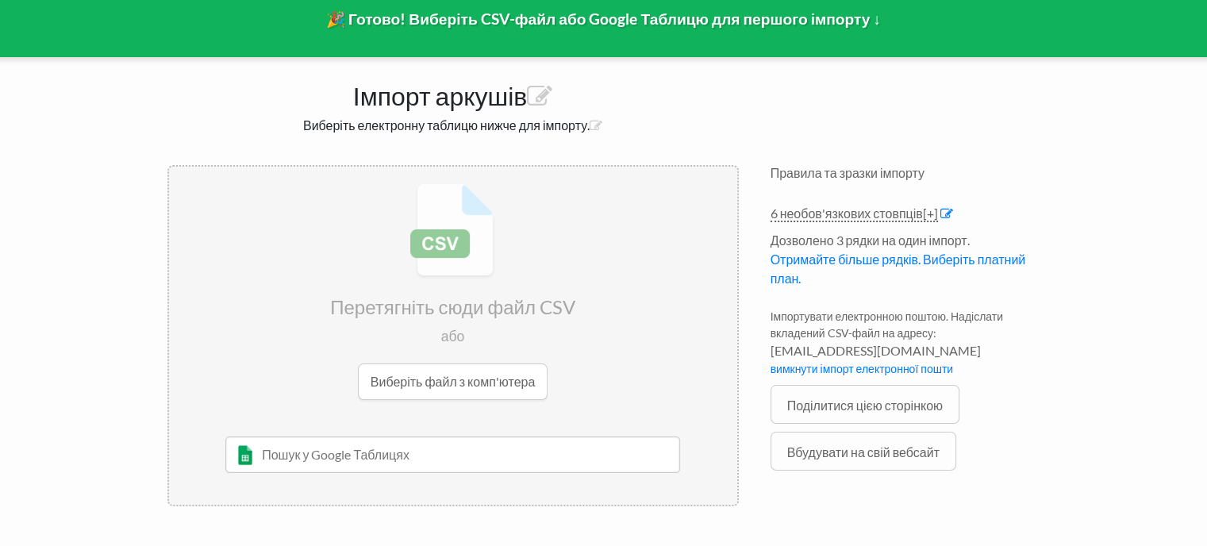
click at [401, 374] on input "file" at bounding box center [453, 292] width 568 height 250
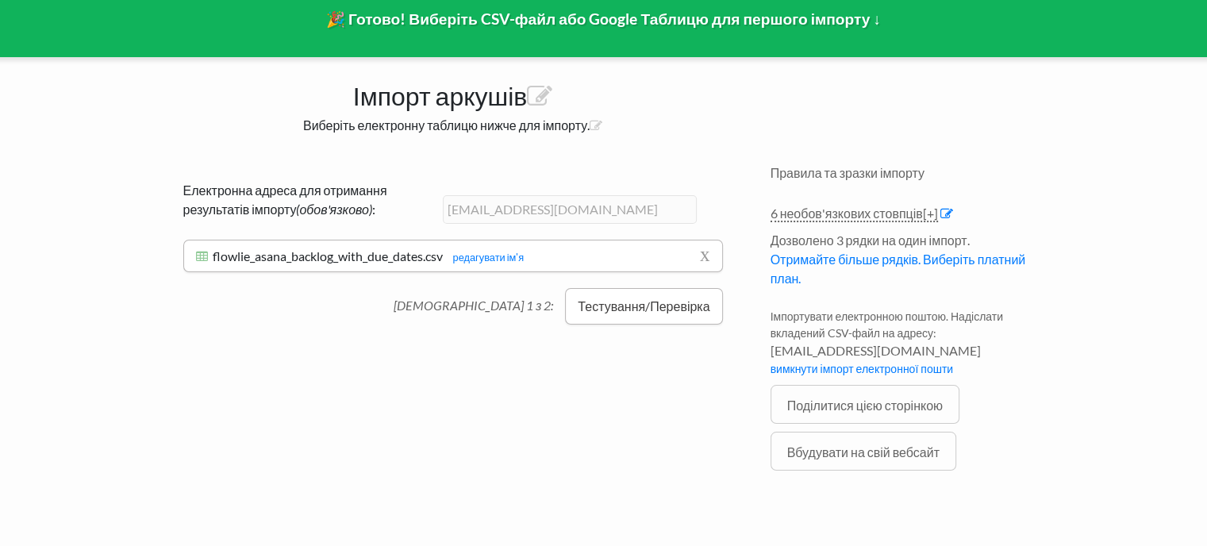
click at [616, 308] on font "Тестування/Перевірка" at bounding box center [644, 305] width 132 height 15
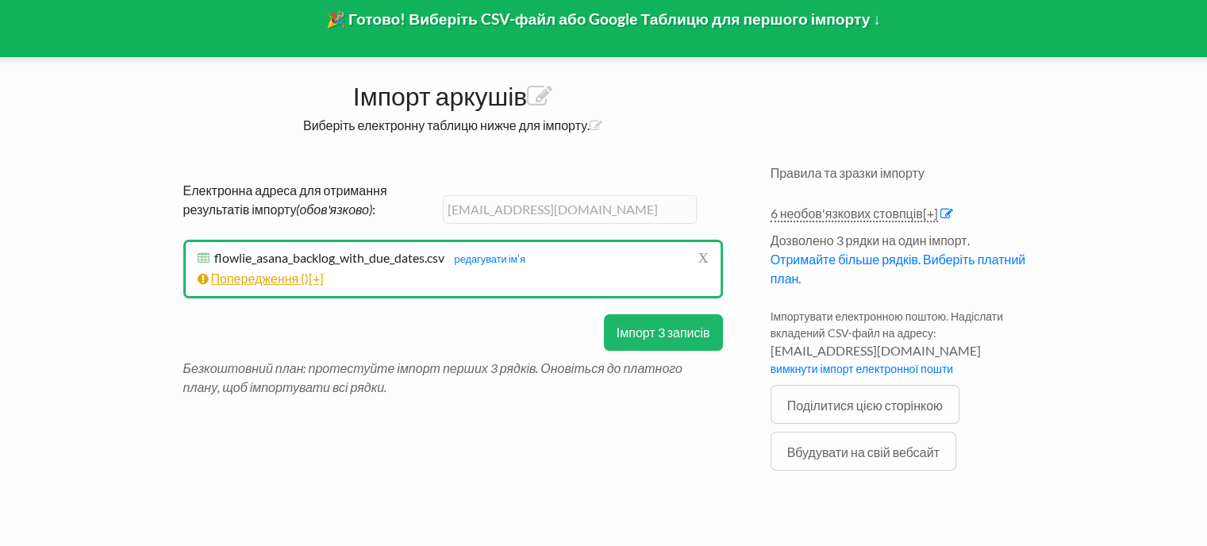
click at [275, 275] on font "Попередження (" at bounding box center [258, 278] width 94 height 15
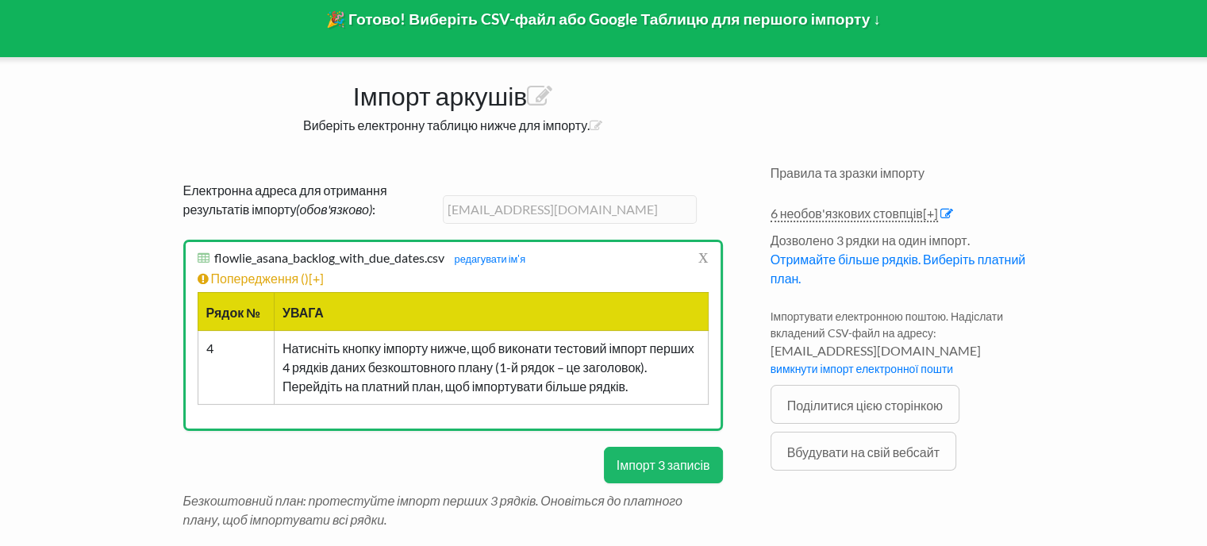
scroll to position [146, 0]
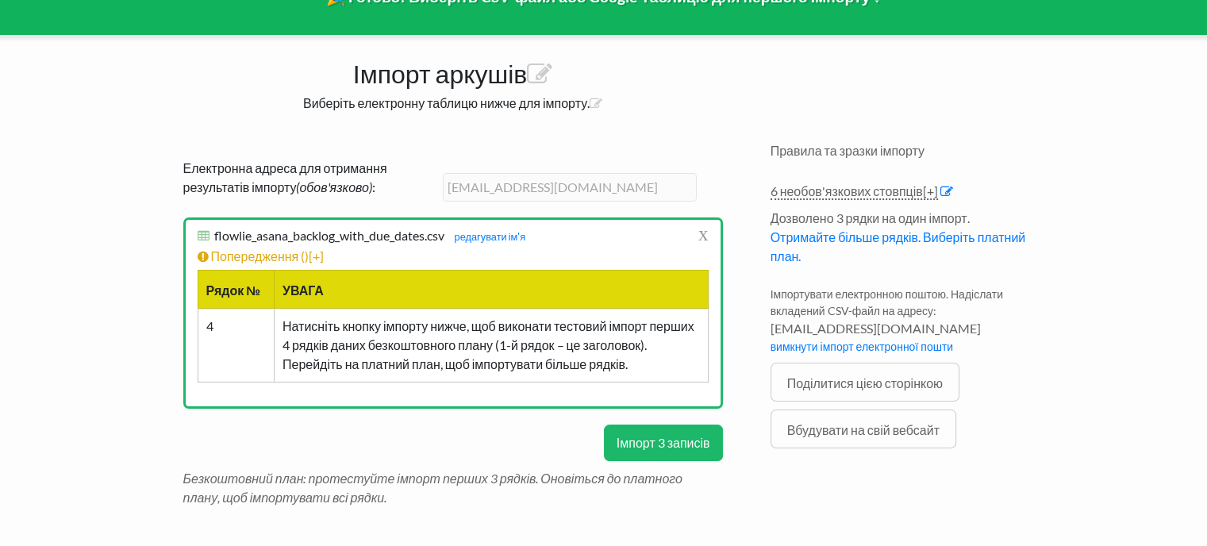
click at [692, 437] on font "Імпорт 3 записів" at bounding box center [663, 442] width 94 height 15
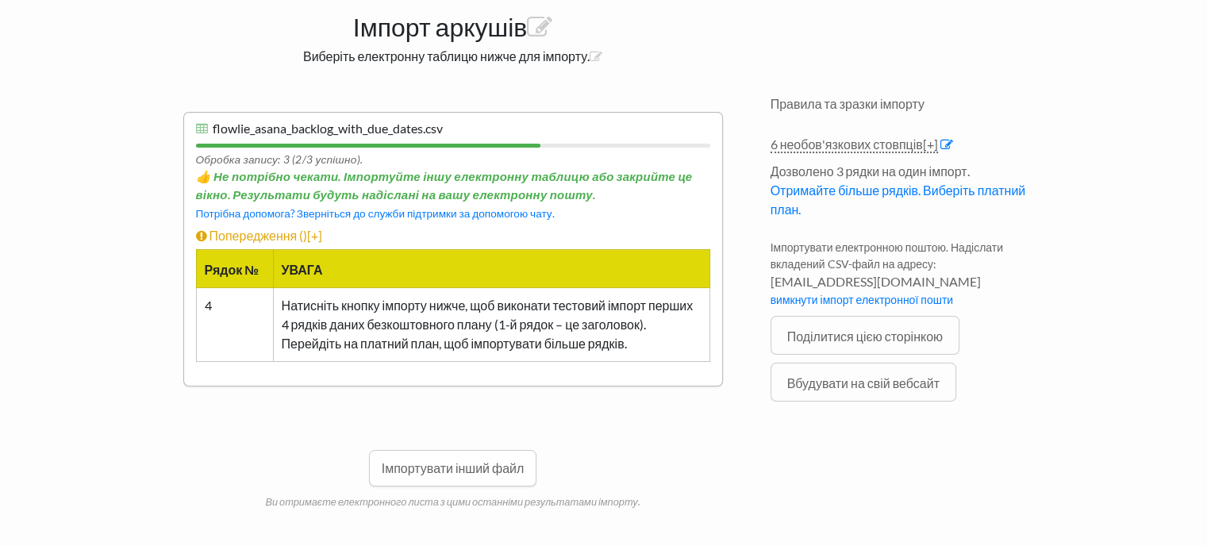
scroll to position [179, 0]
